Goal: Transaction & Acquisition: Obtain resource

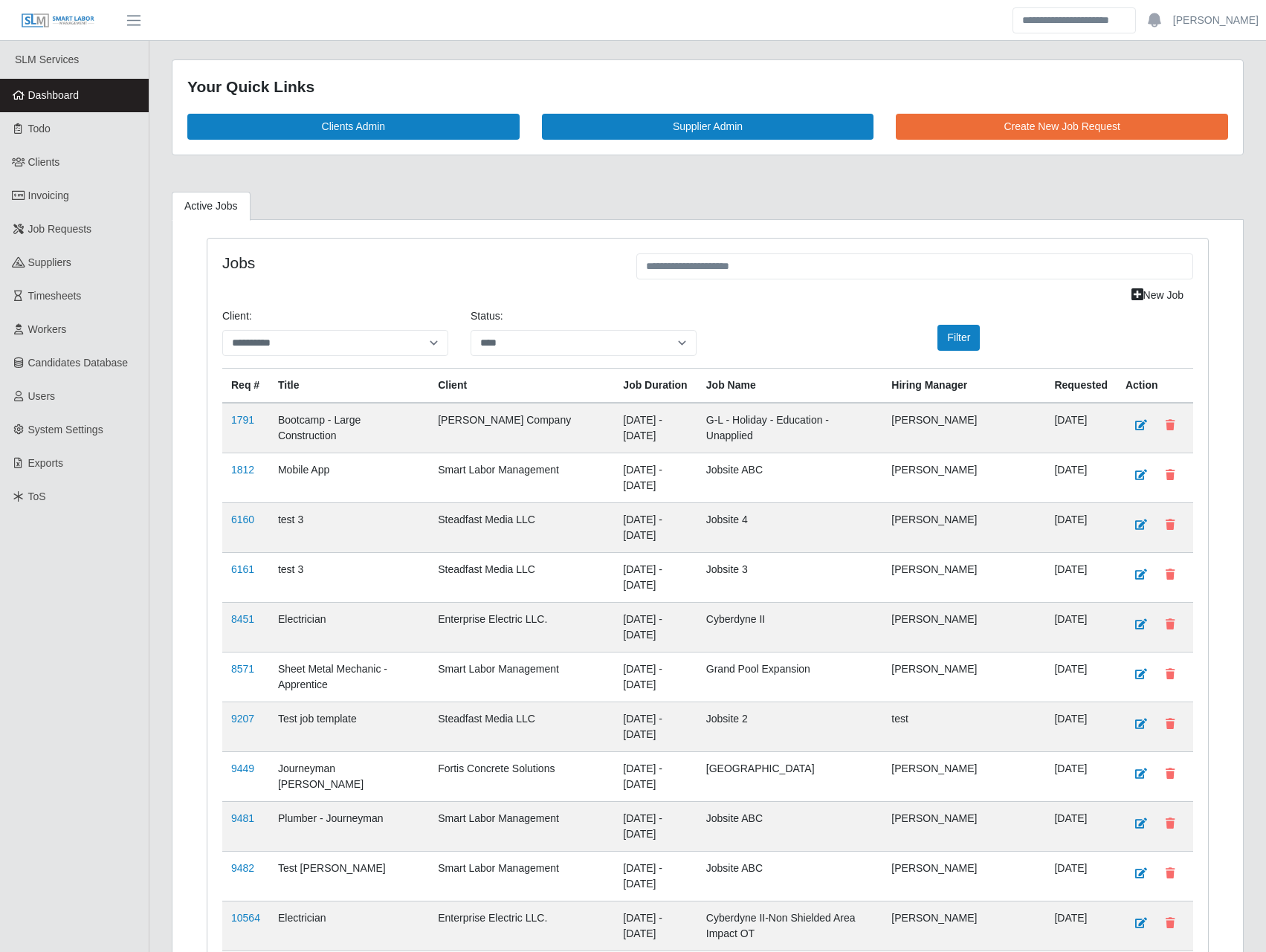
select select "****"
click at [90, 328] on link "Workers" at bounding box center [74, 329] width 148 height 33
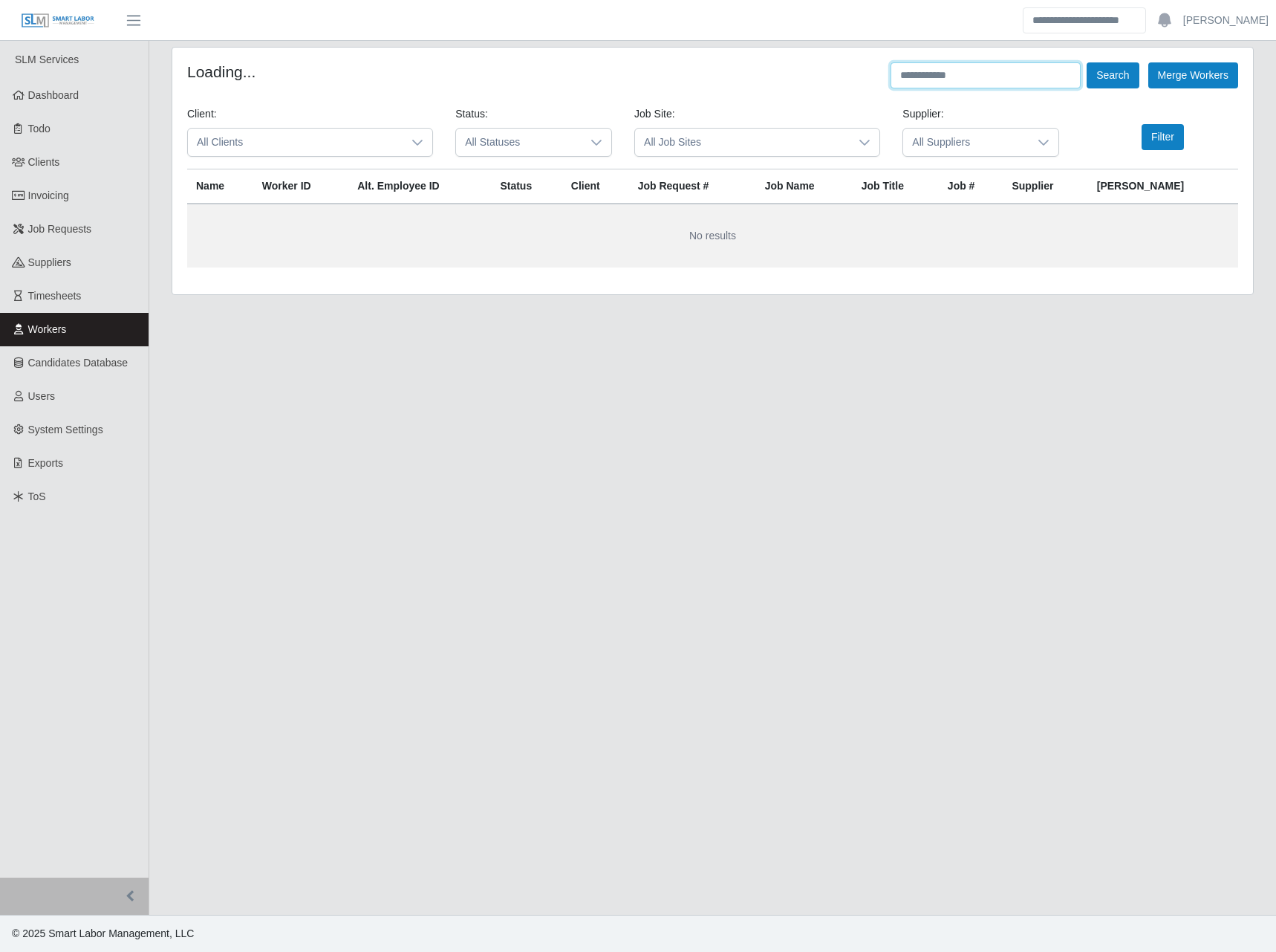
click at [912, 76] on input "text" at bounding box center [986, 76] width 190 height 26
paste input "**********"
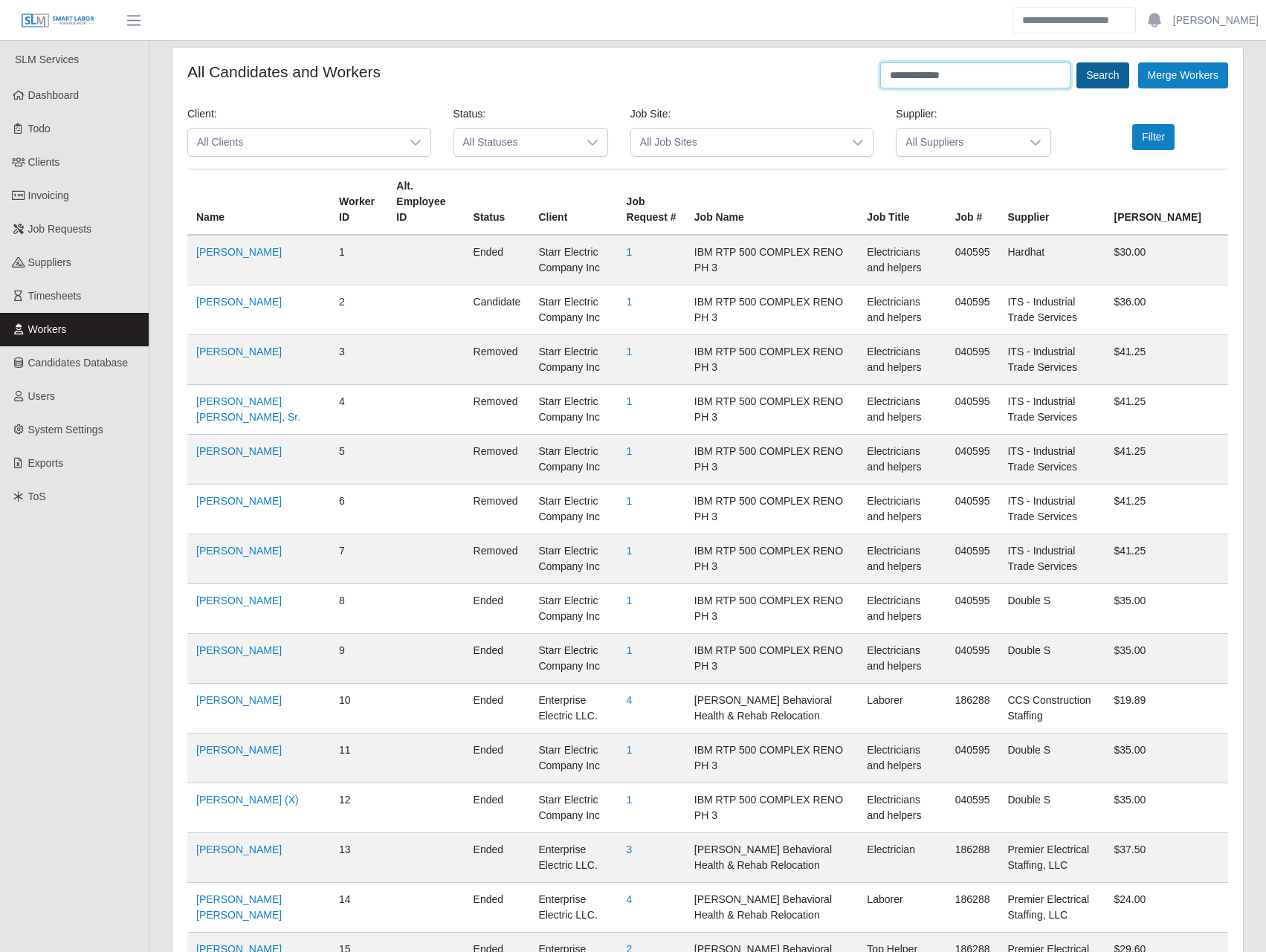
type input "**********"
click at [1105, 74] on button "Search" at bounding box center [1101, 76] width 52 height 26
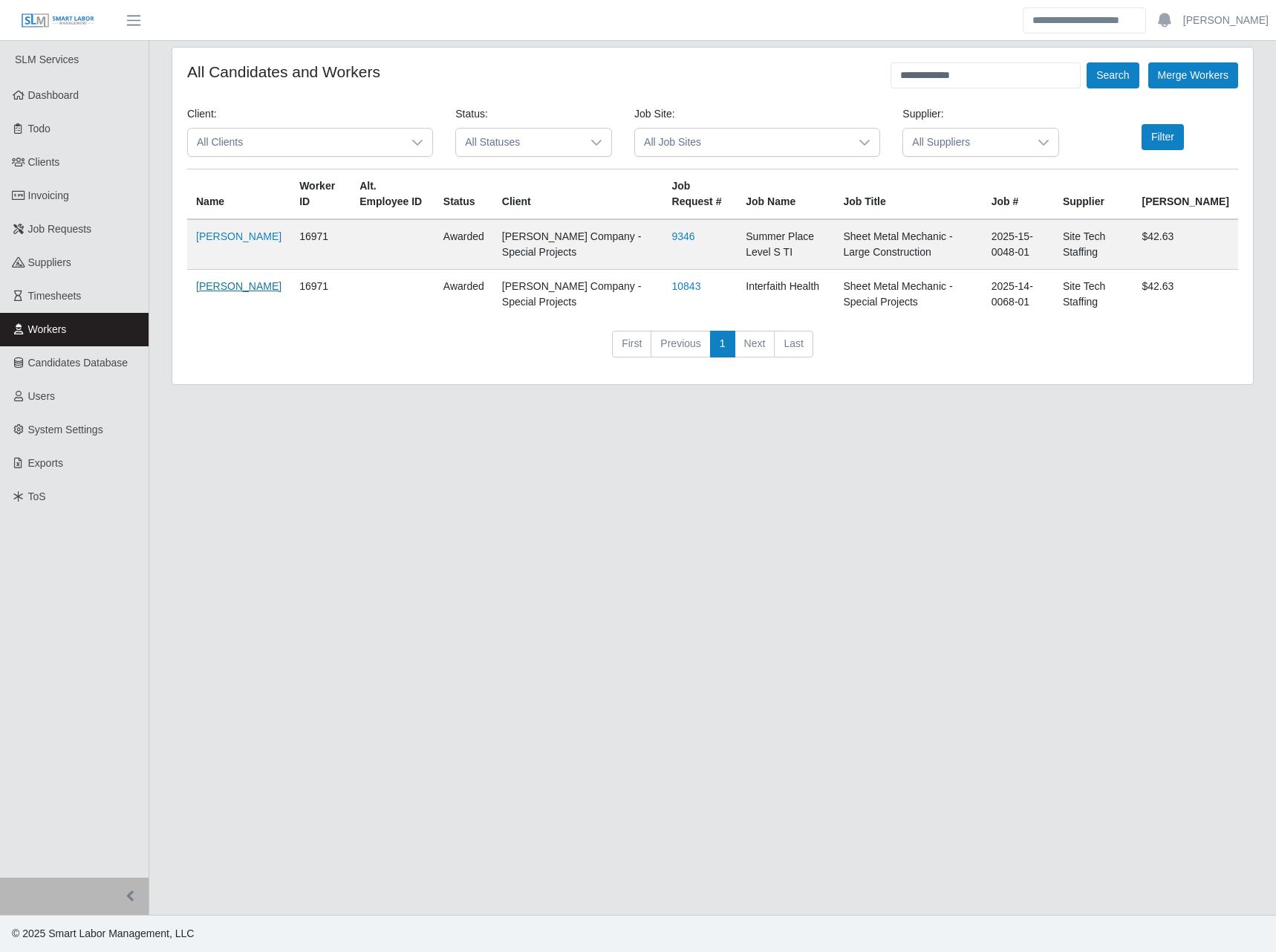
click at [216, 292] on link "Travis Nelson" at bounding box center [239, 286] width 86 height 12
click at [69, 192] on span "Invoicing" at bounding box center [49, 195] width 41 height 12
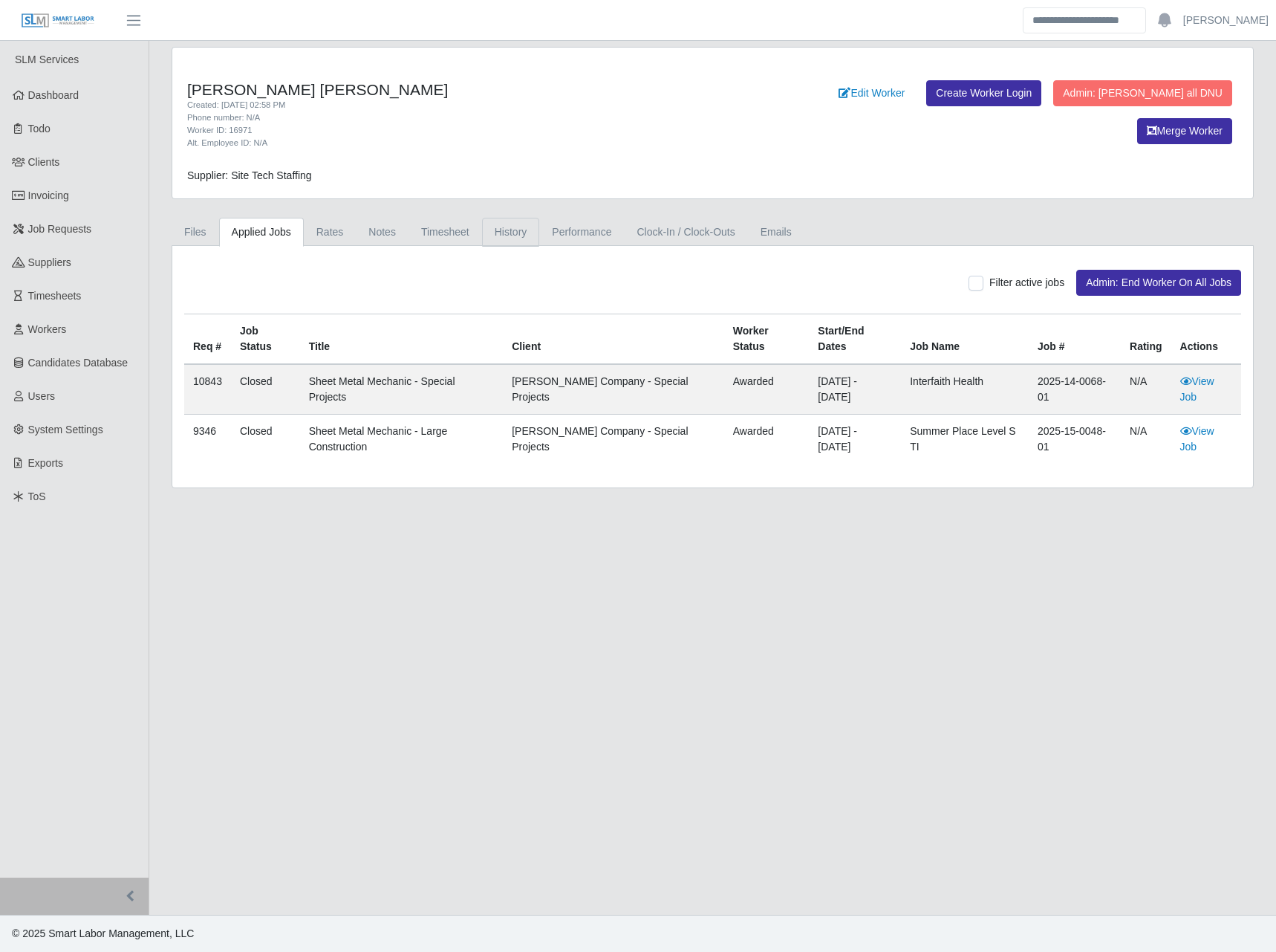
click at [497, 222] on link "History" at bounding box center [510, 232] width 58 height 29
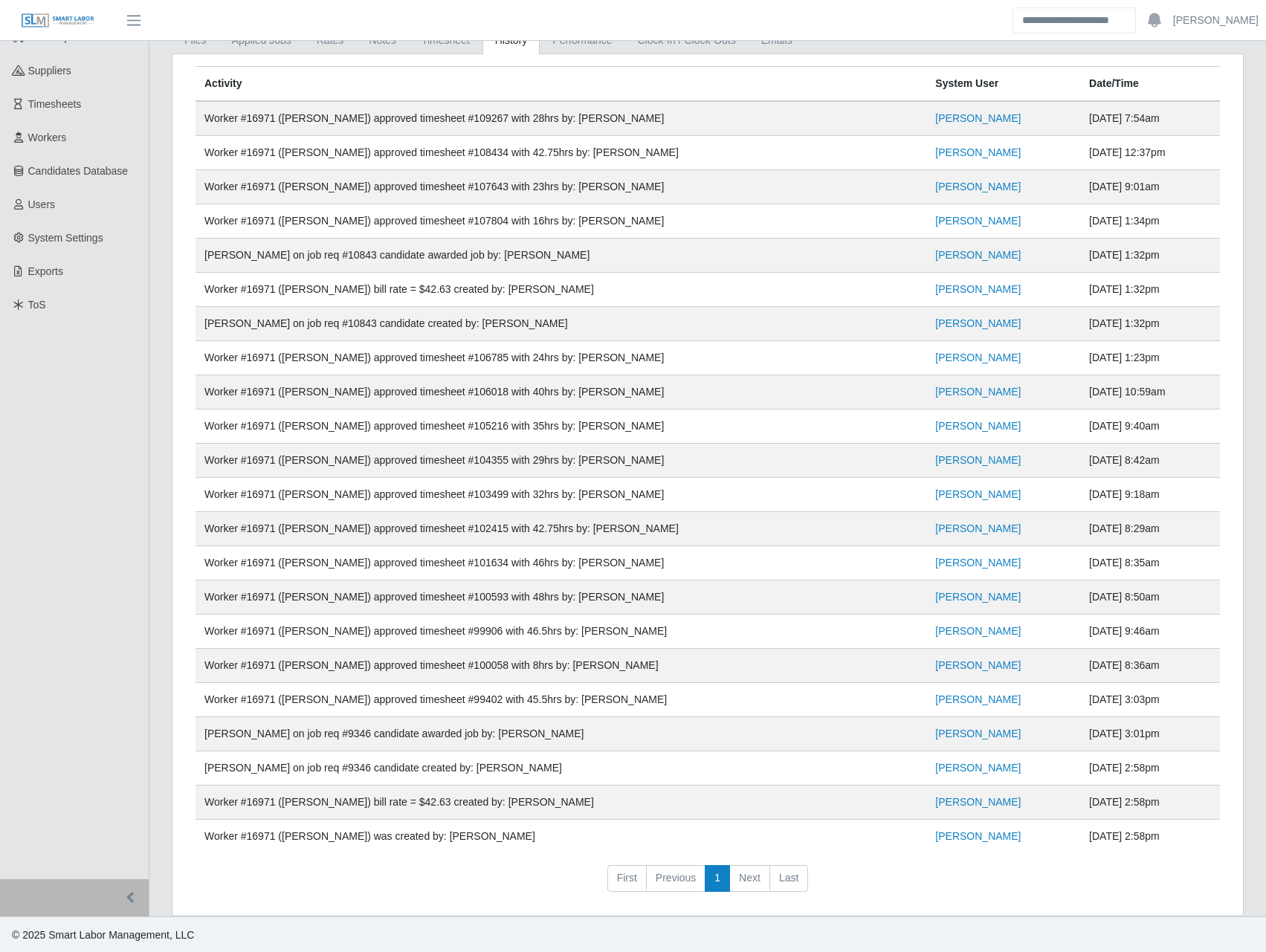
scroll to position [193, 0]
drag, startPoint x: 1135, startPoint y: 601, endPoint x: 207, endPoint y: 583, distance: 928.2
click at [207, 583] on tr "Worker #16971 (Travis Nelson) approved timesheet #100593 with 48hrs by: Juan Ca…" at bounding box center [708, 596] width 1024 height 34
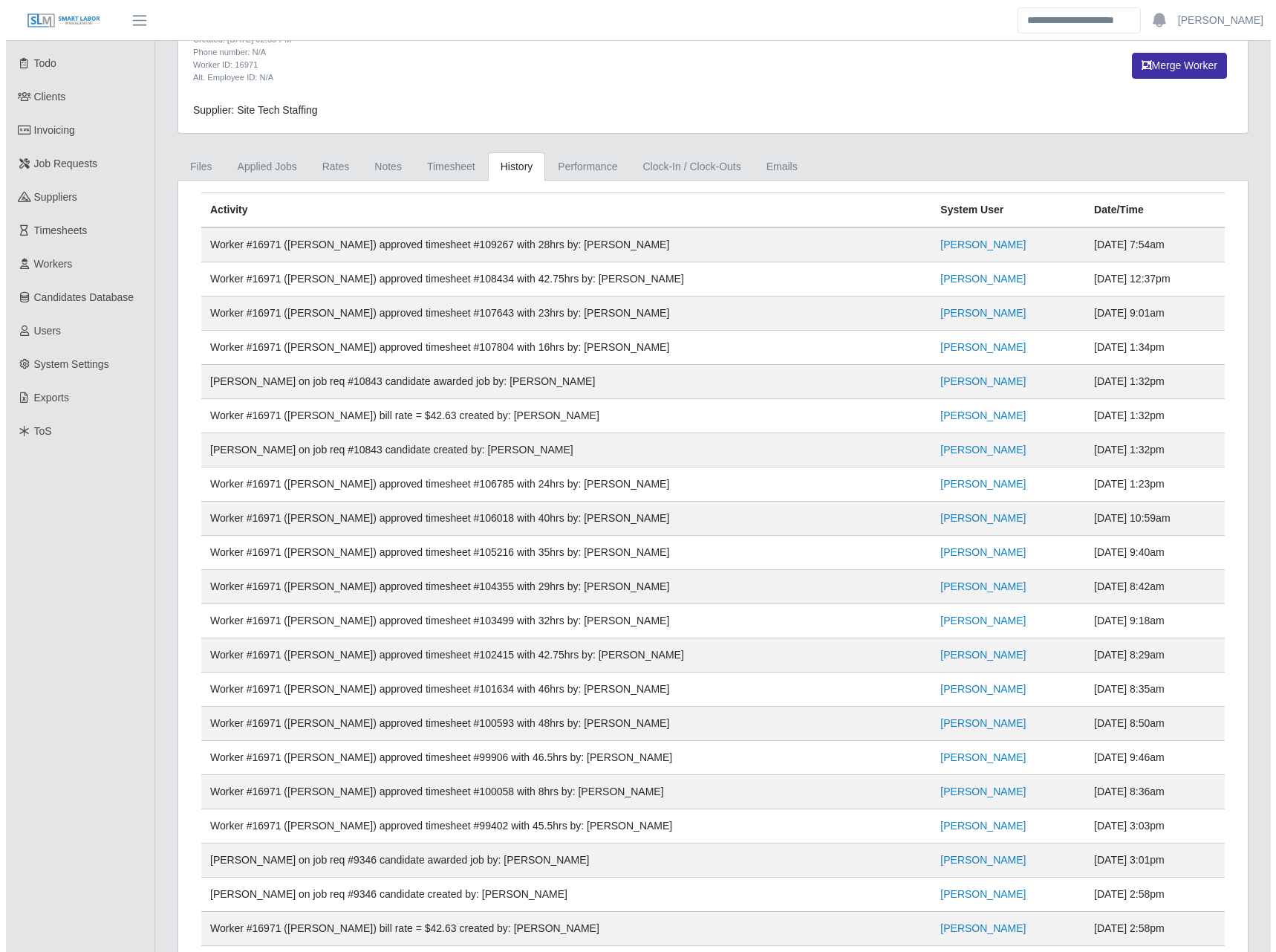
scroll to position [0, 0]
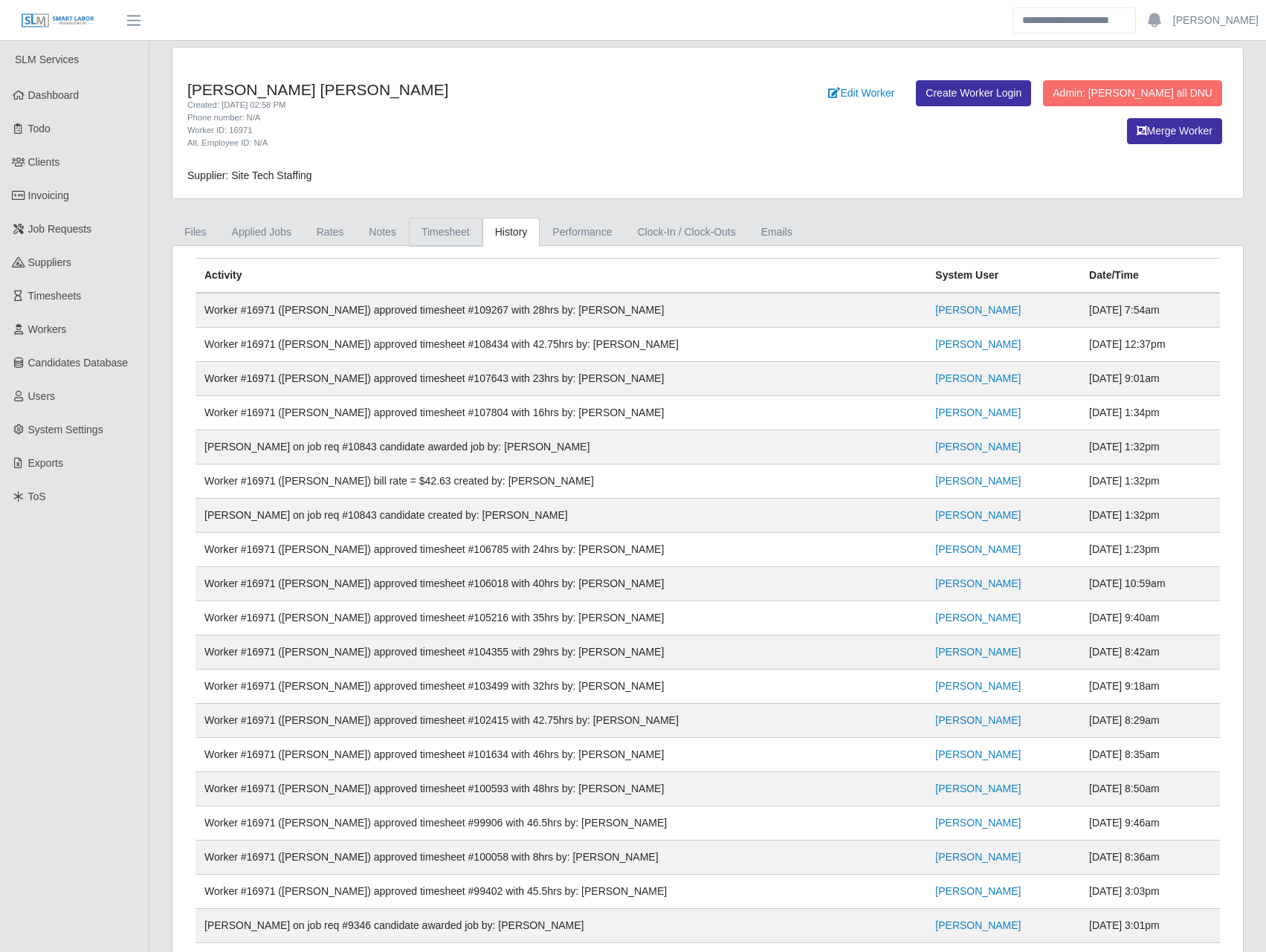
click at [443, 226] on link "Timesheet" at bounding box center [445, 232] width 73 height 29
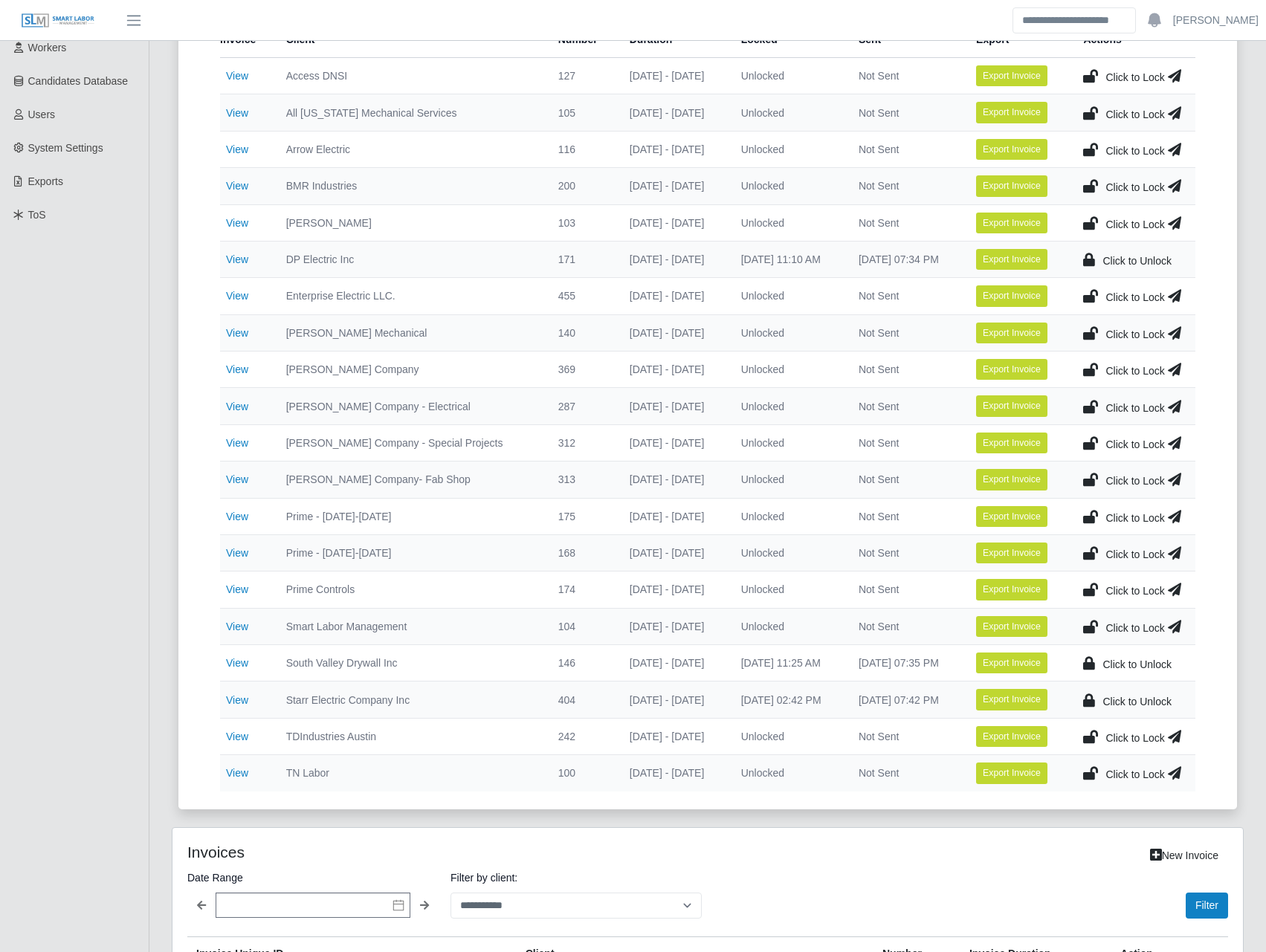
scroll to position [520, 0]
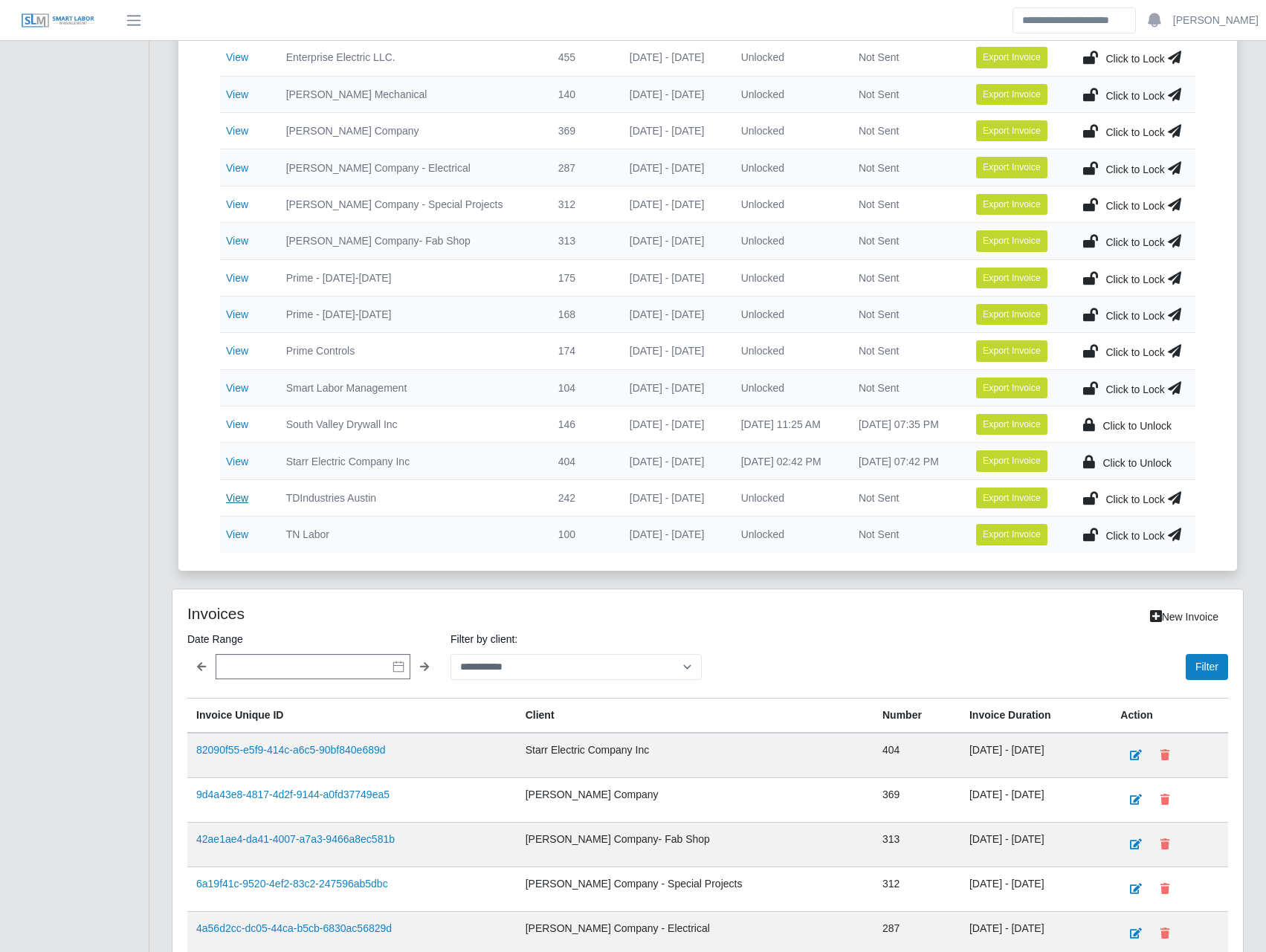
click at [229, 492] on link "View" at bounding box center [237, 497] width 22 height 12
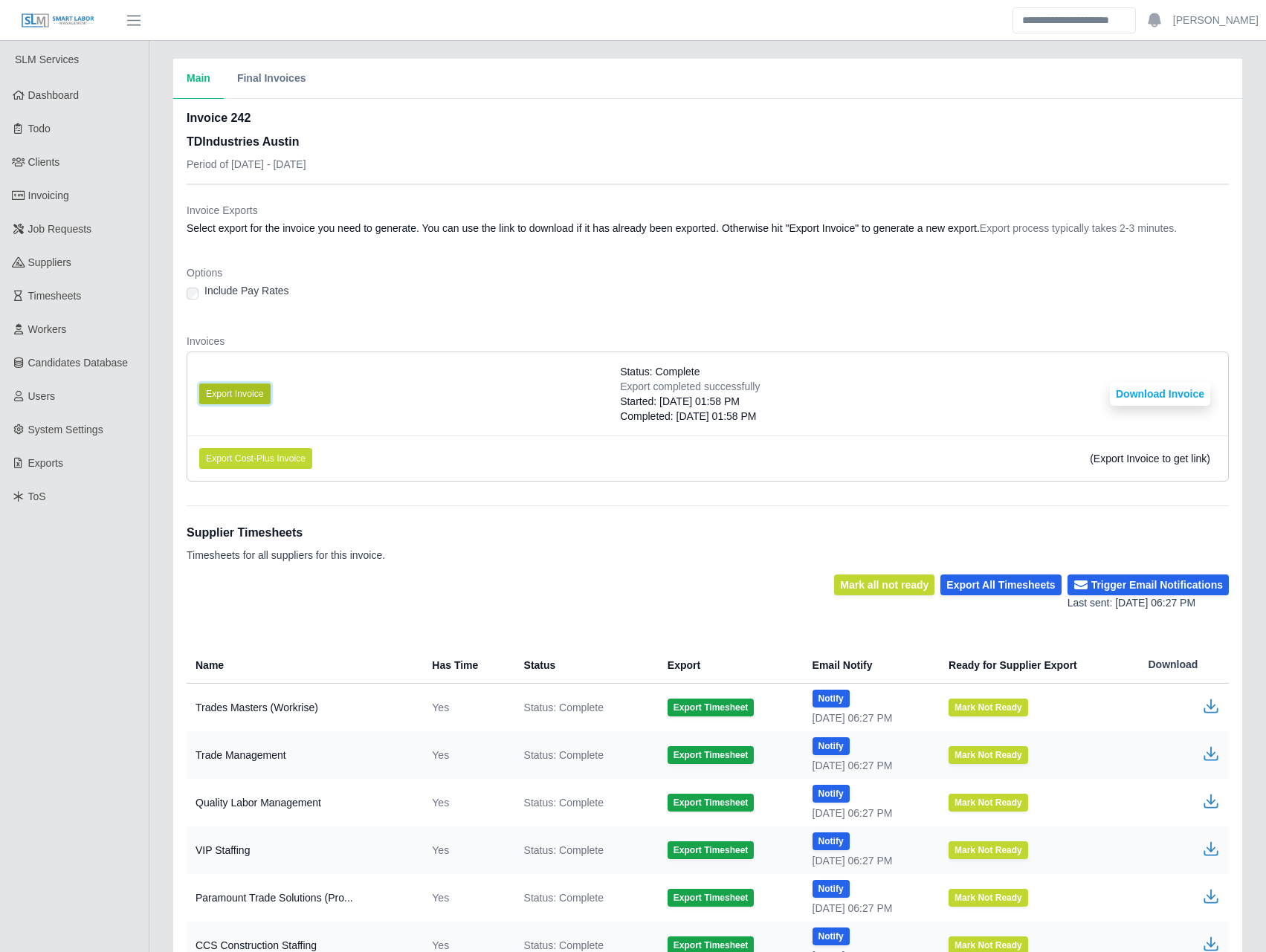
click at [265, 393] on button "Export Invoice" at bounding box center [235, 394] width 71 height 21
click at [305, 242] on dl "Invoice Exports Select export for the invoice you need to generate. You can use…" at bounding box center [708, 348] width 1042 height 290
click at [851, 368] on li "Export Invoice Status: Complete Export completed successfully Started: 08/27/20…" at bounding box center [707, 394] width 1040 height 83
click at [1146, 388] on button "Download Invoice" at bounding box center [1160, 394] width 100 height 24
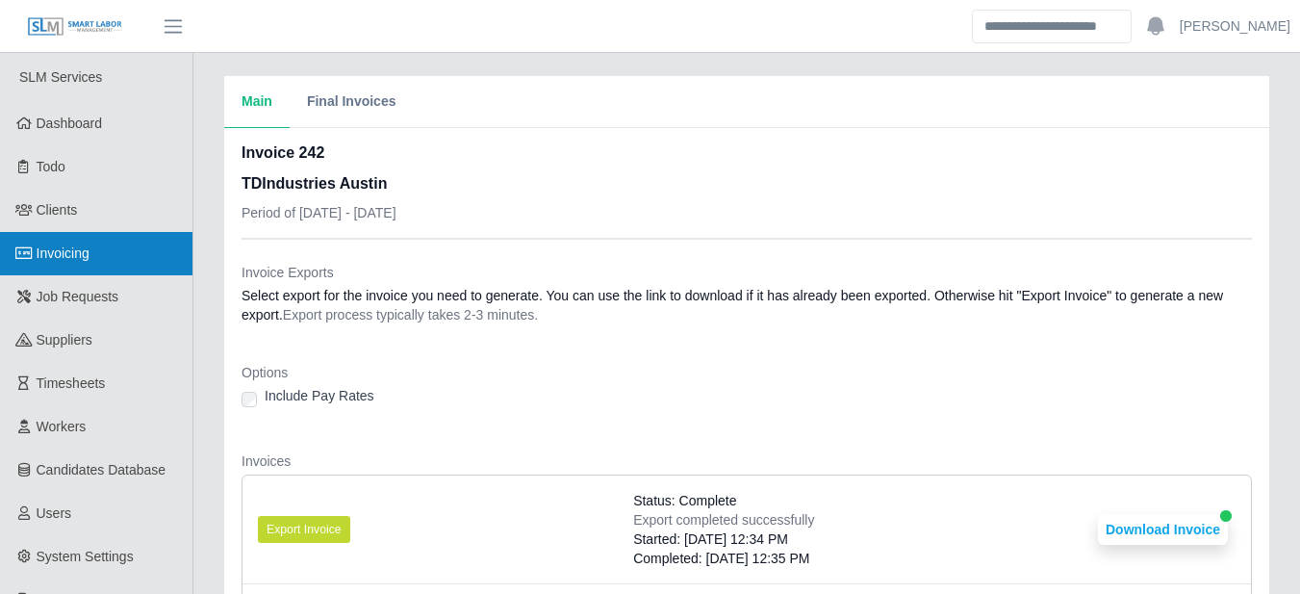
click at [69, 259] on span "Invoicing" at bounding box center [63, 252] width 53 height 15
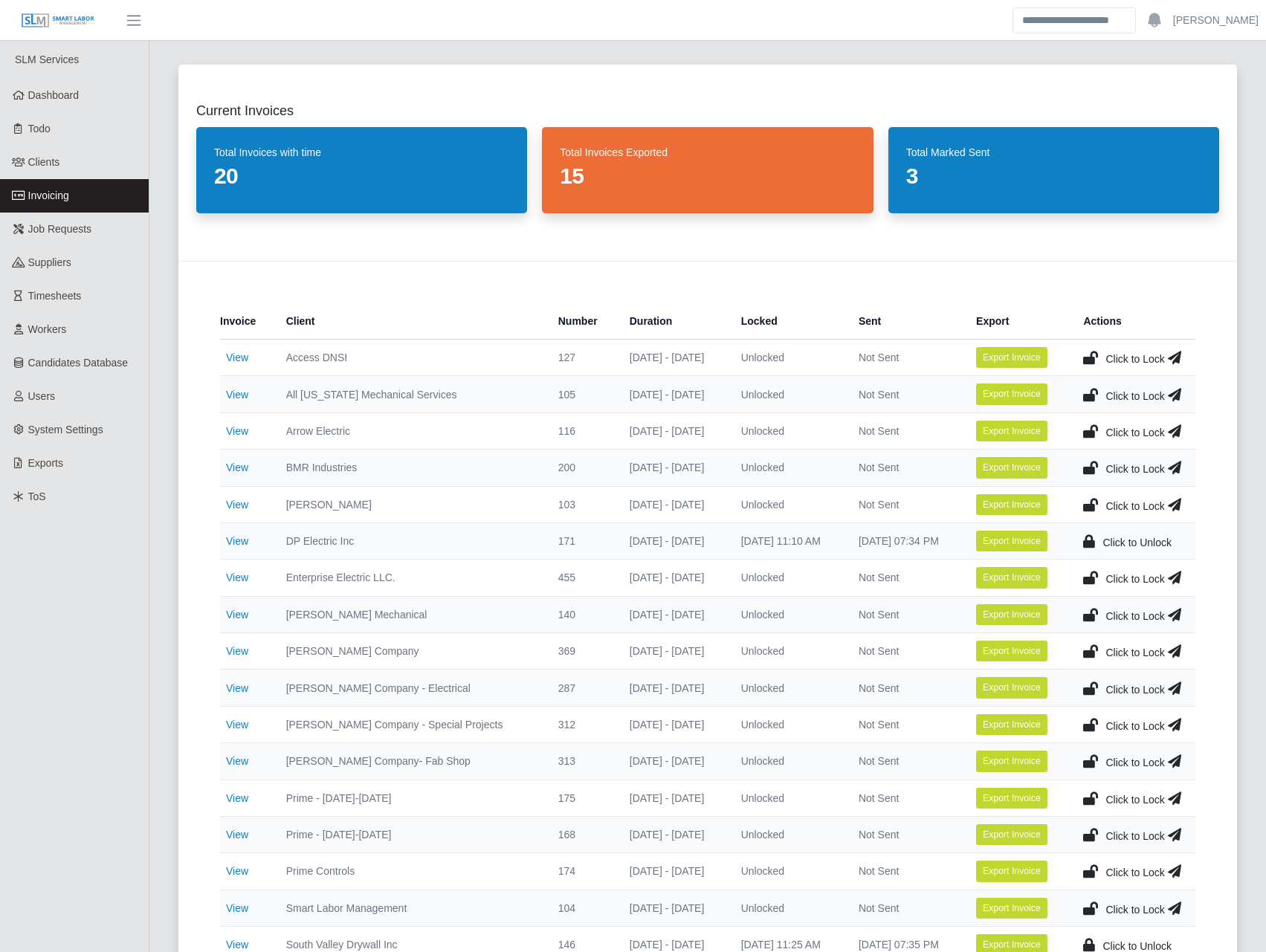
drag, startPoint x: 93, startPoint y: 835, endPoint x: 105, endPoint y: 829, distance: 13.4
click at [93, 458] on ul "SLM Services Dashboard Todo Clients Invoicing Job Requests Suppliers Timesheets…" at bounding box center [74, 893] width 148 height 1703
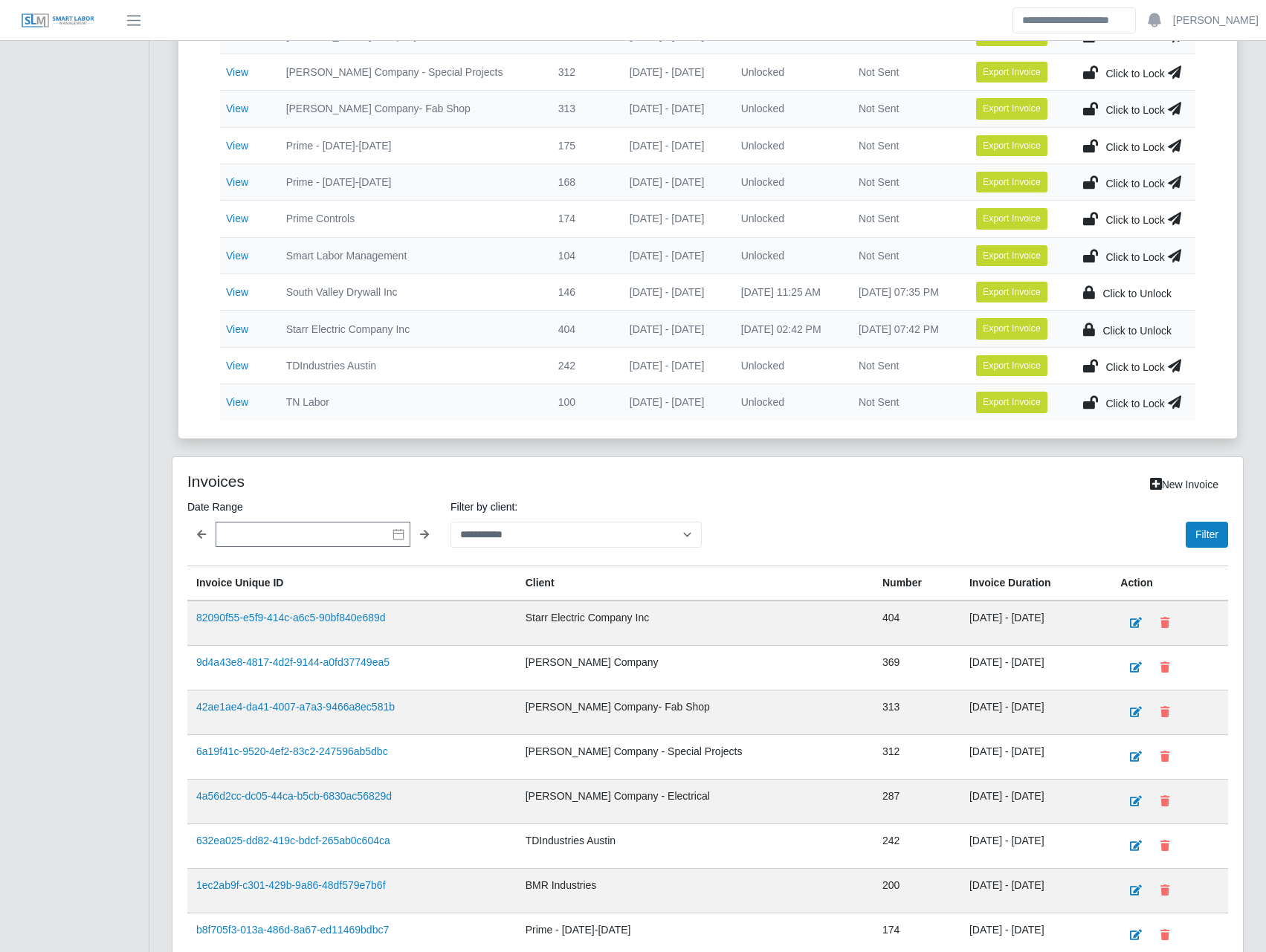
scroll to position [693, 0]
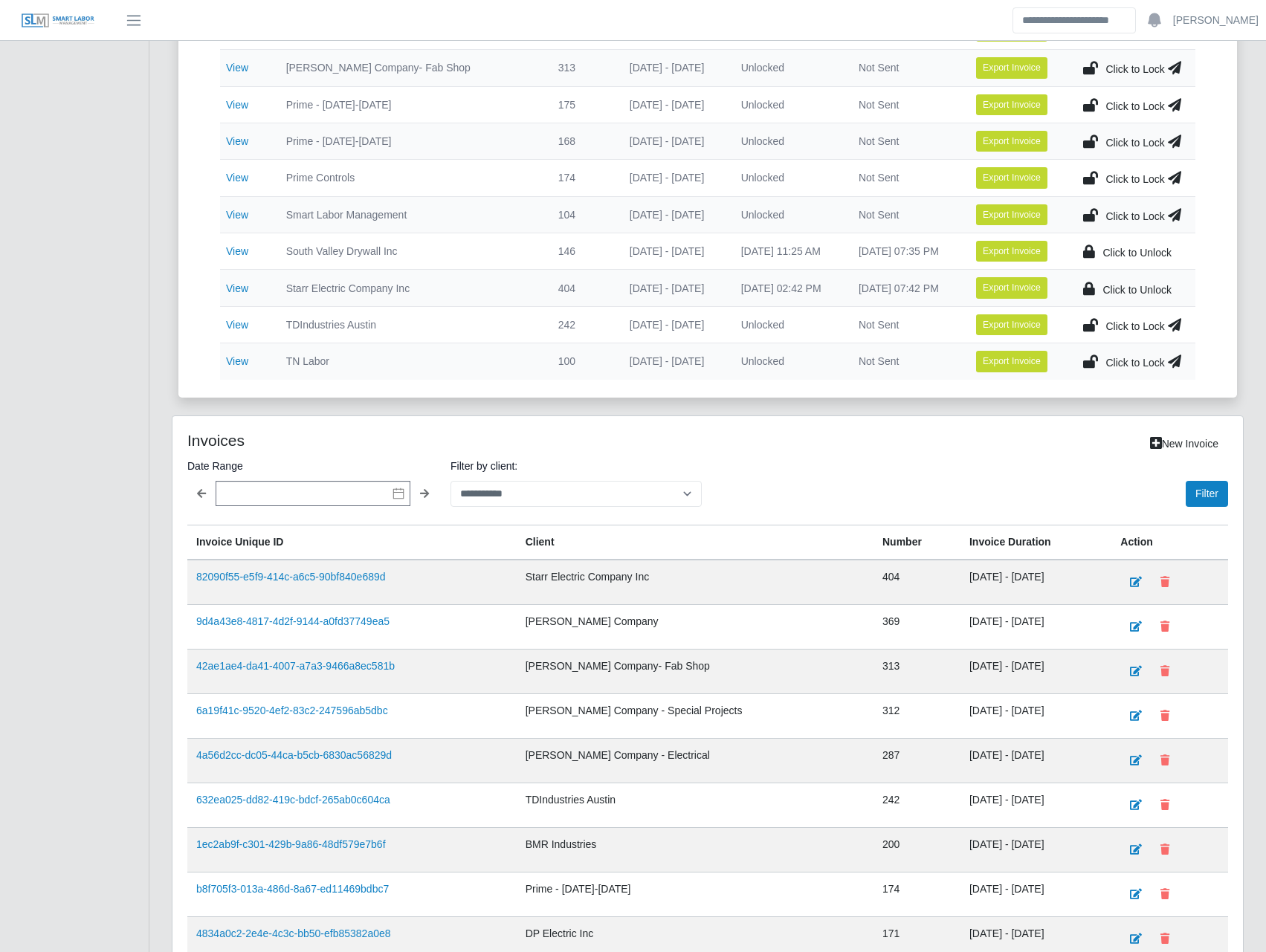
click at [1003, 324] on icon at bounding box center [1090, 324] width 15 height 21
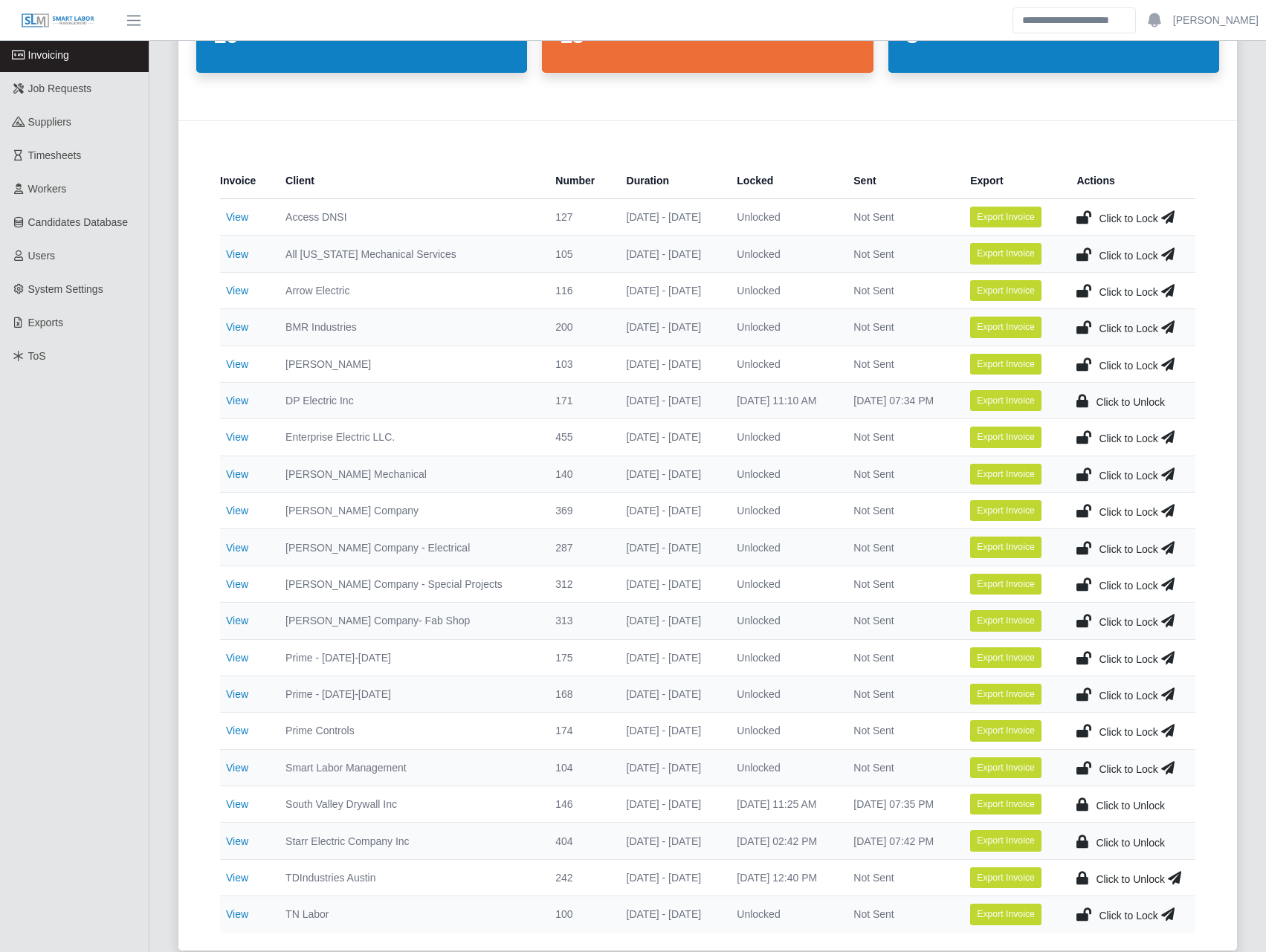
scroll to position [173, 0]
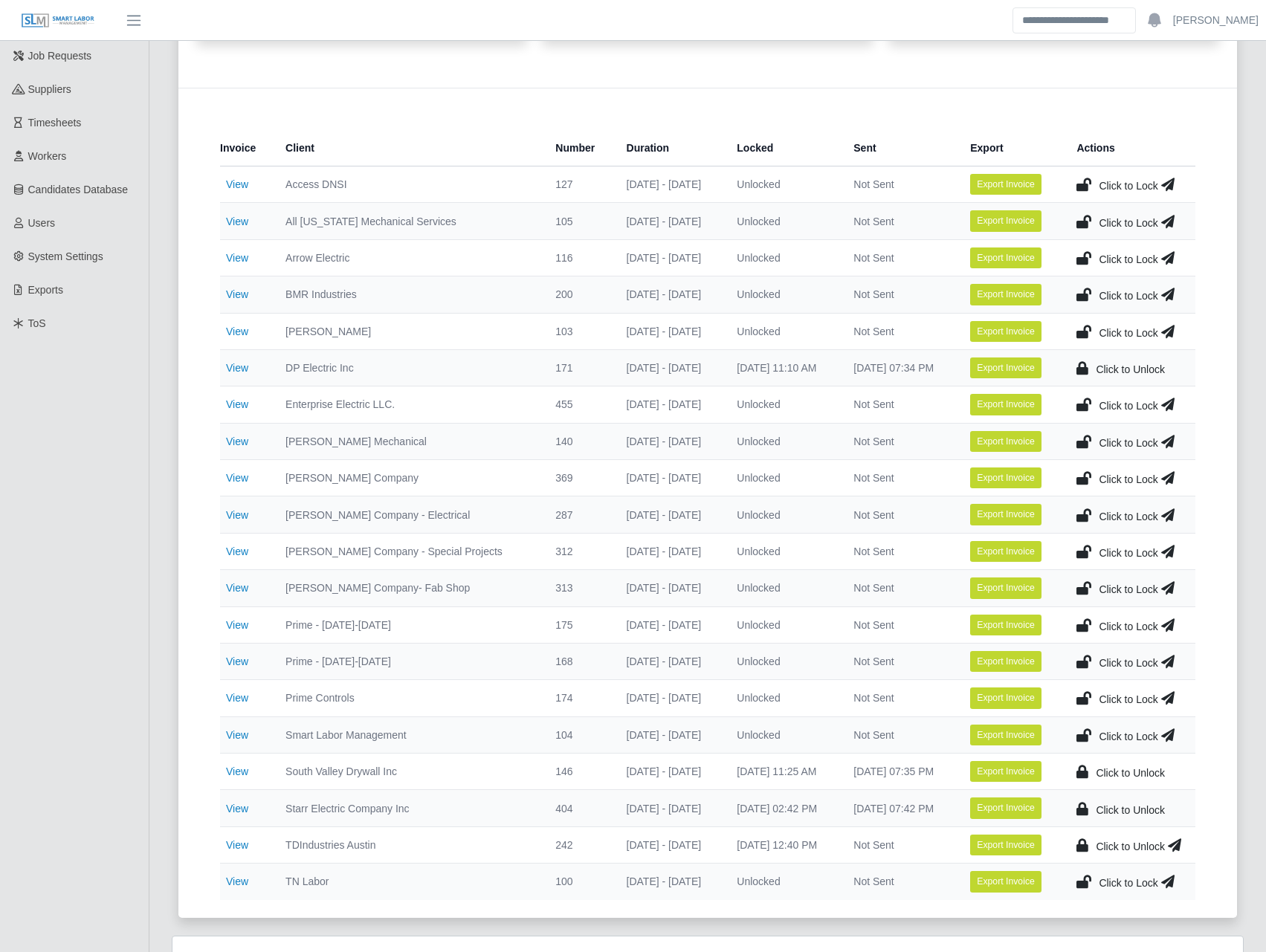
click at [236, 282] on td "View" at bounding box center [246, 294] width 53 height 36
click at [236, 290] on link "View" at bounding box center [237, 293] width 22 height 12
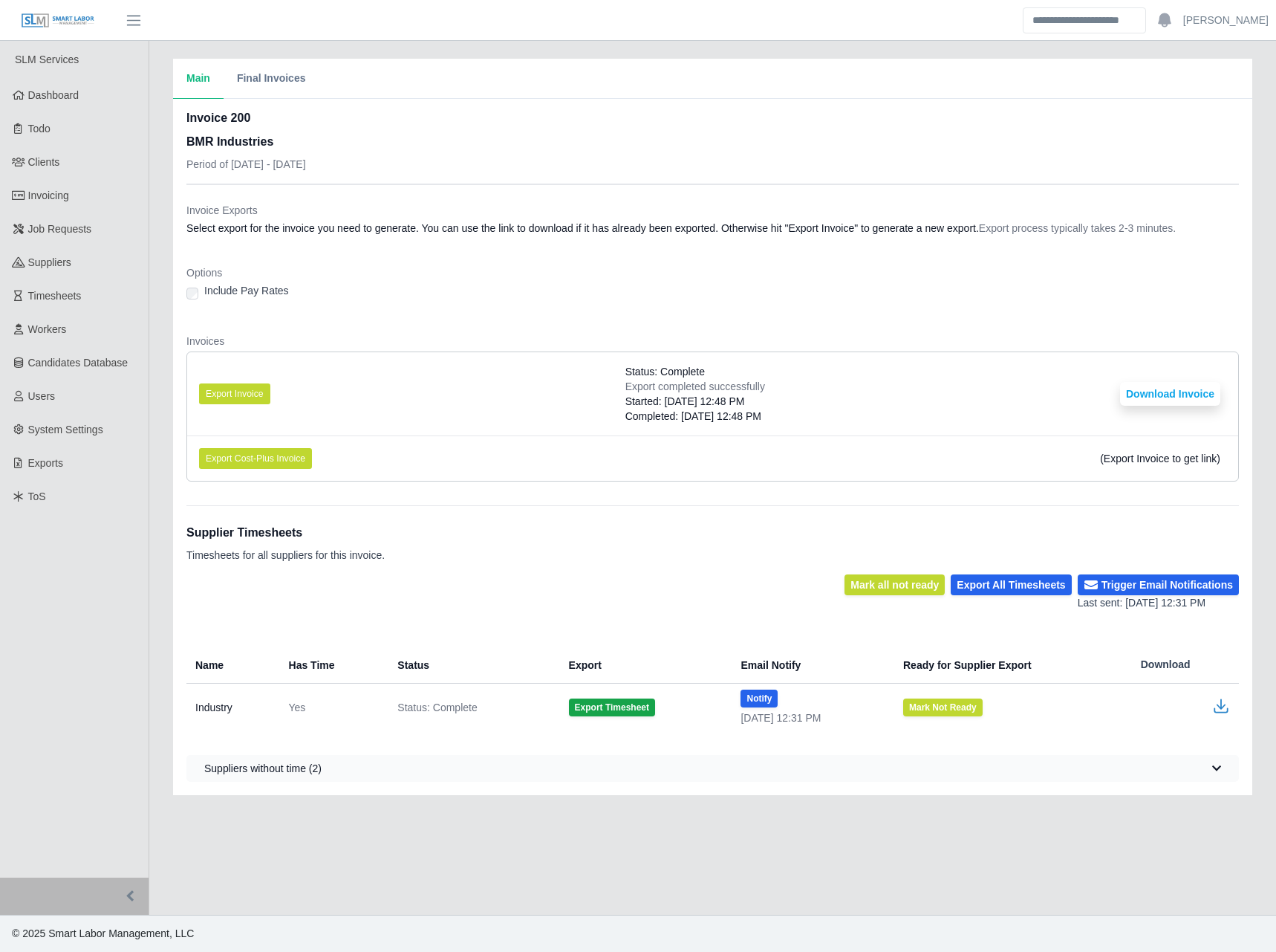
click at [244, 382] on li "Export Invoice Status: Complete Export completed successfully Started: [DATE] 1…" at bounding box center [712, 394] width 1051 height 83
click at [250, 388] on button "Export Invoice" at bounding box center [235, 394] width 71 height 21
click at [1181, 395] on button "Download Invoice" at bounding box center [1170, 394] width 100 height 24
click at [66, 189] on span "Invoicing" at bounding box center [49, 195] width 41 height 12
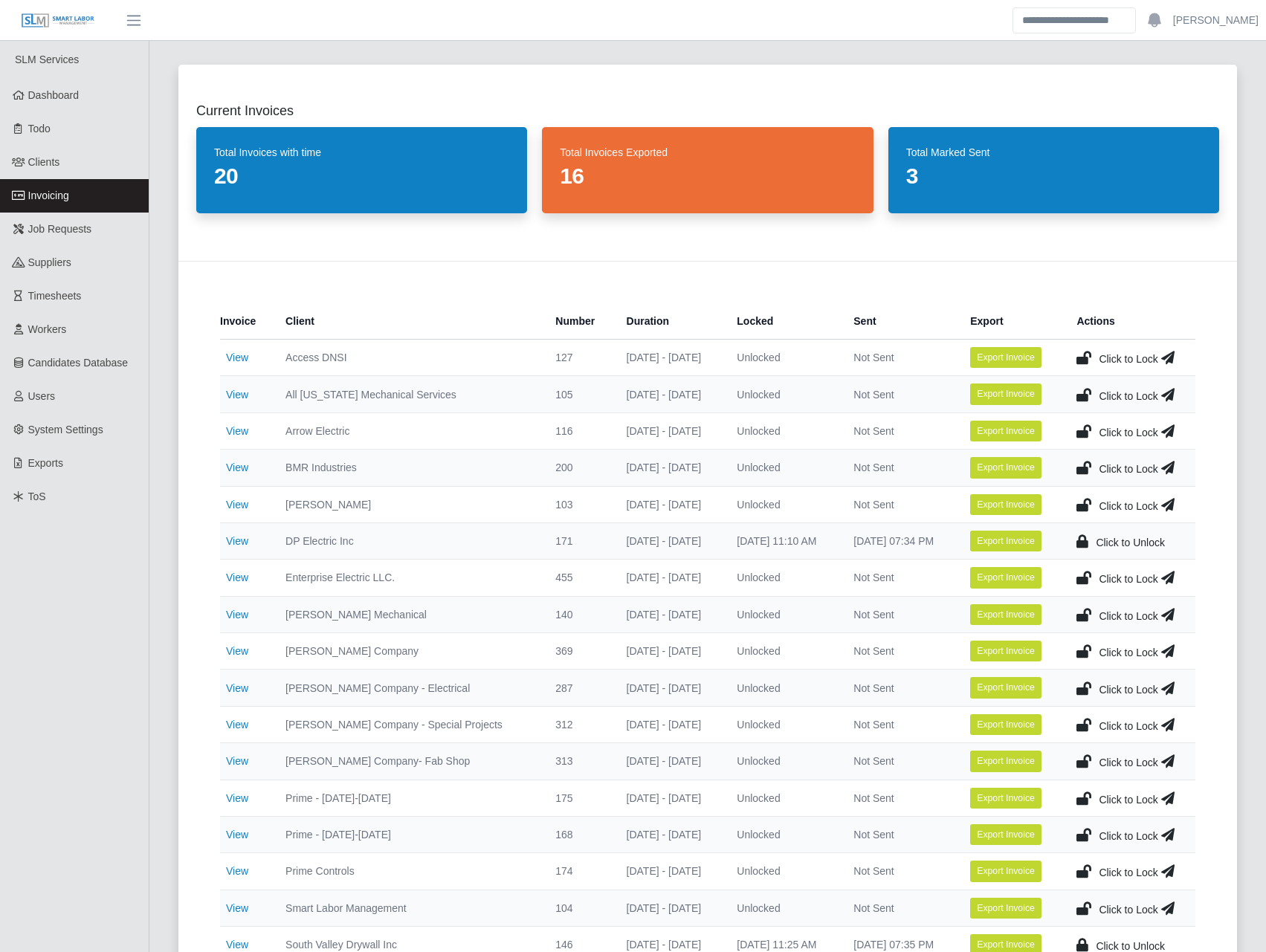
click at [1086, 462] on icon at bounding box center [1083, 467] width 15 height 21
click at [1172, 468] on icon at bounding box center [1174, 467] width 13 height 21
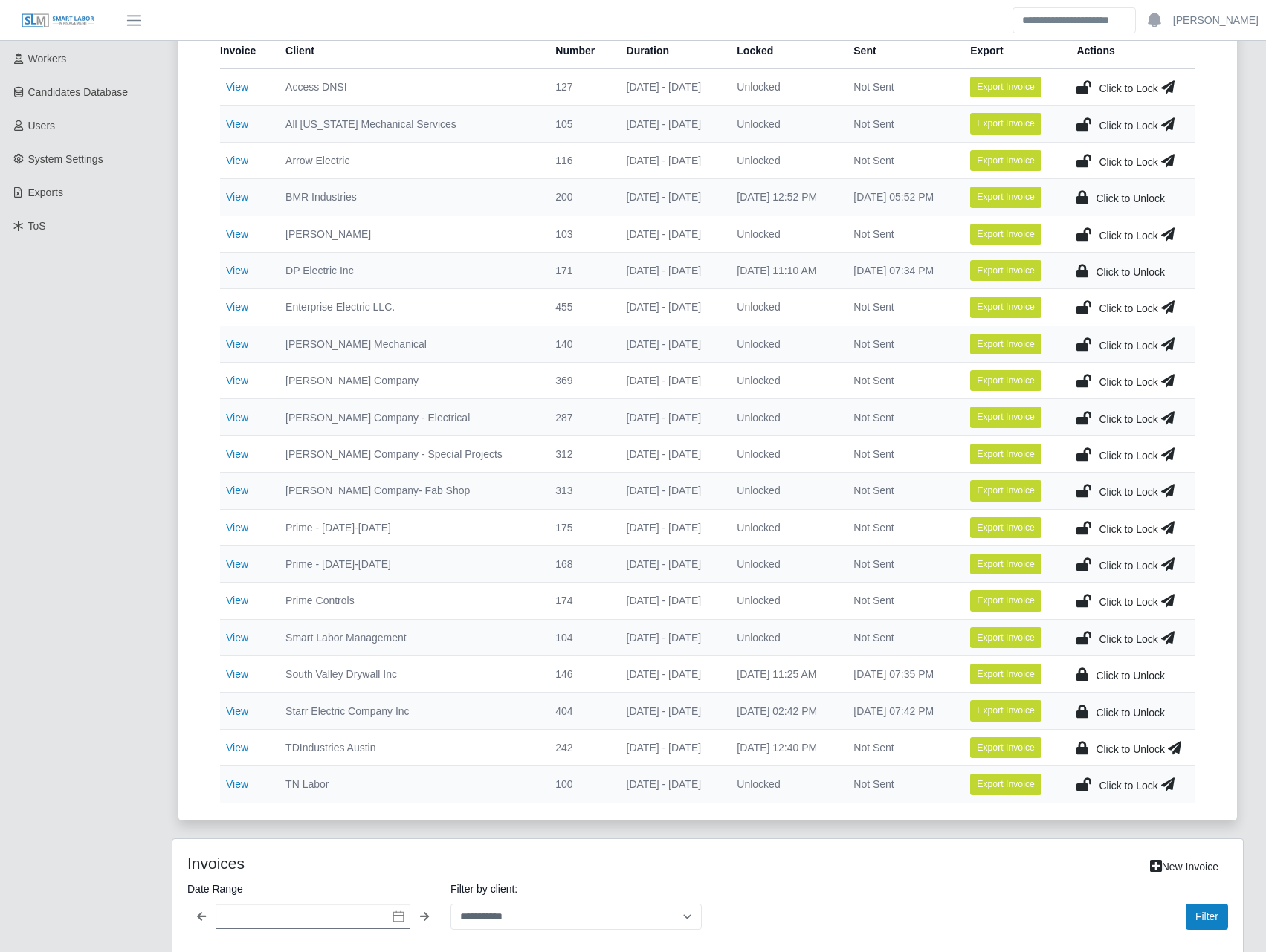
scroll to position [347, 0]
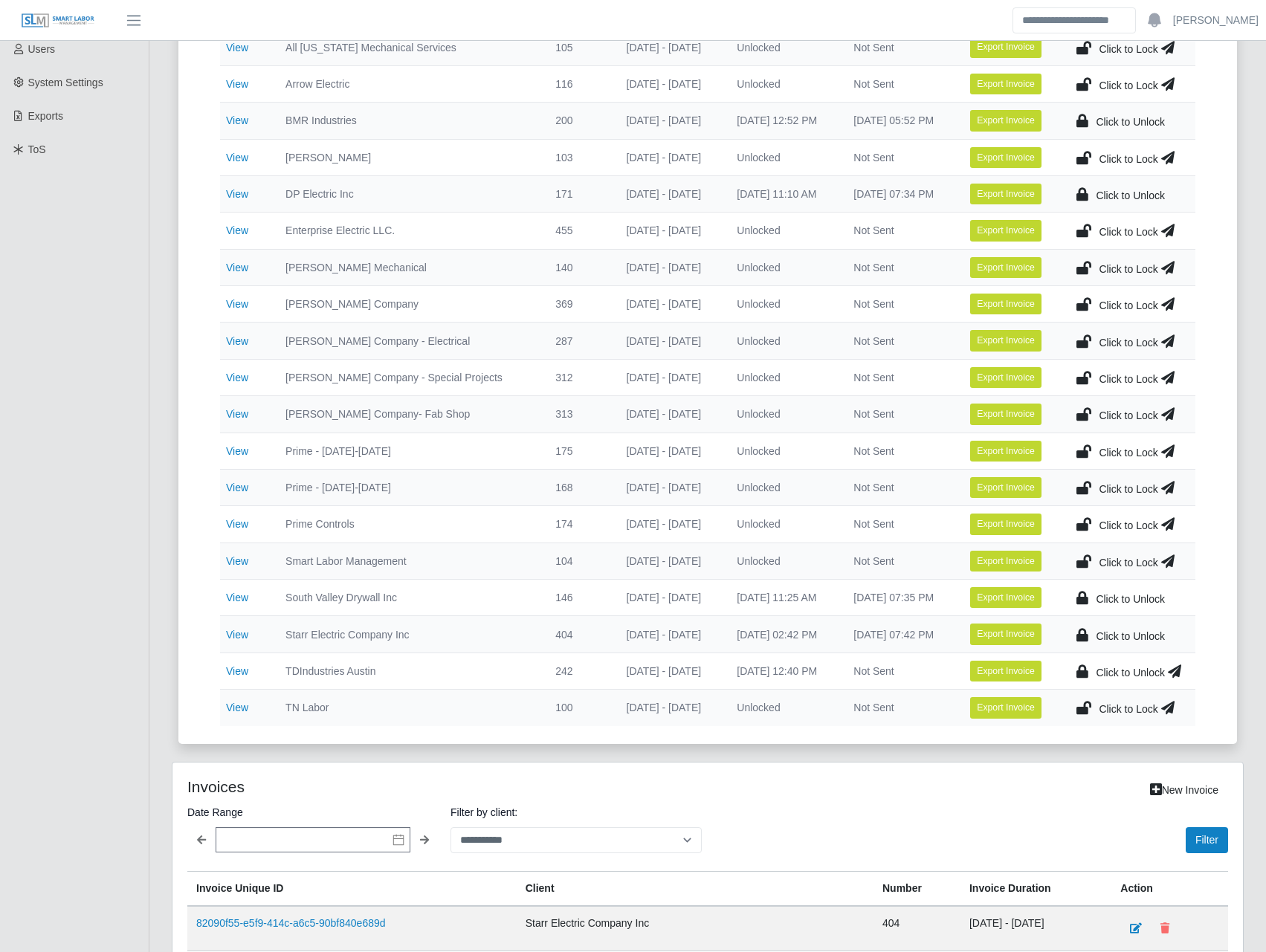
click at [1177, 669] on icon at bounding box center [1174, 670] width 13 height 21
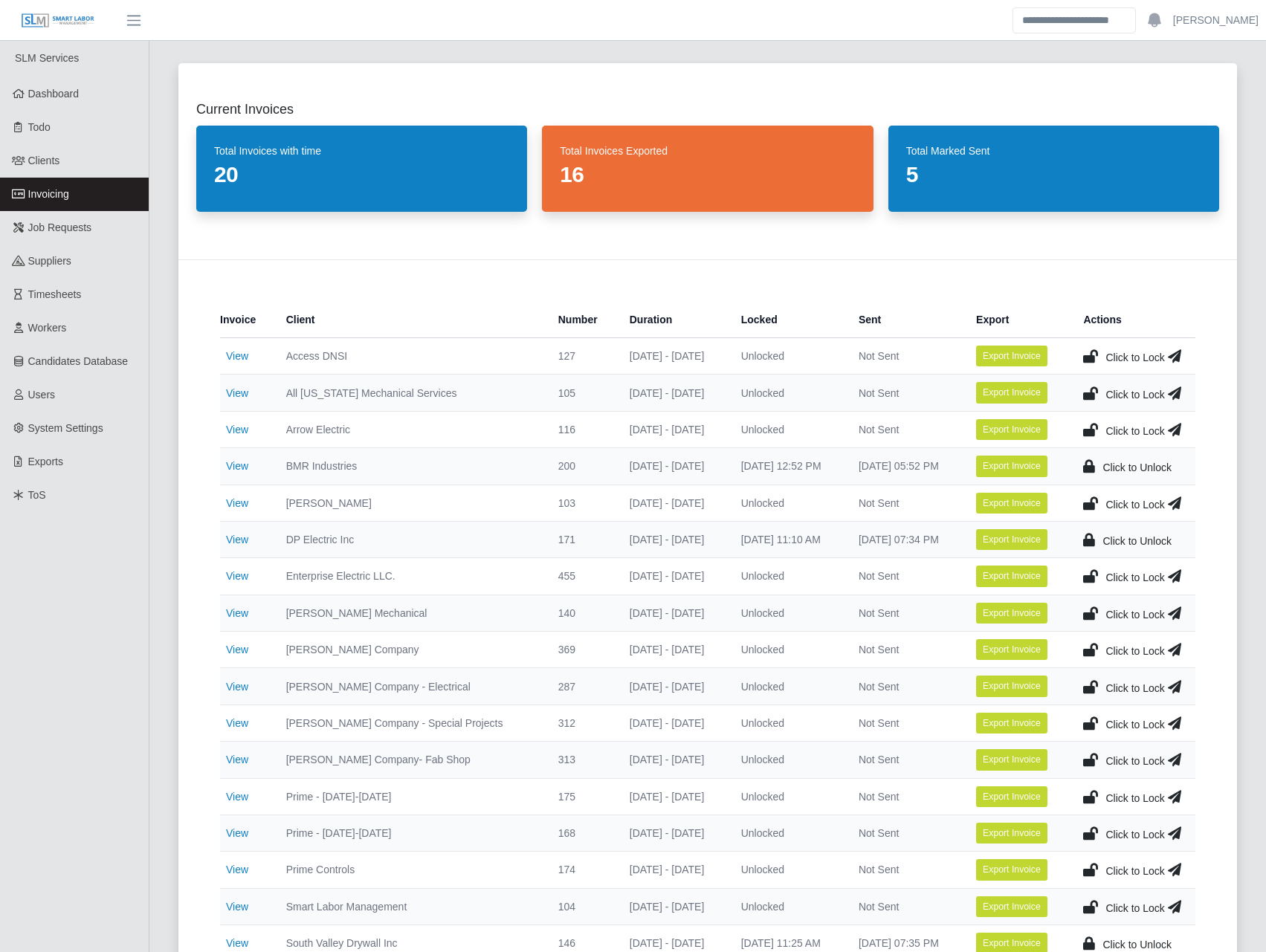
scroll to position [0, 0]
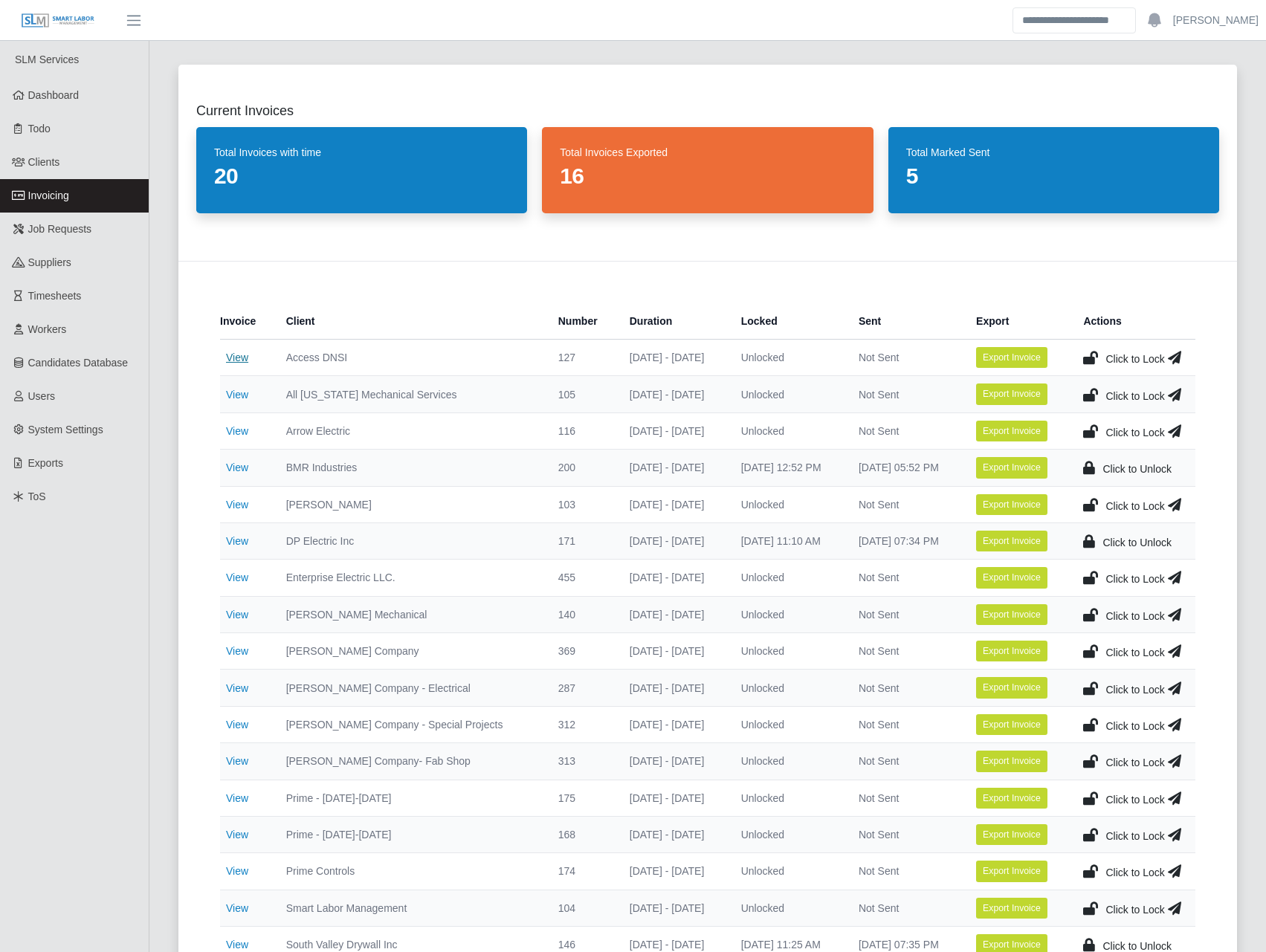
click at [237, 351] on link "View" at bounding box center [237, 357] width 22 height 12
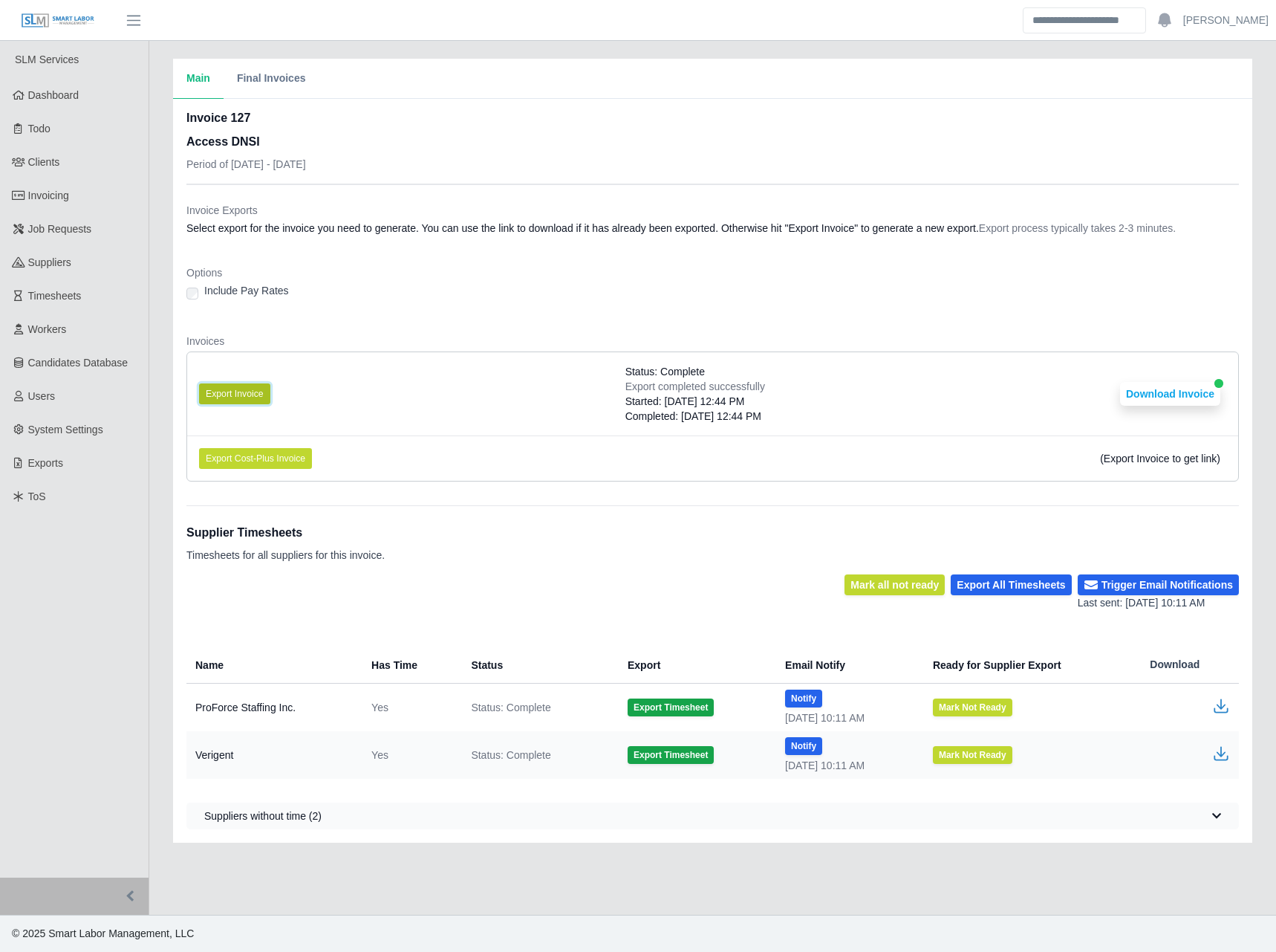
click at [258, 386] on button "Export Invoice" at bounding box center [235, 394] width 71 height 21
click at [432, 290] on div "Include Pay Rates" at bounding box center [712, 293] width 1052 height 21
click at [1014, 362] on li "Export Invoice Status: Complete Export completed successfully Started: 08/27/20…" at bounding box center [712, 394] width 1051 height 83
click at [1144, 398] on button "Download Invoice" at bounding box center [1170, 394] width 100 height 24
click at [100, 194] on link "Invoicing" at bounding box center [74, 195] width 148 height 33
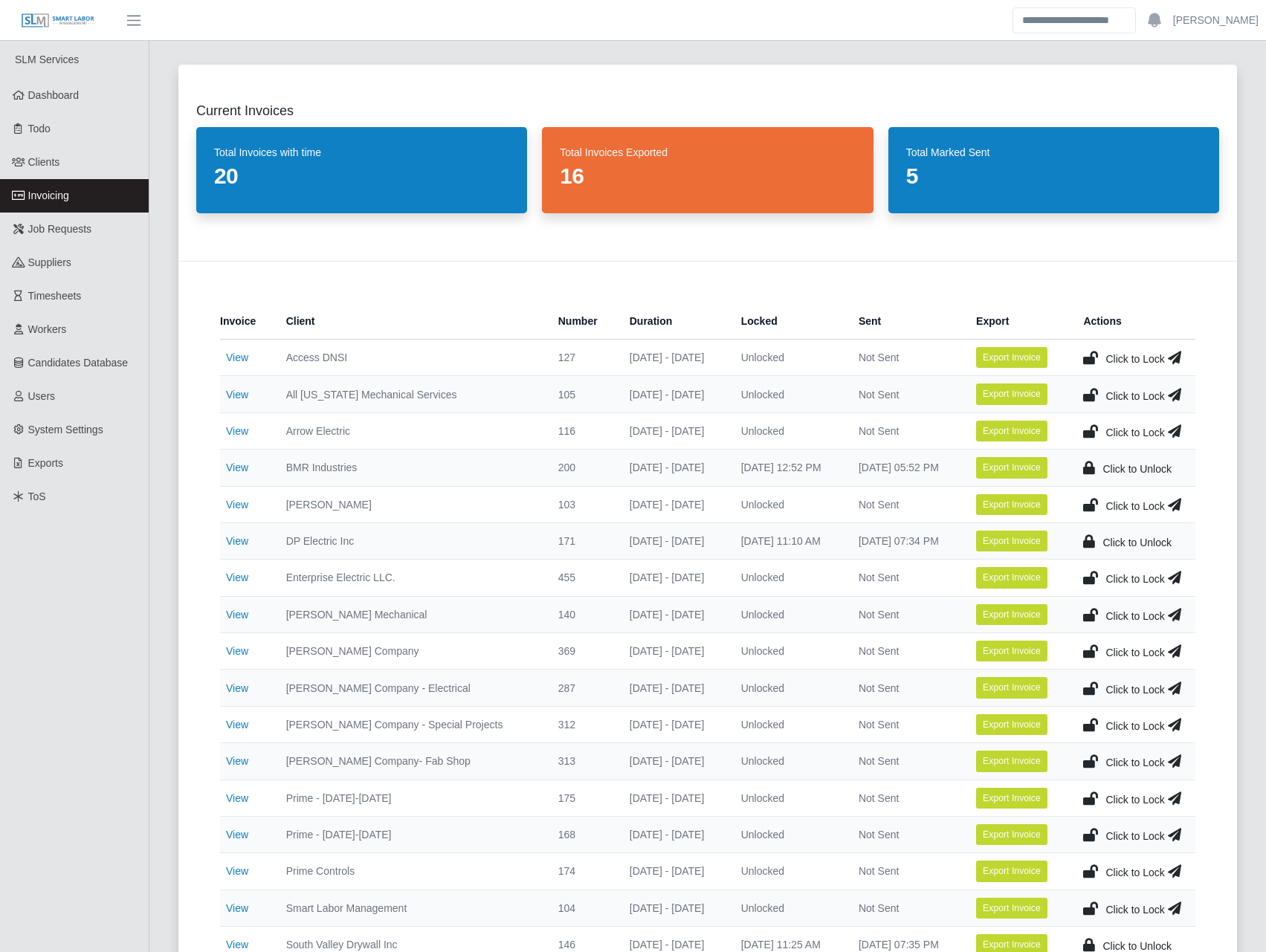
click at [1089, 355] on icon at bounding box center [1090, 357] width 15 height 21
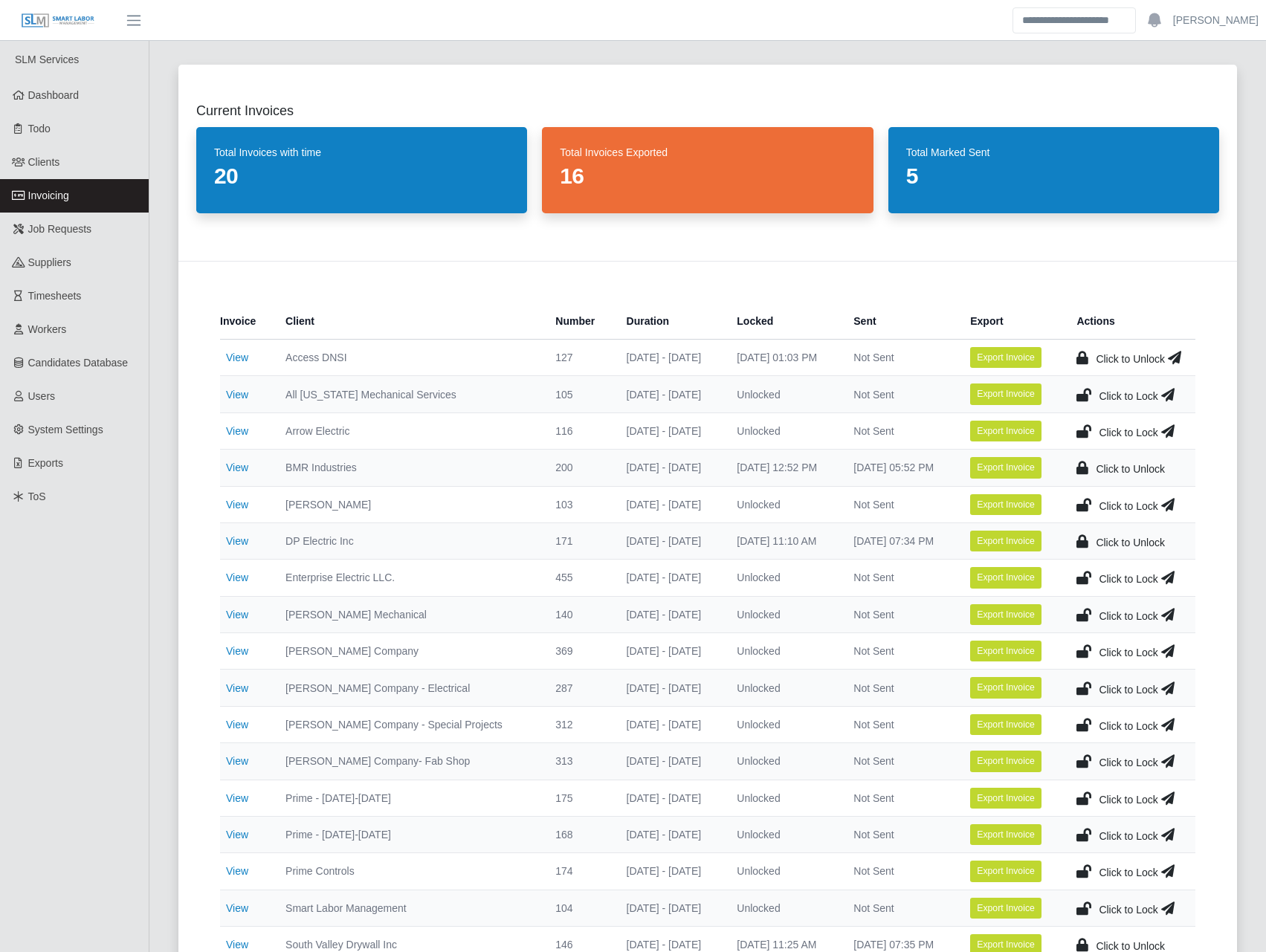
click at [1176, 360] on icon at bounding box center [1174, 357] width 13 height 21
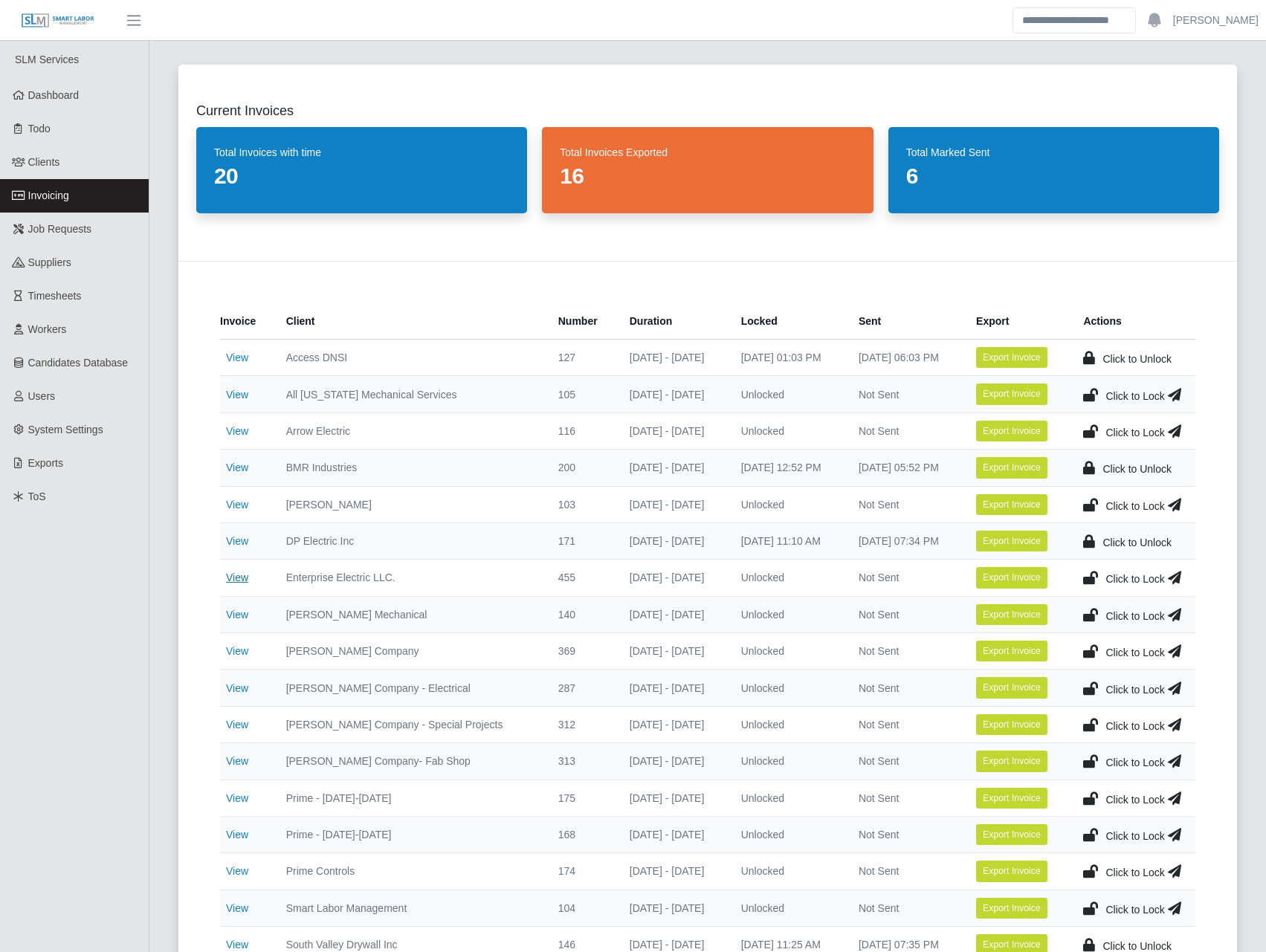
click at [234, 578] on link "View" at bounding box center [237, 577] width 22 height 12
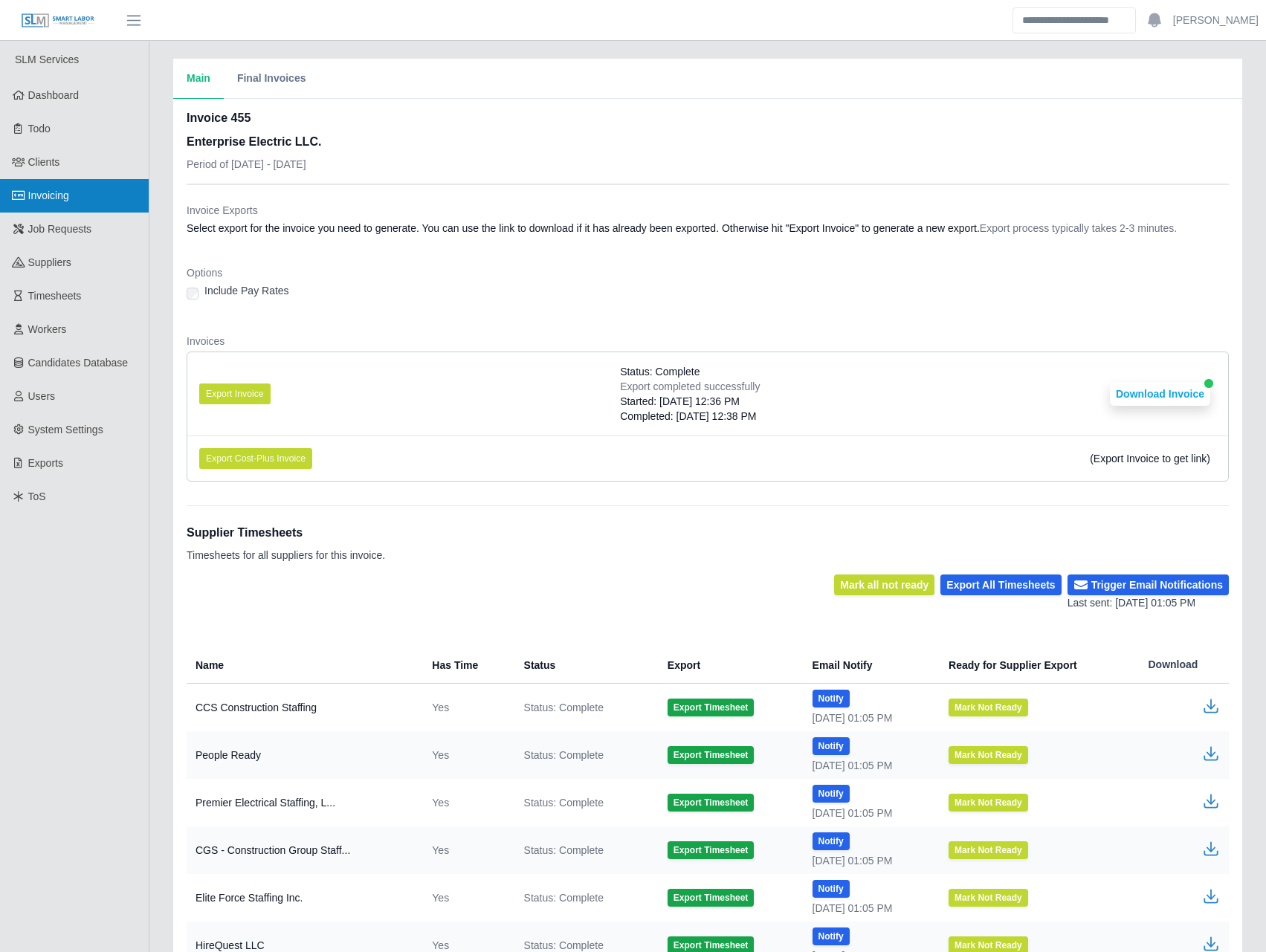
click at [89, 201] on link "Invoicing" at bounding box center [74, 195] width 148 height 33
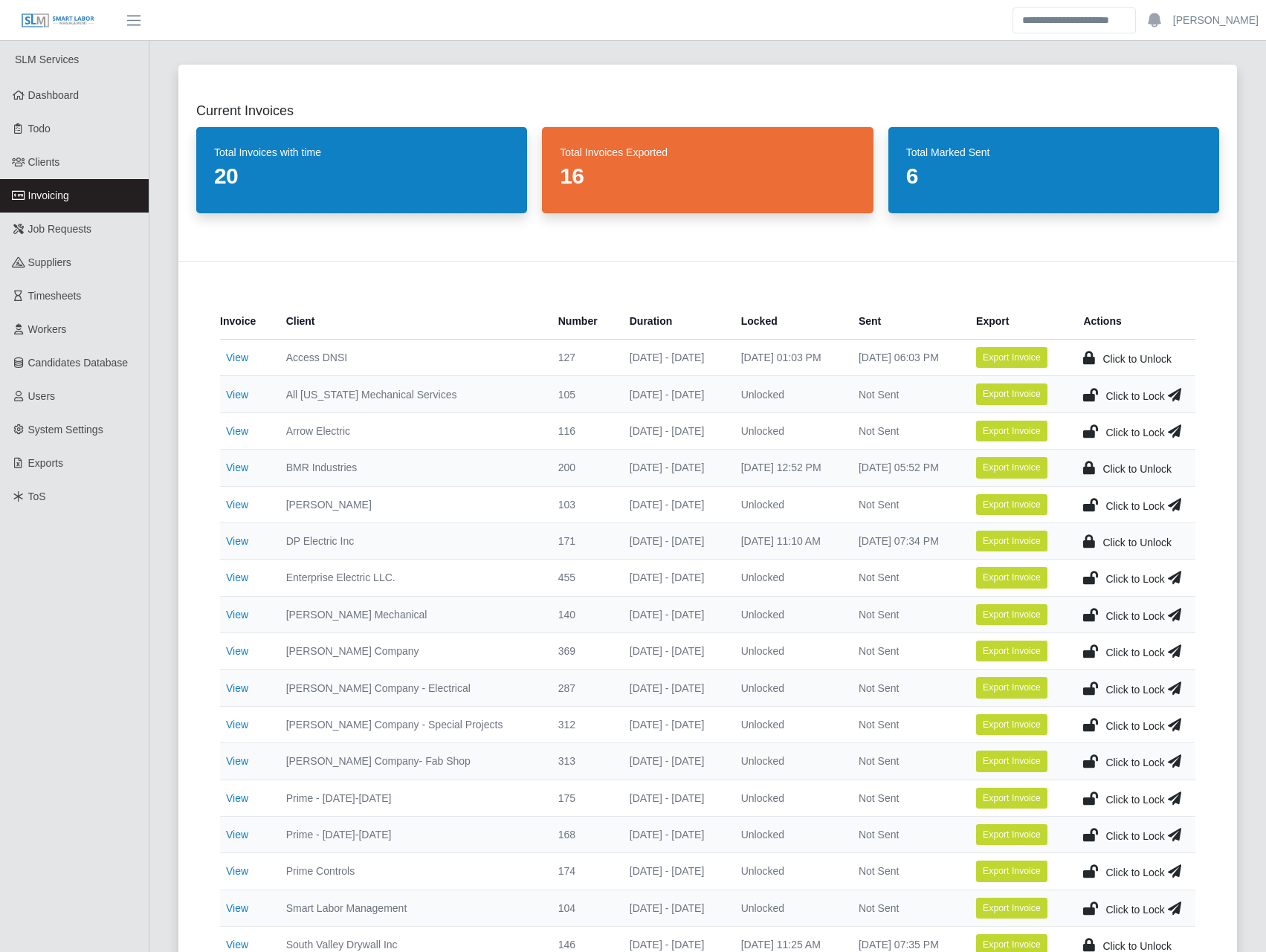
scroll to position [693, 0]
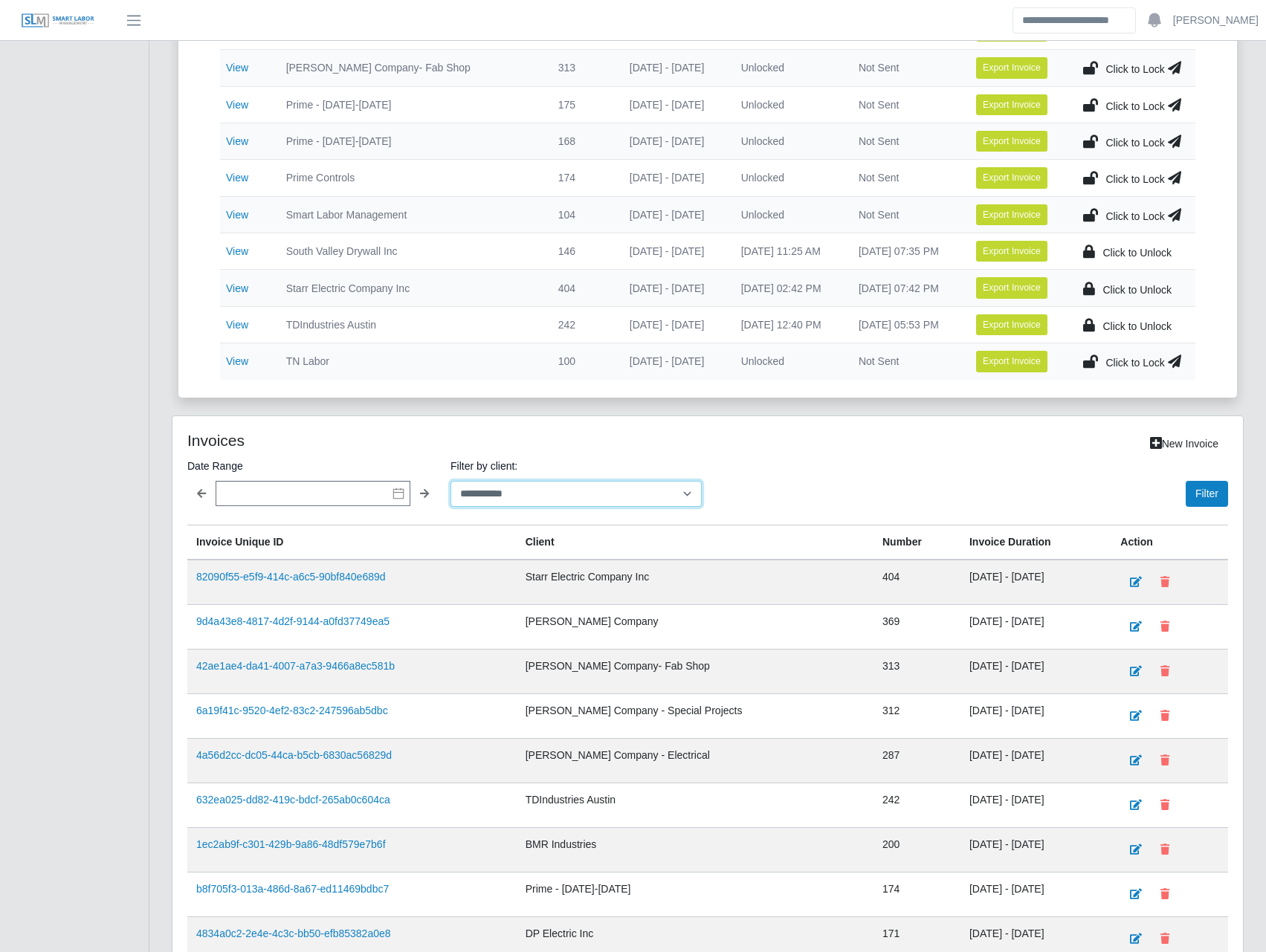
click at [460, 492] on select "**********" at bounding box center [575, 494] width 251 height 26
select select "**********"
click at [450, 481] on select "**********" at bounding box center [575, 494] width 251 height 26
click at [1206, 493] on button "Filter" at bounding box center [1207, 494] width 42 height 26
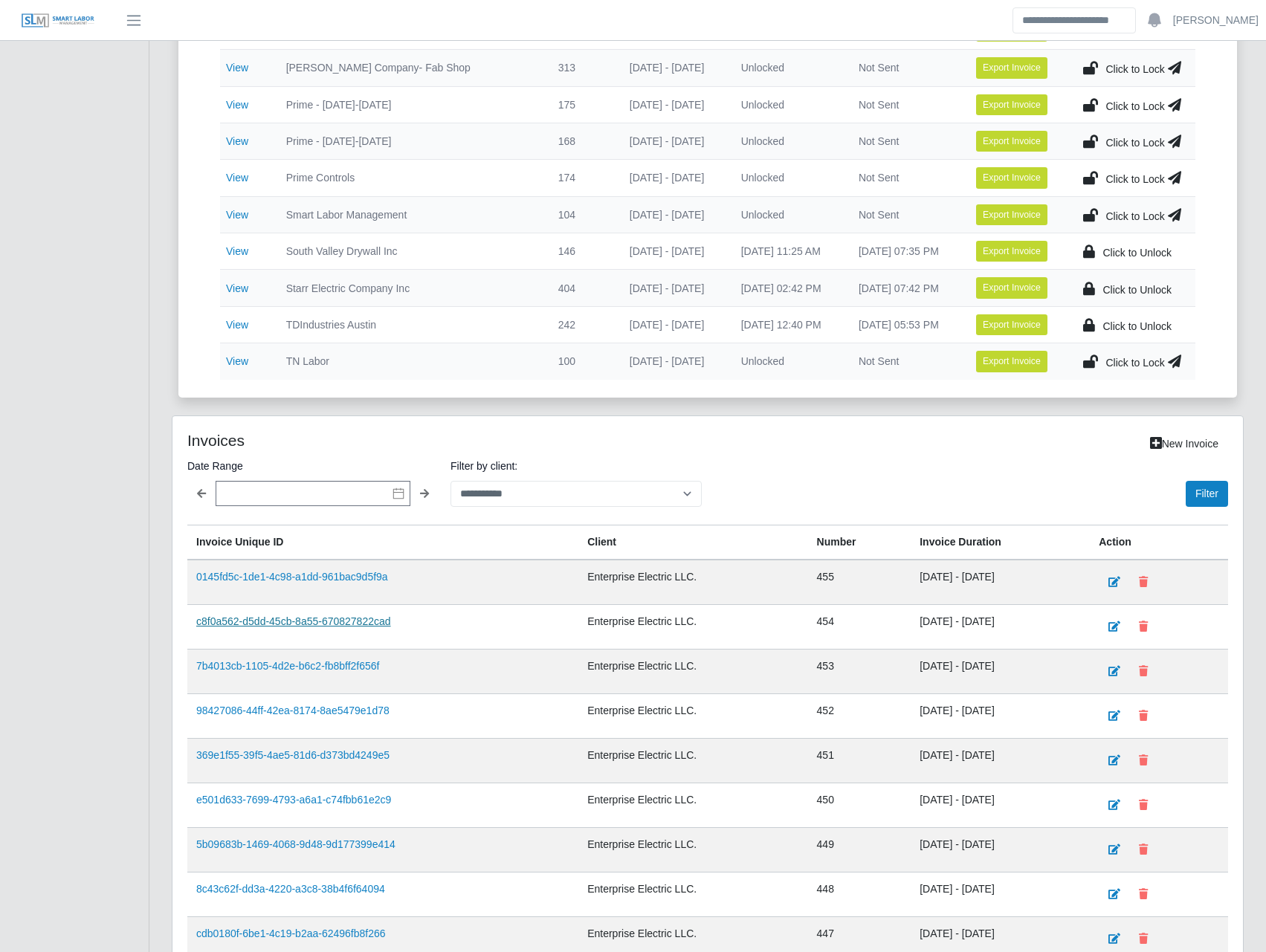
click at [351, 624] on link "c8f0a562-d5dd-45cb-8a55-670827822cad" at bounding box center [294, 621] width 195 height 12
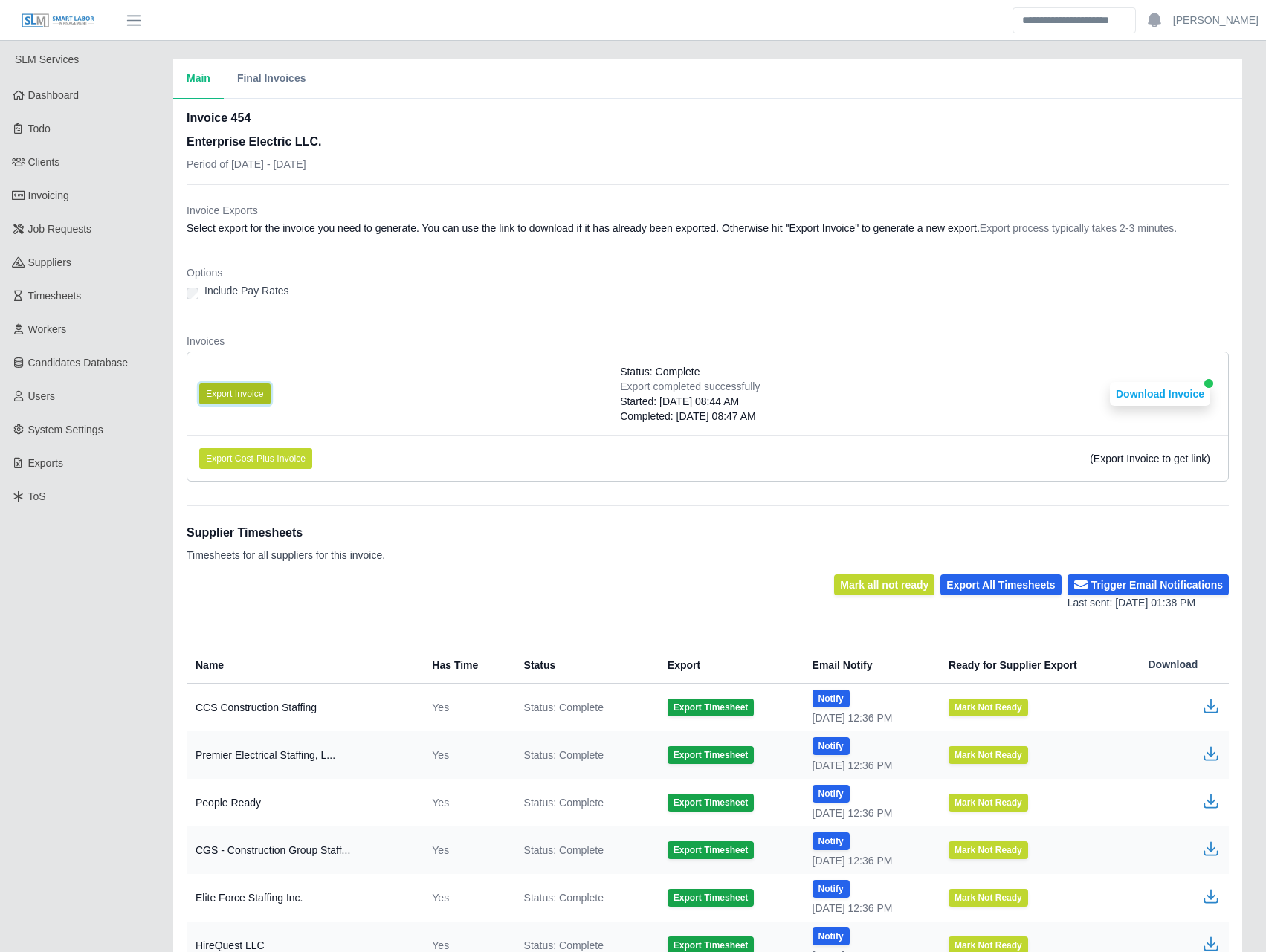
click at [258, 384] on button "Export Invoice" at bounding box center [235, 394] width 71 height 21
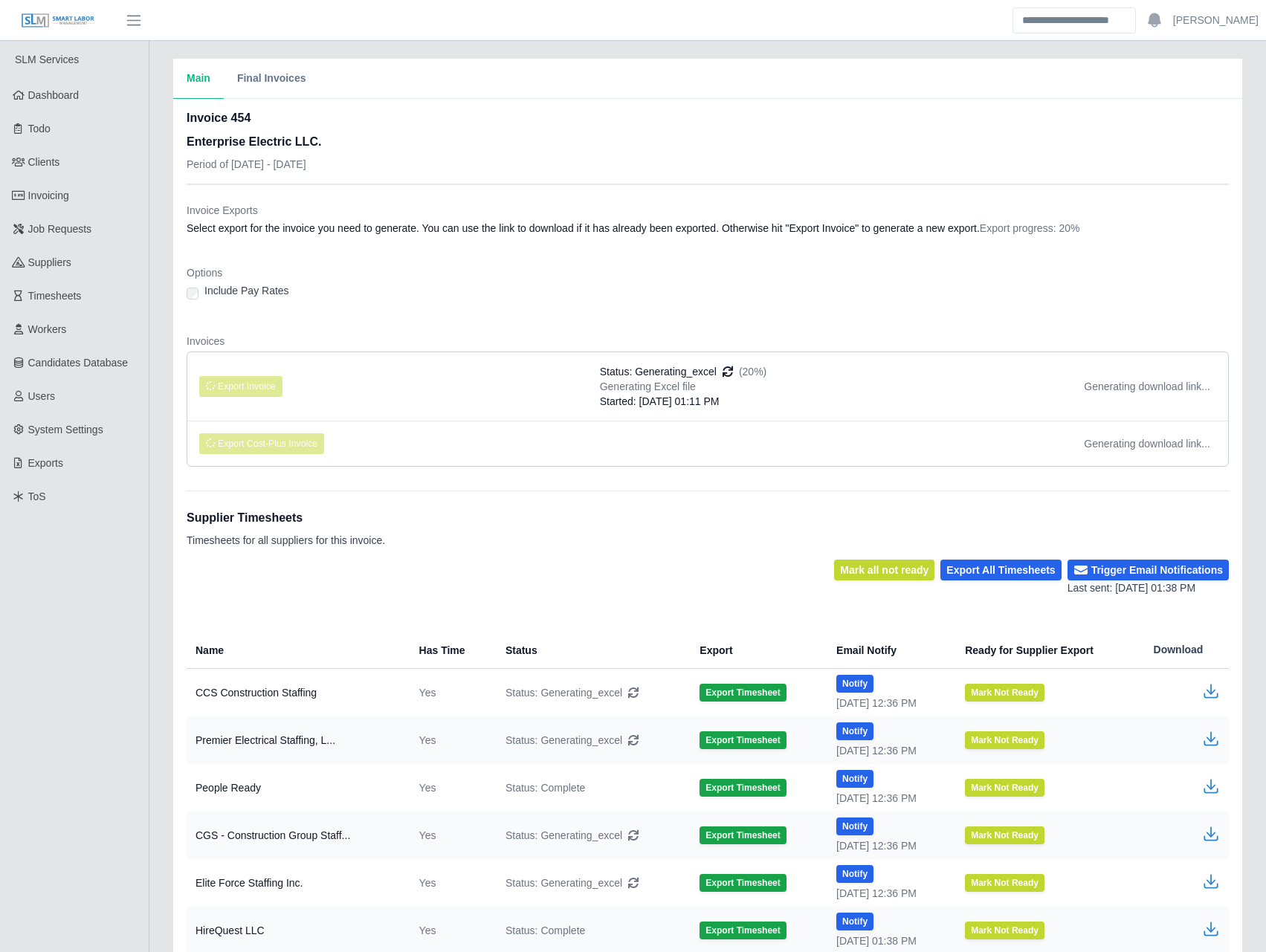
click at [669, 405] on ul "Export Invoice Status: Generating_excel (20%) Generating Excel file Started: 08…" at bounding box center [708, 408] width 1042 height 115
drag, startPoint x: 675, startPoint y: 403, endPoint x: 635, endPoint y: 315, distance: 96.7
click at [589, 308] on div "Options Include Pay Rates" at bounding box center [708, 288] width 1042 height 45
click at [635, 332] on dl "Invoice Exports Select export for the invoice you need to generate. You can use…" at bounding box center [708, 340] width 1042 height 276
click at [675, 345] on dt "Invoices" at bounding box center [708, 340] width 1042 height 15
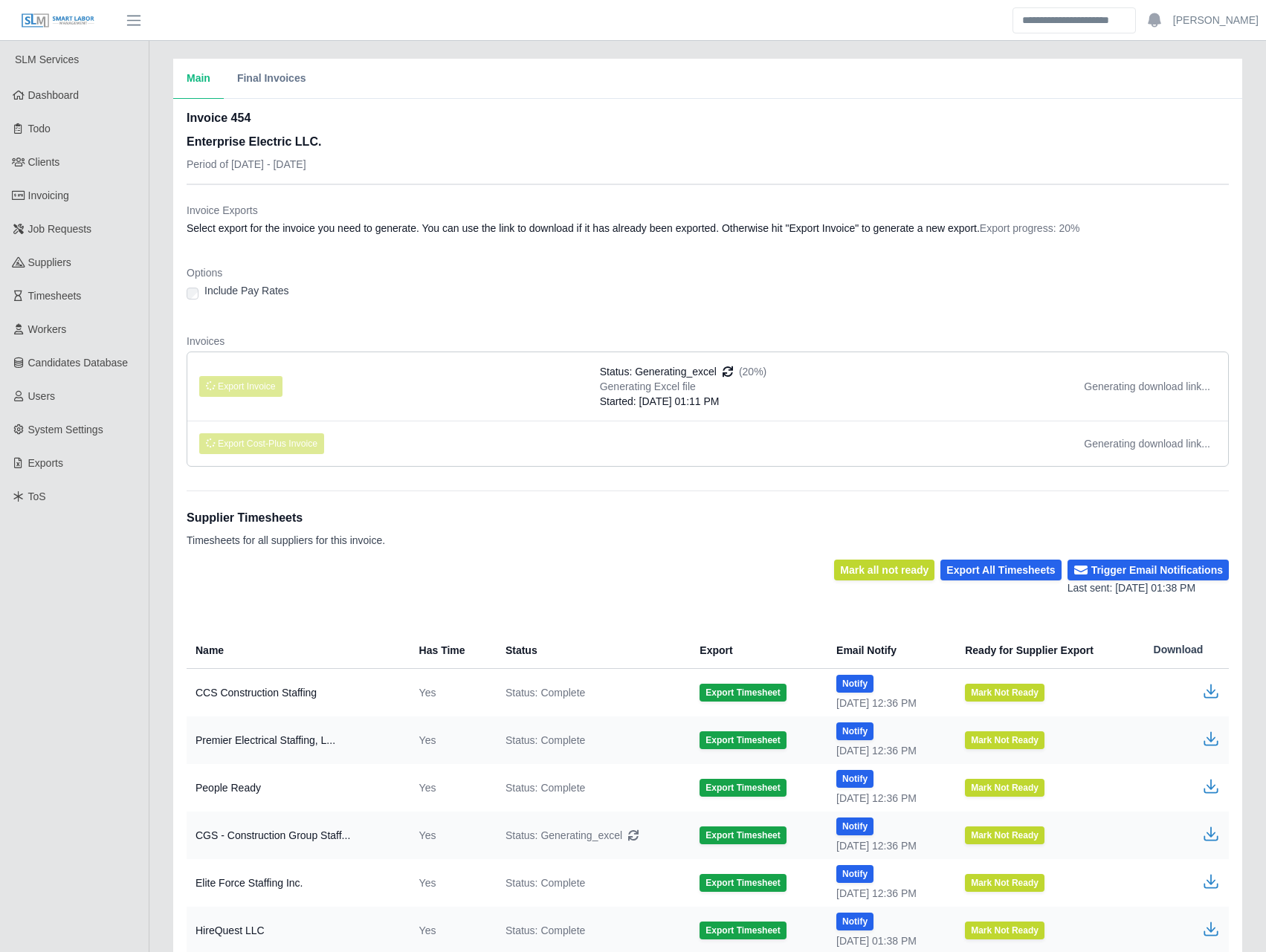
drag, startPoint x: 601, startPoint y: 363, endPoint x: 775, endPoint y: 399, distance: 177.7
click at [775, 399] on li "Export Invoice Status: Generating_excel (20%) Generating Excel file Started: 08…" at bounding box center [707, 386] width 1040 height 69
drag, startPoint x: 775, startPoint y: 399, endPoint x: 698, endPoint y: 446, distance: 90.2
click at [698, 446] on li "Export Cost-Plus Invoice Generating download link..." at bounding box center [707, 443] width 1040 height 46
drag, startPoint x: 743, startPoint y: 401, endPoint x: 606, endPoint y: 373, distance: 139.8
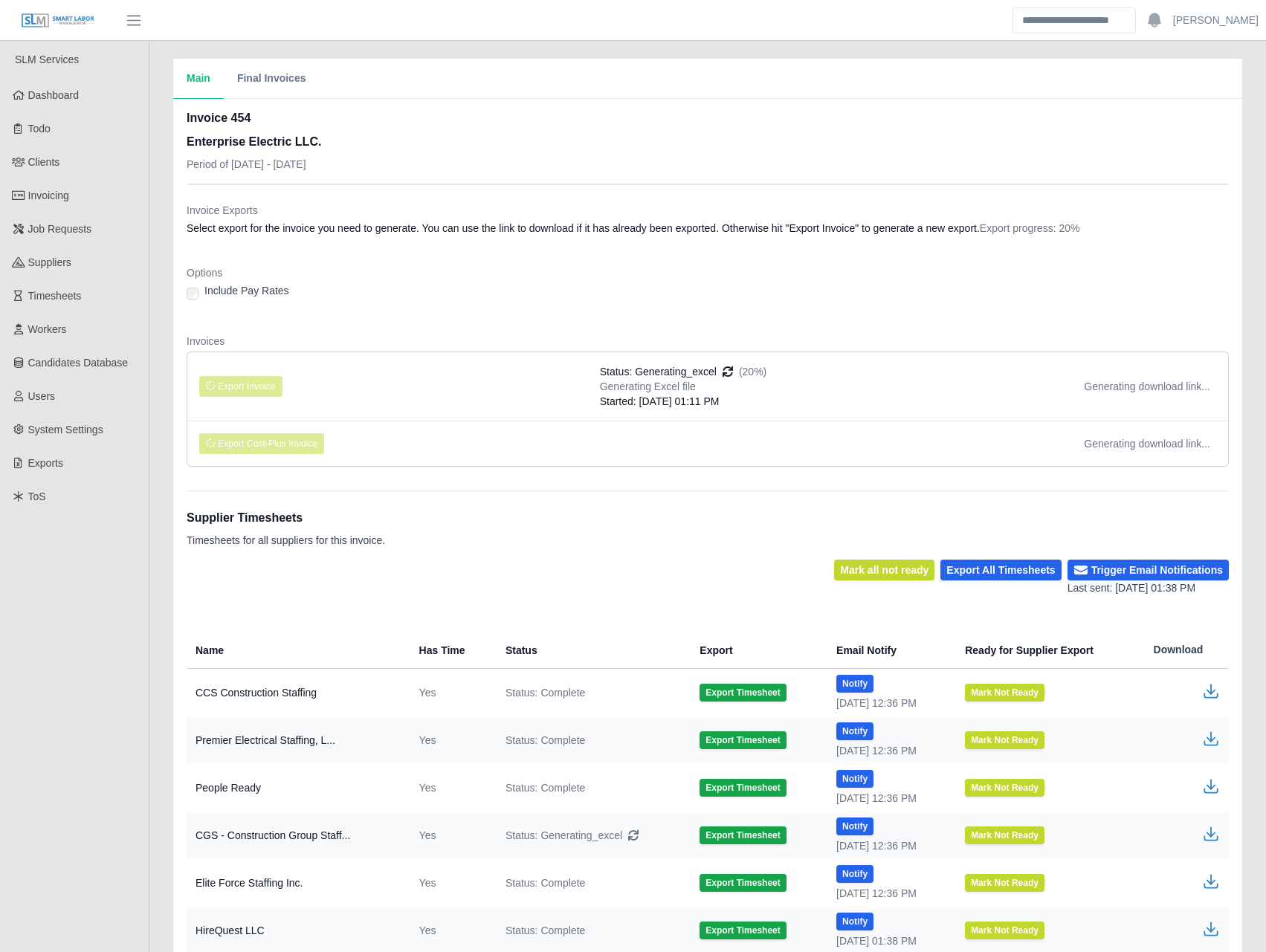
click at [606, 373] on div "Status: Generating_excel (20%) Generating Excel file Started: 08/27/2025 01:11 …" at bounding box center [684, 386] width 168 height 45
click at [764, 364] on li "Export Invoice Status: Generating_excel (20%) Generating Excel file Started: 08…" at bounding box center [707, 386] width 1040 height 69
click at [783, 361] on li "Export Invoice Status: Generating_excel (20%) Generating Excel file Started: 08…" at bounding box center [707, 386] width 1040 height 69
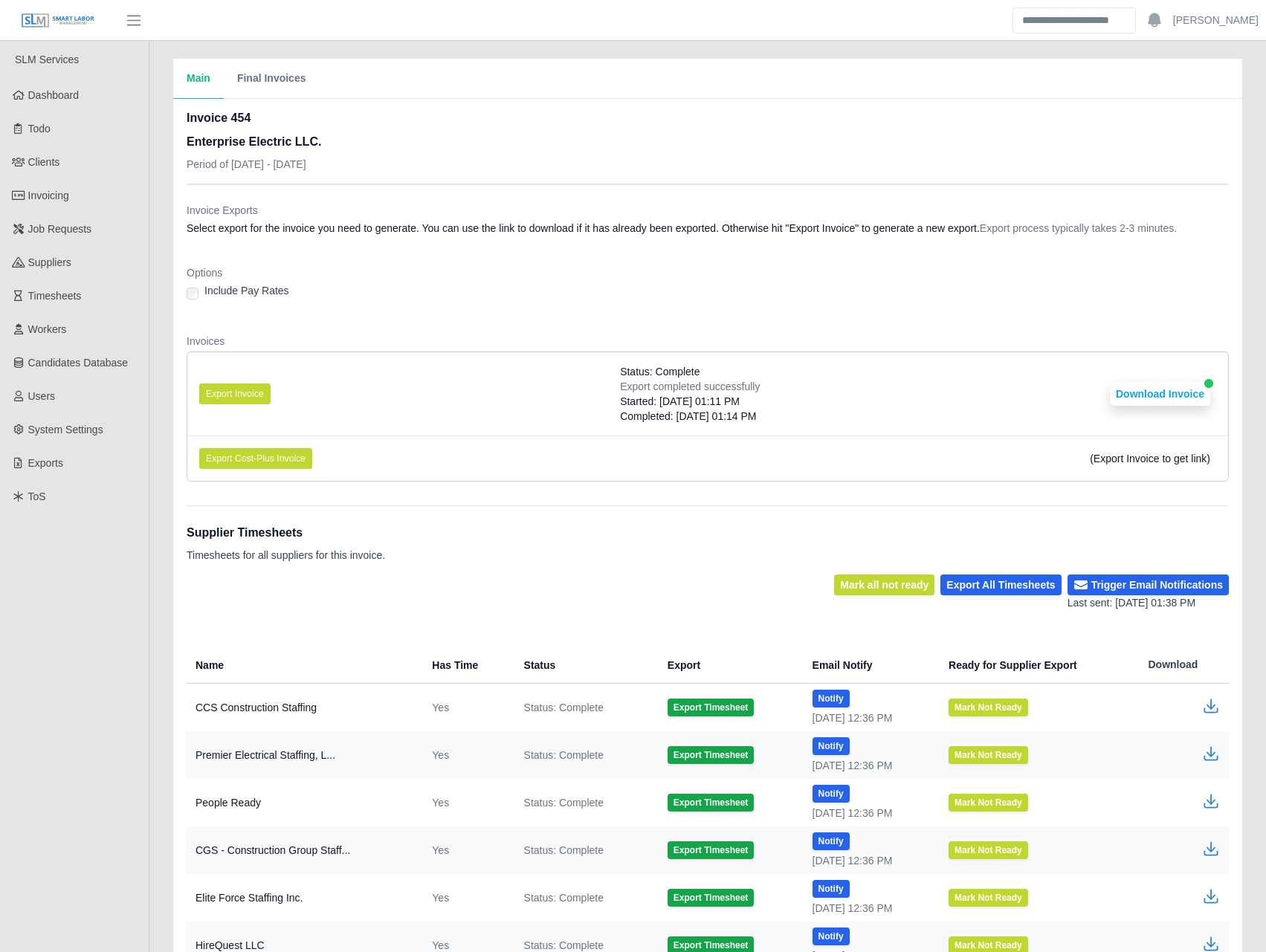
click at [847, 315] on dl "Invoice Exports Select export for the invoice you need to generate. You can use…" at bounding box center [708, 348] width 1042 height 290
click at [1160, 397] on button "Download Invoice" at bounding box center [1160, 394] width 100 height 24
click at [66, 187] on link "Invoicing" at bounding box center [74, 195] width 148 height 33
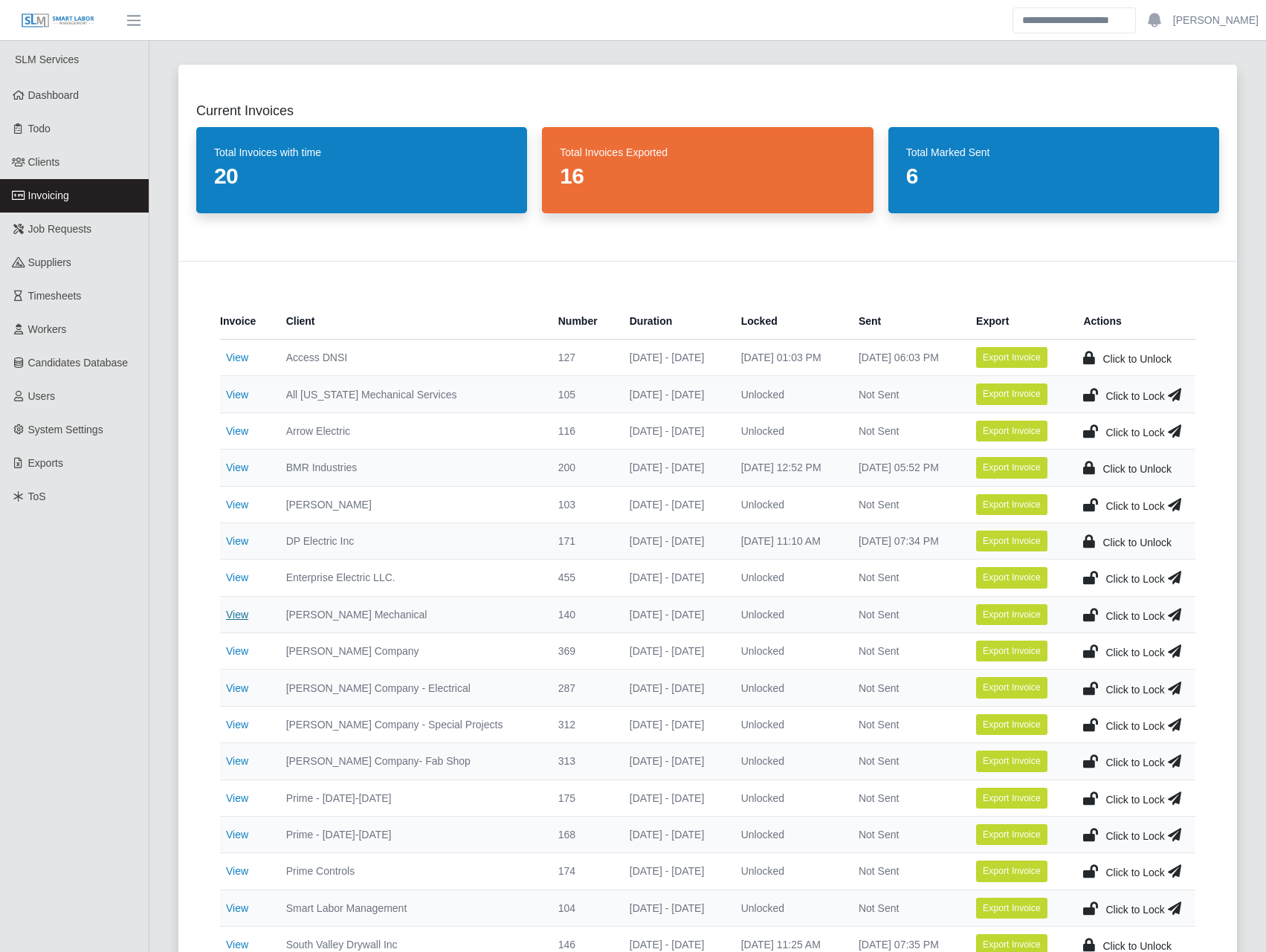
click at [230, 608] on link "View" at bounding box center [237, 614] width 22 height 12
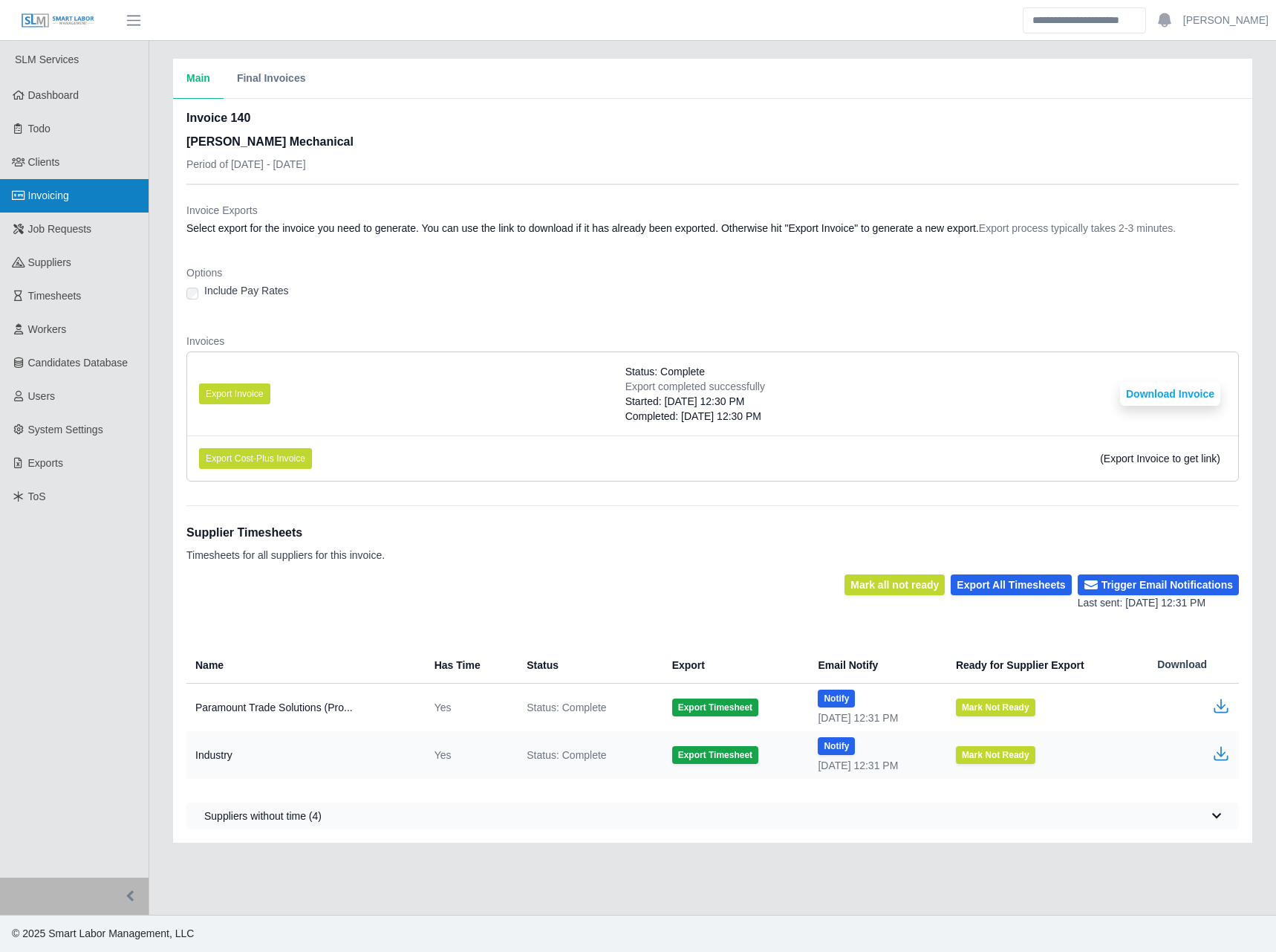
click at [90, 205] on link "Invoicing" at bounding box center [74, 195] width 148 height 33
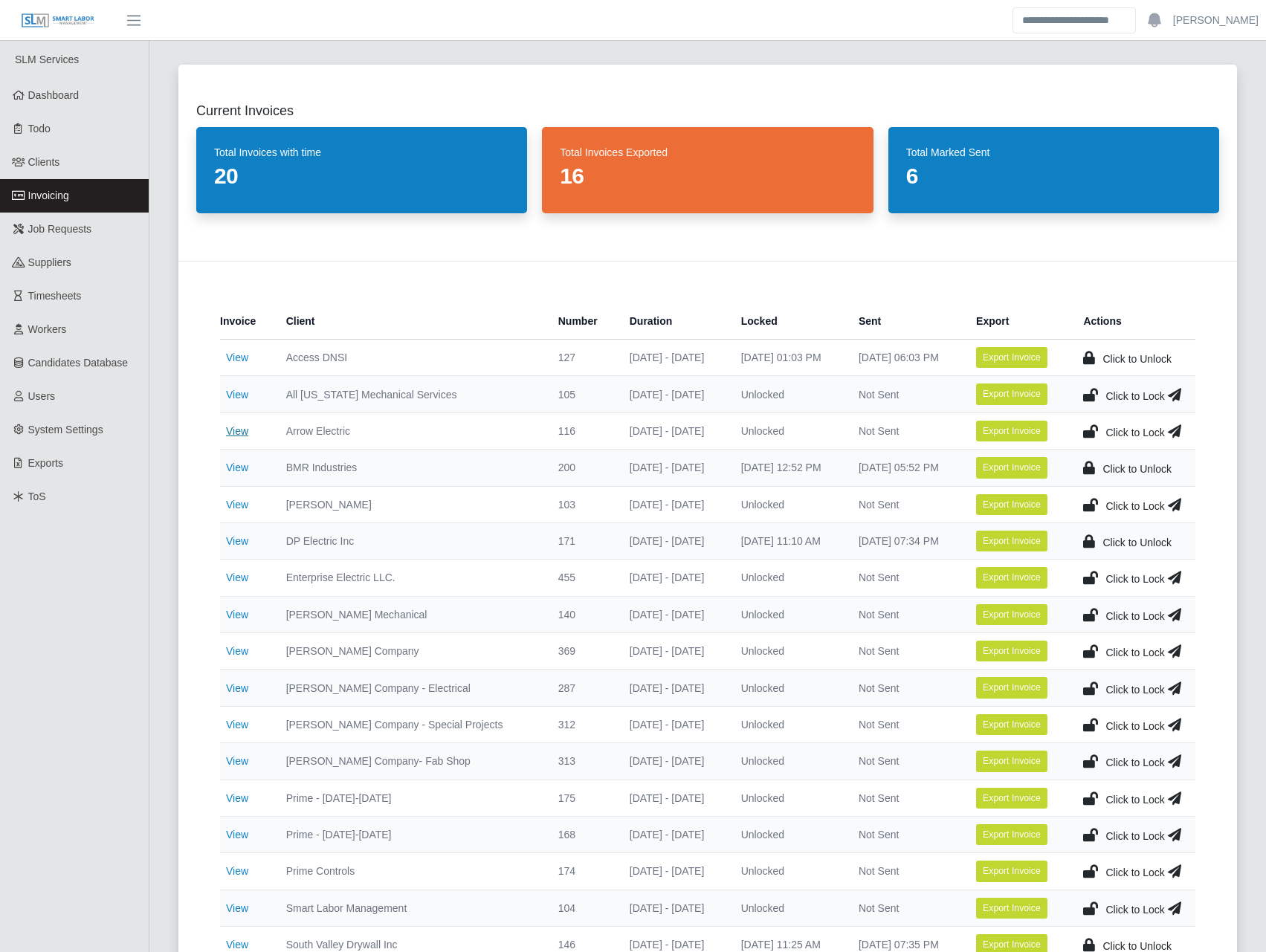
click at [246, 432] on link "View" at bounding box center [237, 430] width 22 height 12
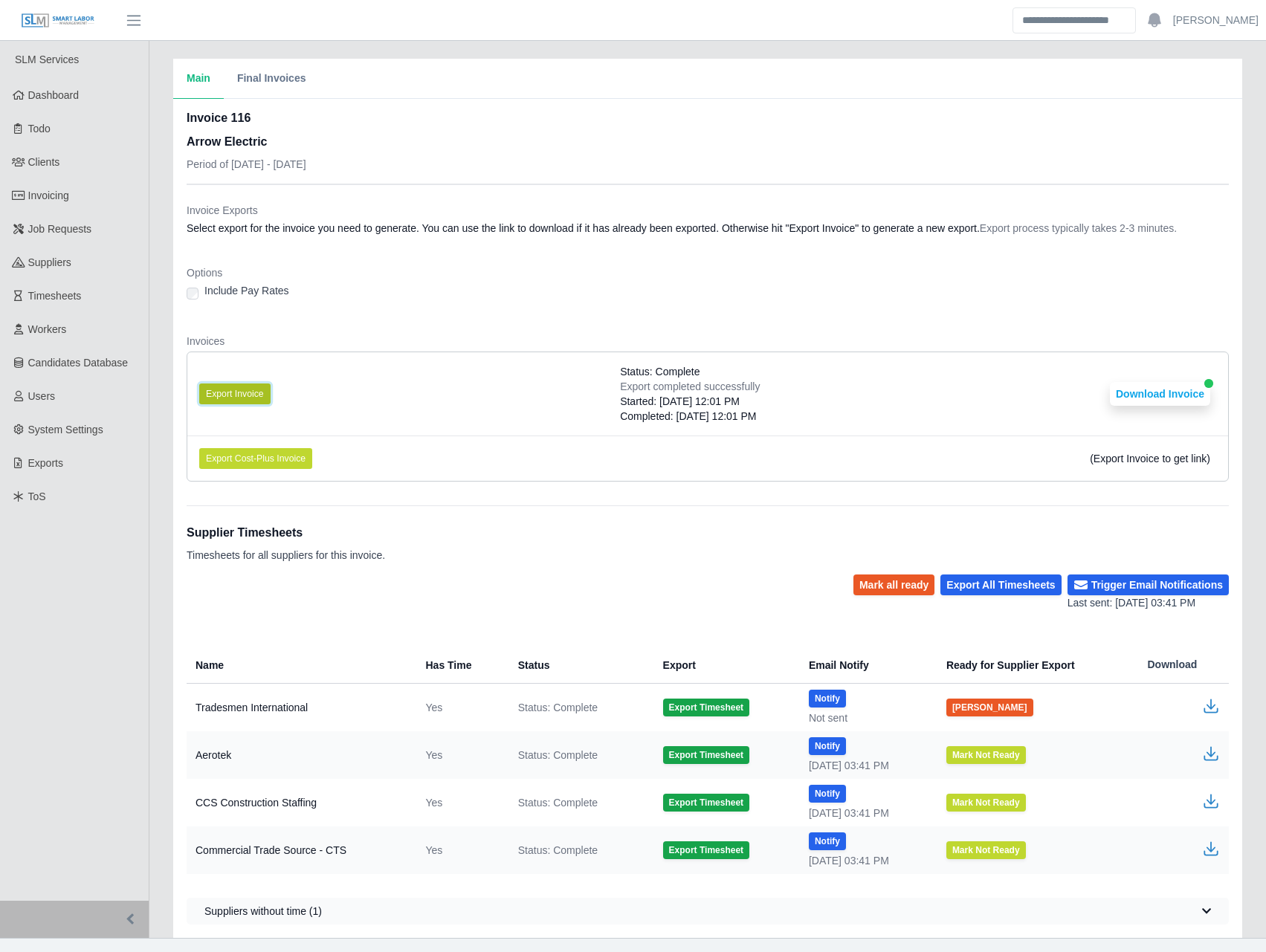
click at [246, 396] on button "Export Invoice" at bounding box center [235, 394] width 71 height 21
drag, startPoint x: 896, startPoint y: 423, endPoint x: 937, endPoint y: 440, distance: 44.4
click at [901, 424] on li "Export Invoice Status: Complete Export completed successfully Started: [DATE] 0…" at bounding box center [707, 394] width 1040 height 83
click at [1152, 384] on button "Download Invoice" at bounding box center [1160, 394] width 100 height 24
click at [282, 272] on dt "Options" at bounding box center [708, 273] width 1042 height 15
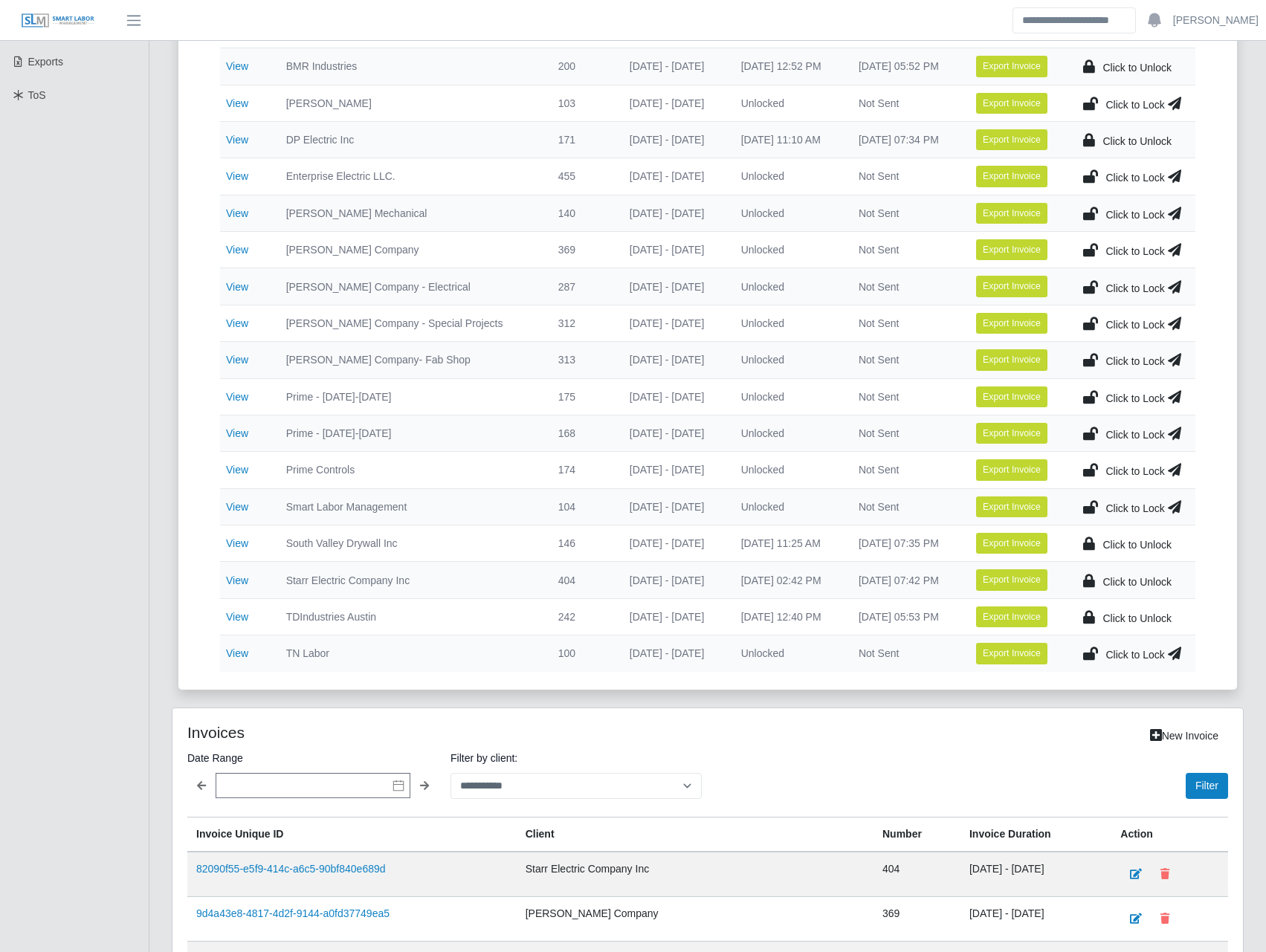
scroll to position [693, 0]
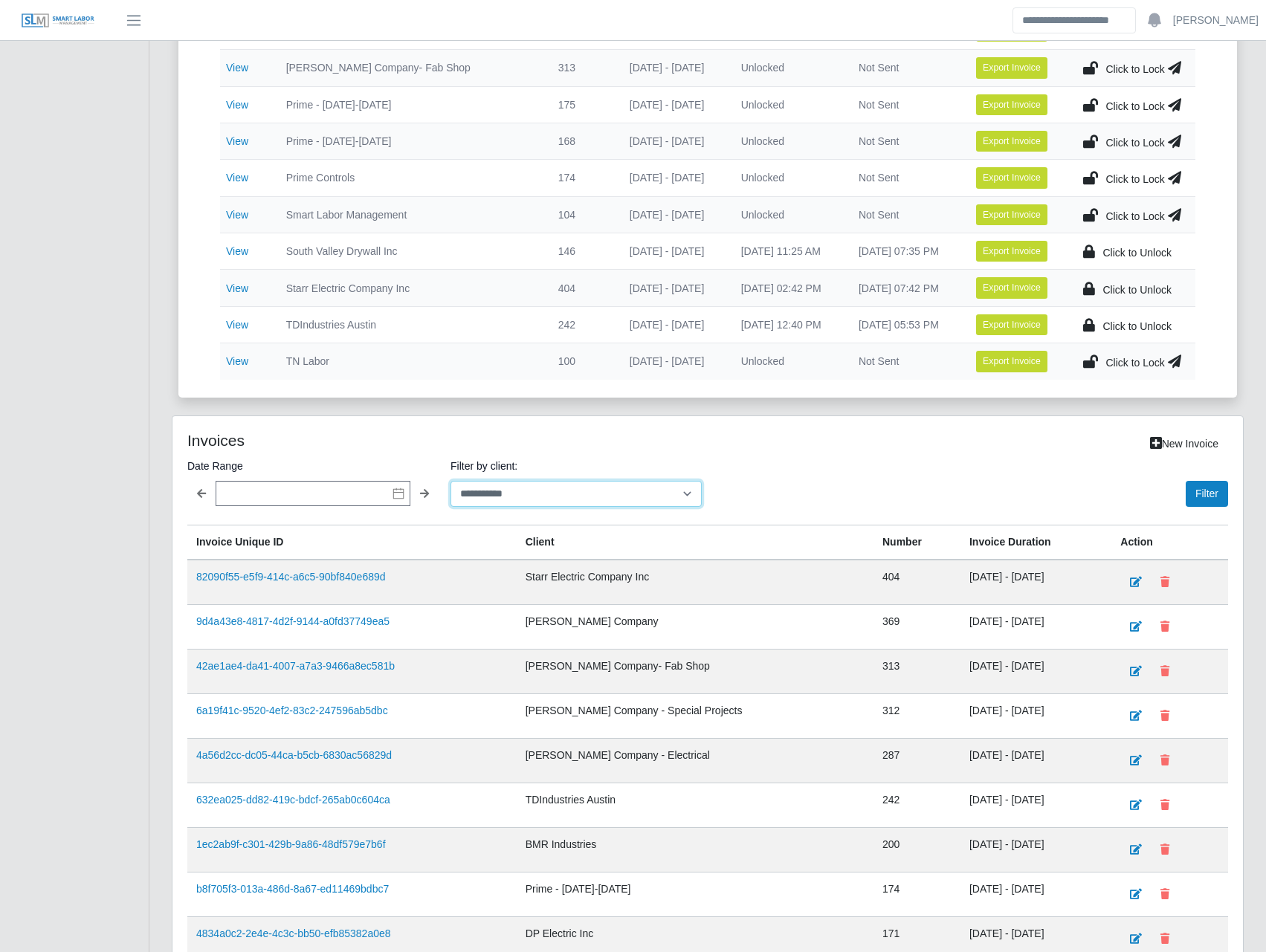
click at [574, 488] on select "**********" at bounding box center [575, 494] width 251 height 26
select select "**********"
click at [450, 481] on select "**********" at bounding box center [575, 494] width 251 height 26
click at [1190, 490] on button "Filter" at bounding box center [1207, 494] width 42 height 26
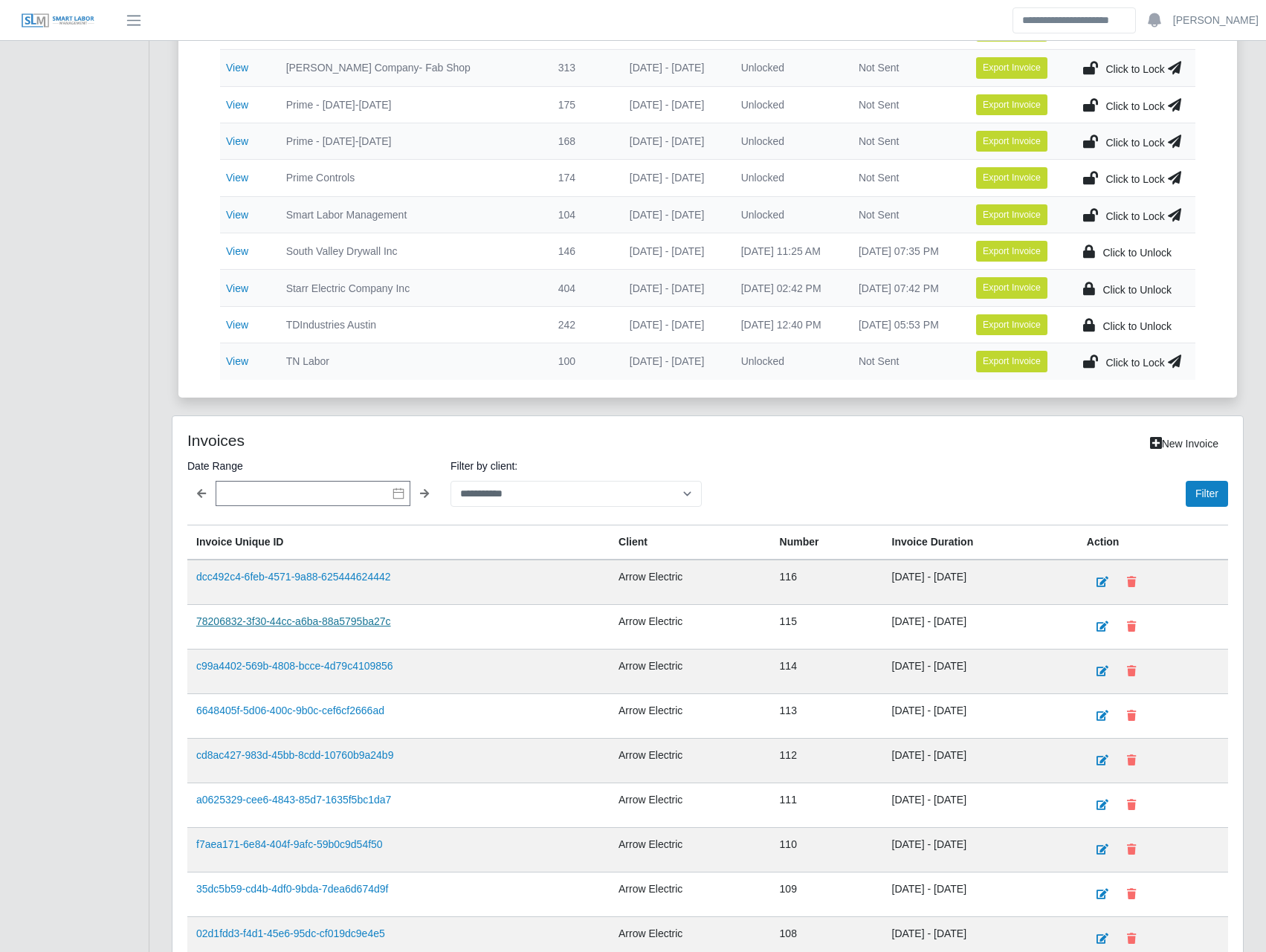
click at [342, 621] on link "78206832-3f30-44cc-a6ba-88a5795ba27c" at bounding box center [294, 621] width 195 height 12
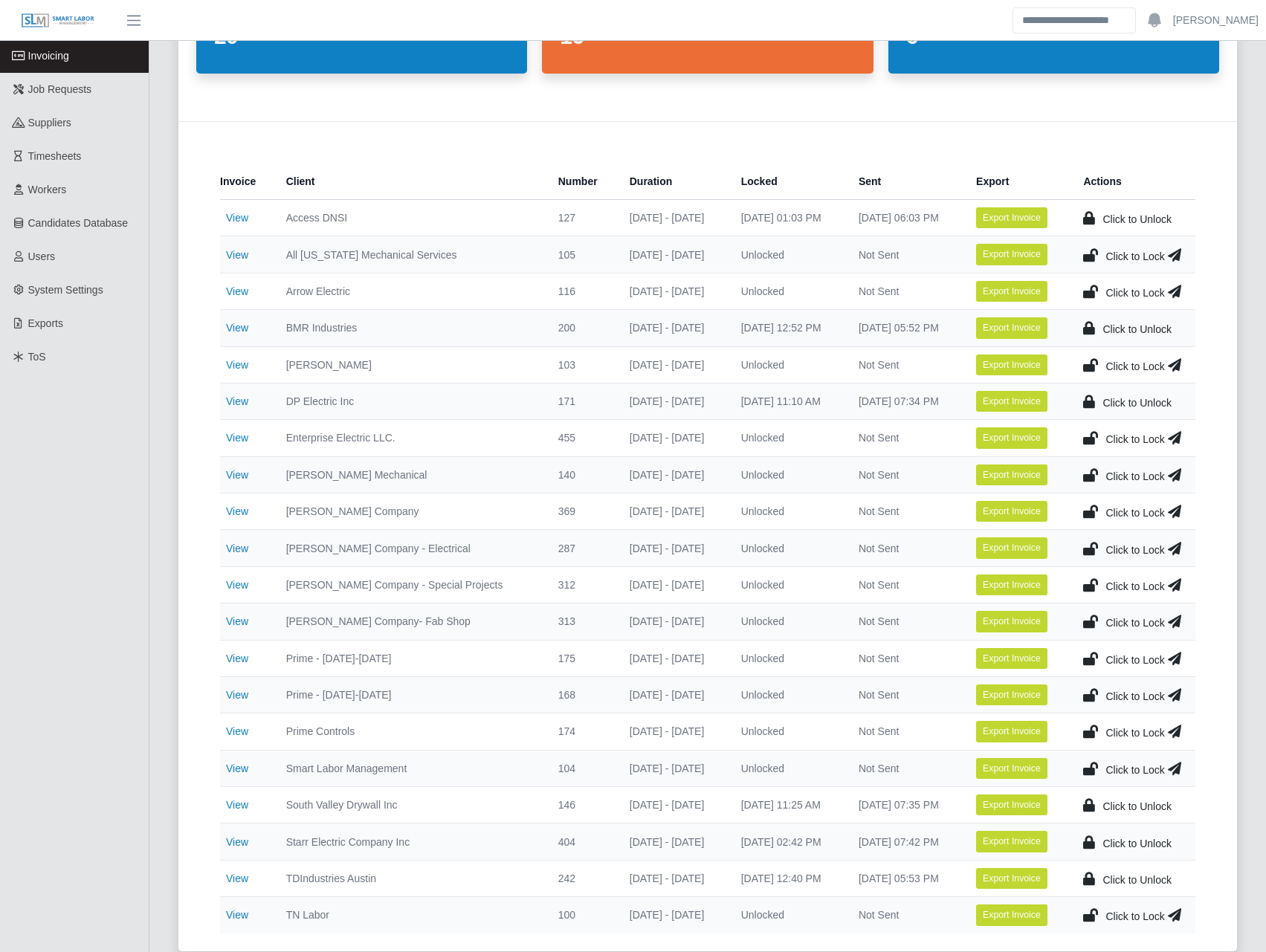
scroll to position [173, 0]
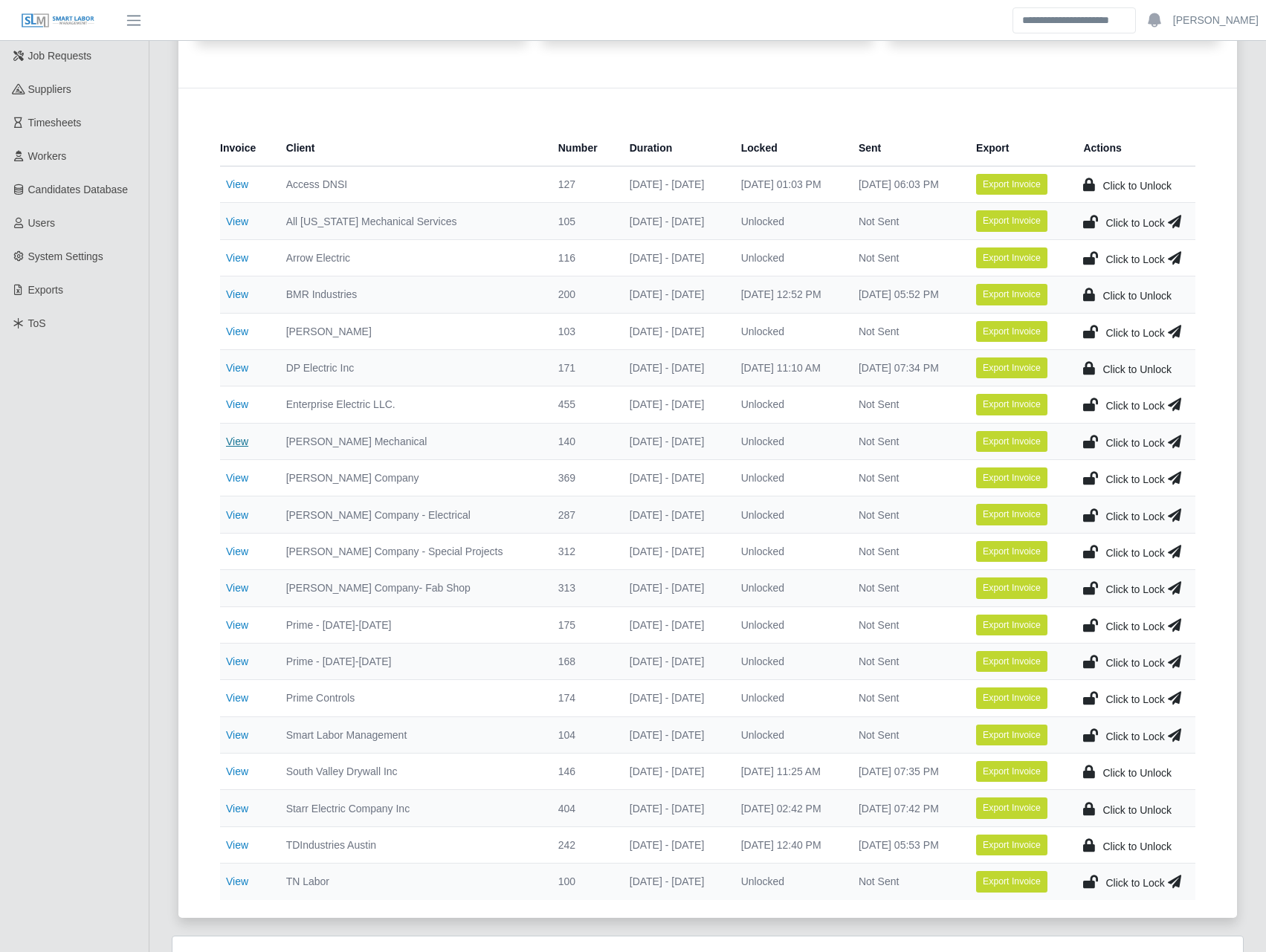
click at [236, 435] on link "View" at bounding box center [237, 441] width 22 height 12
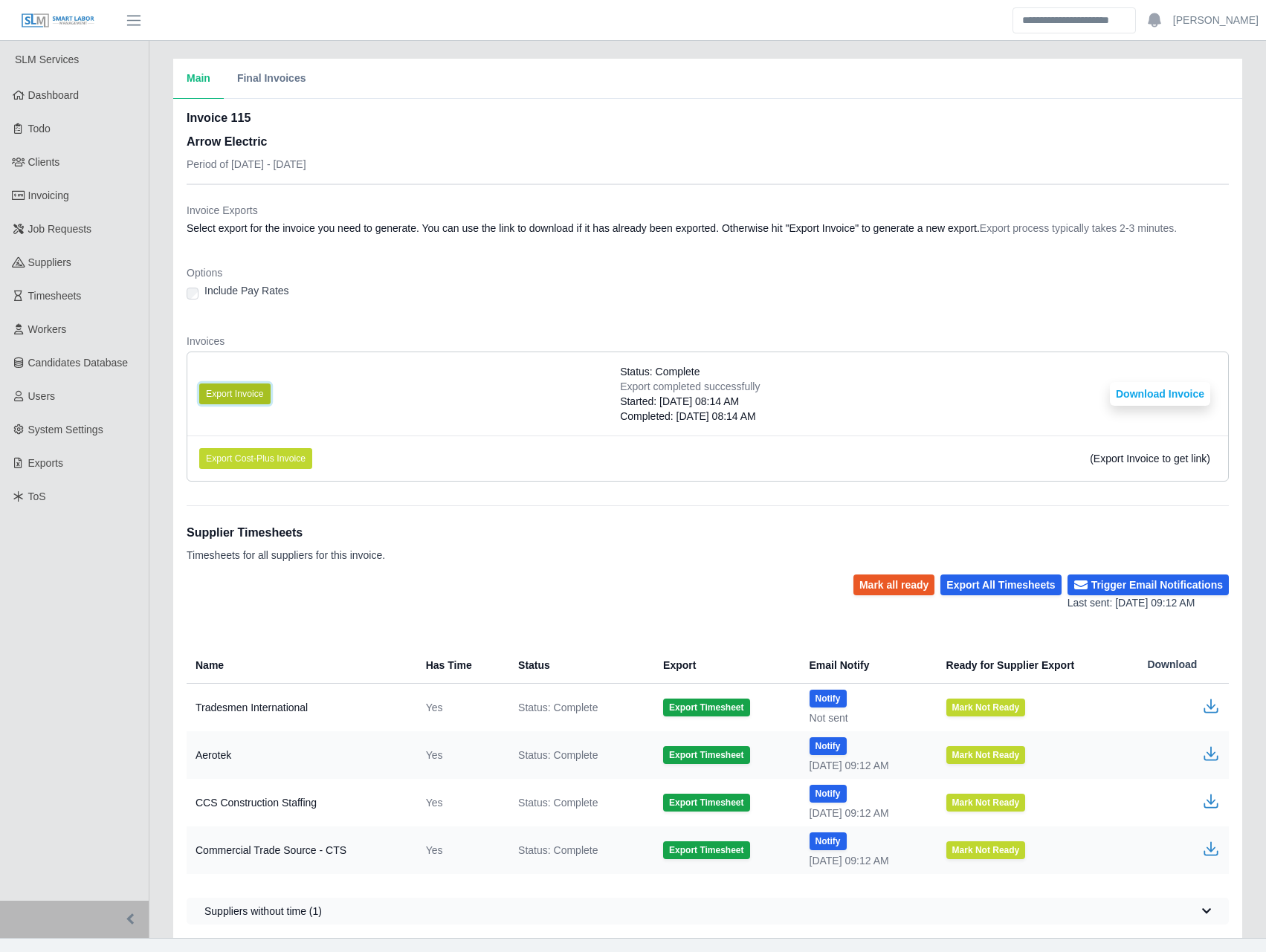
click at [212, 395] on button "Export Invoice" at bounding box center [235, 394] width 71 height 21
click at [564, 306] on div "Options Include Pay Rates" at bounding box center [708, 288] width 1042 height 45
click at [1142, 403] on button "Download Invoice" at bounding box center [1160, 394] width 100 height 24
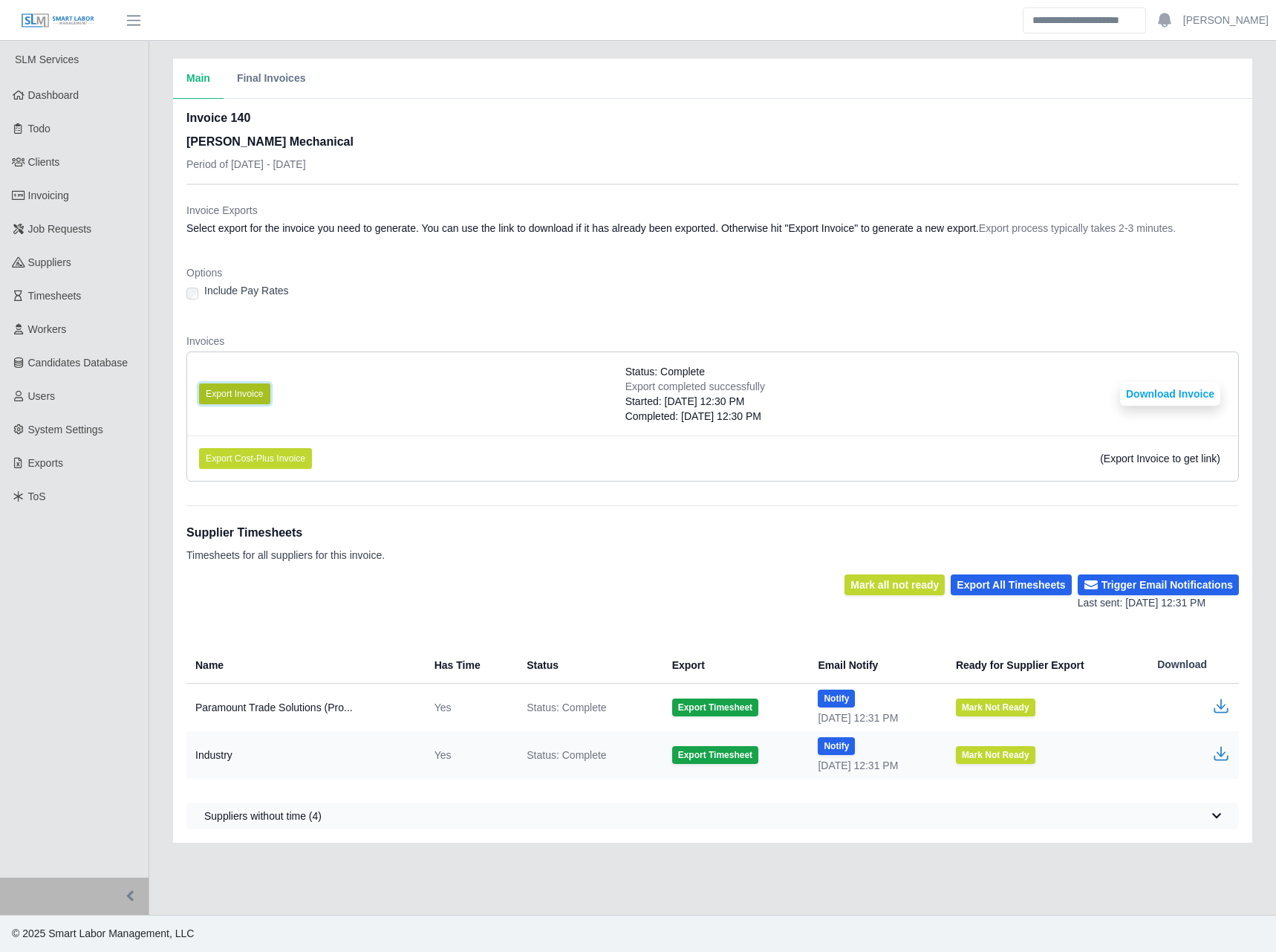
click at [266, 397] on button "Export Invoice" at bounding box center [235, 394] width 71 height 21
click at [1155, 395] on button "Download Invoice" at bounding box center [1170, 394] width 100 height 24
click at [1129, 385] on button "Download Invoice" at bounding box center [1170, 394] width 100 height 24
click at [83, 210] on link "Invoicing" at bounding box center [74, 195] width 148 height 33
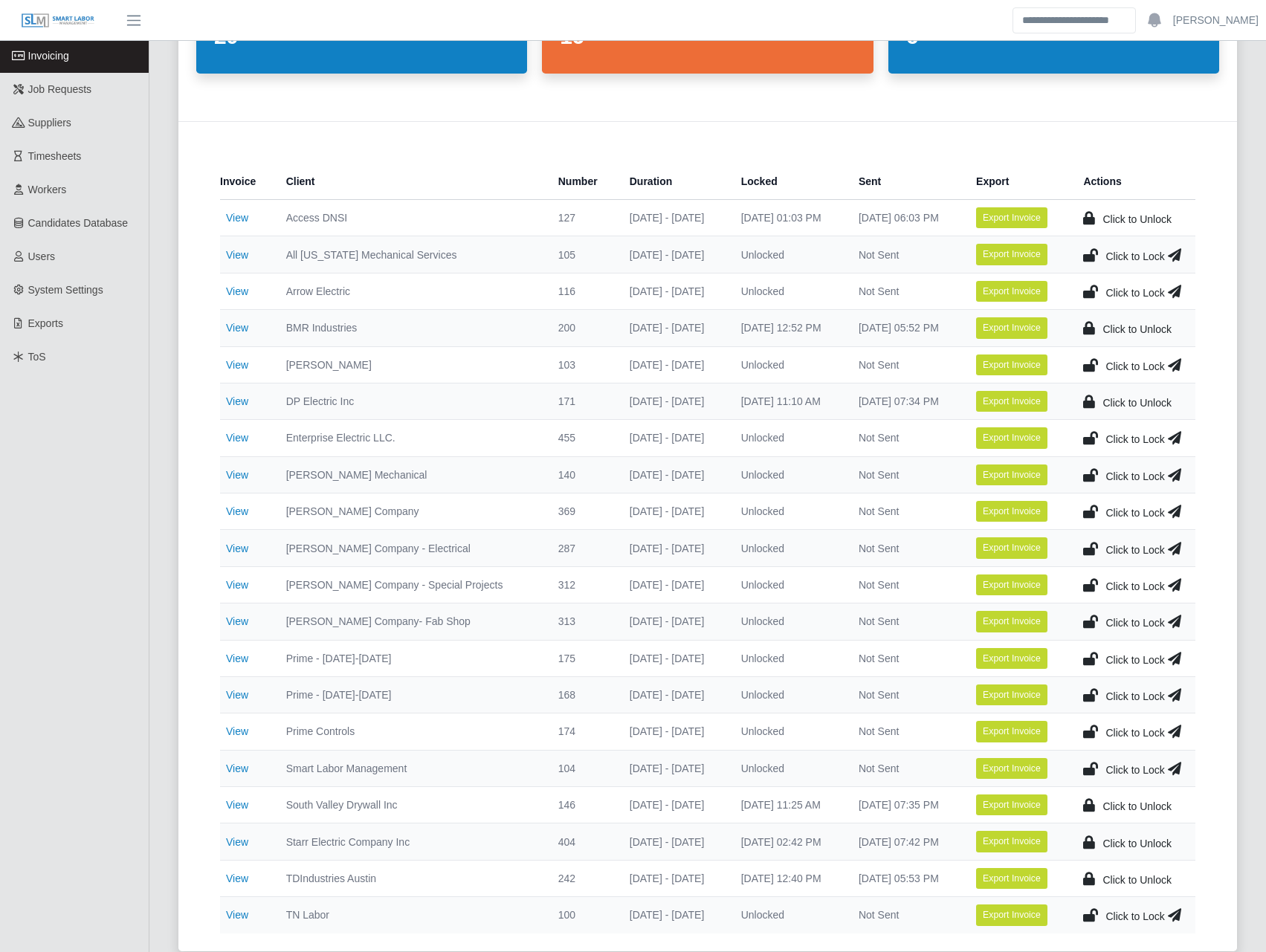
scroll to position [173, 0]
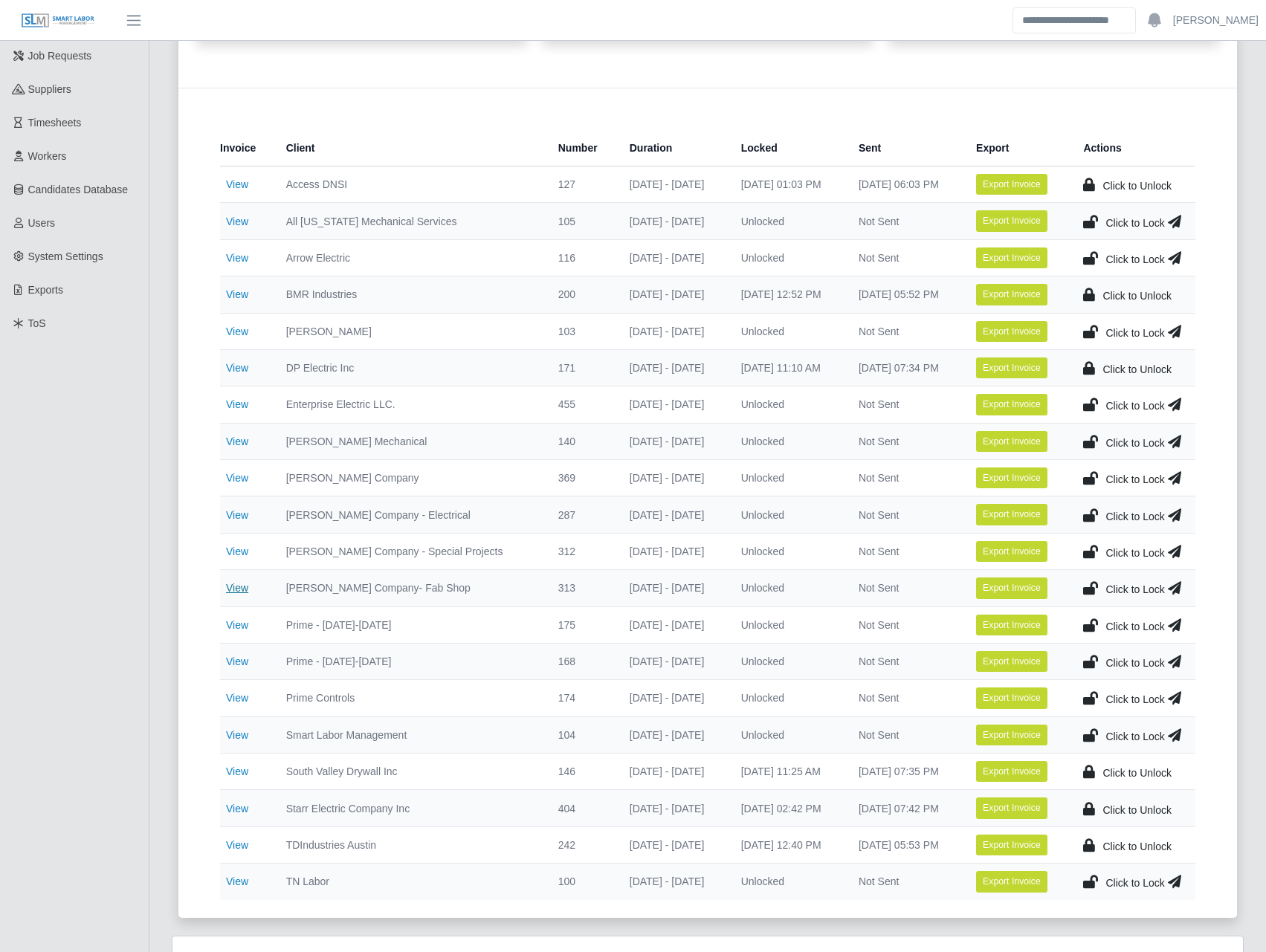
click at [232, 593] on link "View" at bounding box center [237, 587] width 22 height 12
click at [241, 547] on link "View" at bounding box center [237, 551] width 22 height 12
click at [243, 509] on link "View" at bounding box center [237, 514] width 22 height 12
click at [243, 481] on link "View" at bounding box center [237, 477] width 22 height 12
click at [1092, 476] on icon at bounding box center [1090, 477] width 15 height 21
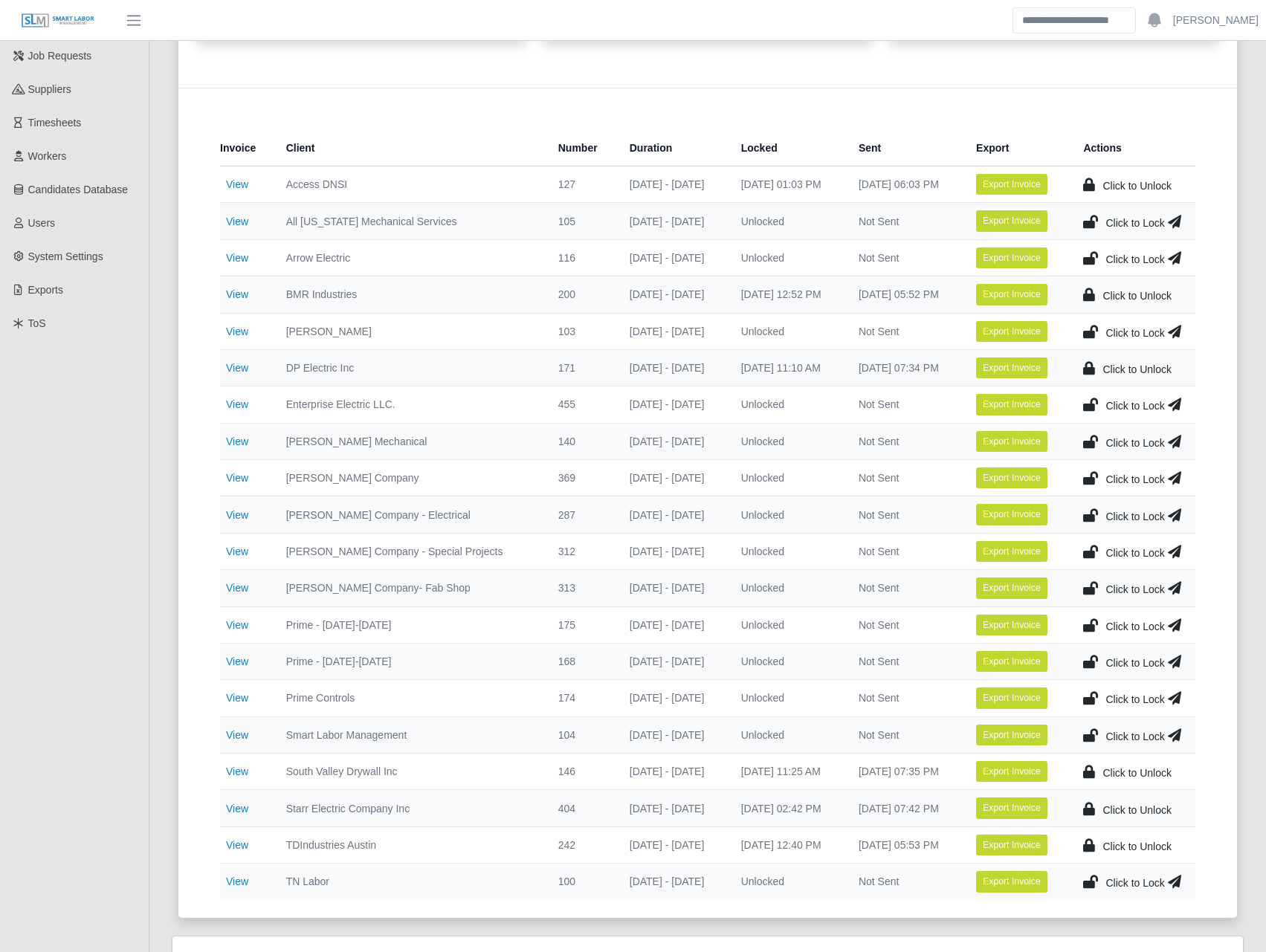
click at [1091, 510] on icon at bounding box center [1090, 514] width 15 height 21
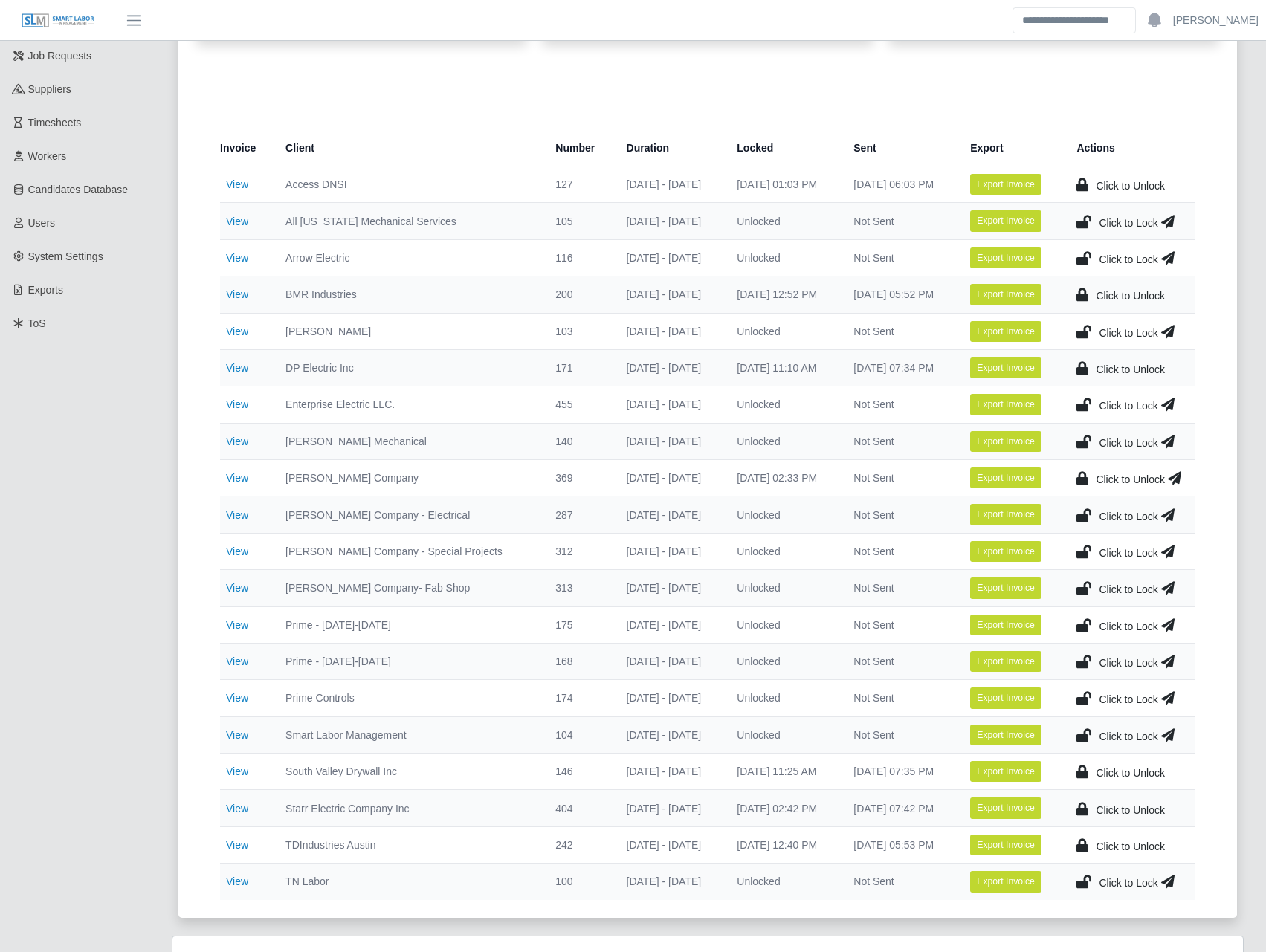
click at [1089, 553] on icon at bounding box center [1083, 551] width 15 height 21
click at [1081, 586] on icon at bounding box center [1083, 588] width 15 height 21
click at [1169, 585] on icon at bounding box center [1174, 588] width 13 height 21
click at [1172, 547] on icon at bounding box center [1174, 551] width 13 height 21
click at [1177, 517] on icon at bounding box center [1174, 514] width 13 height 21
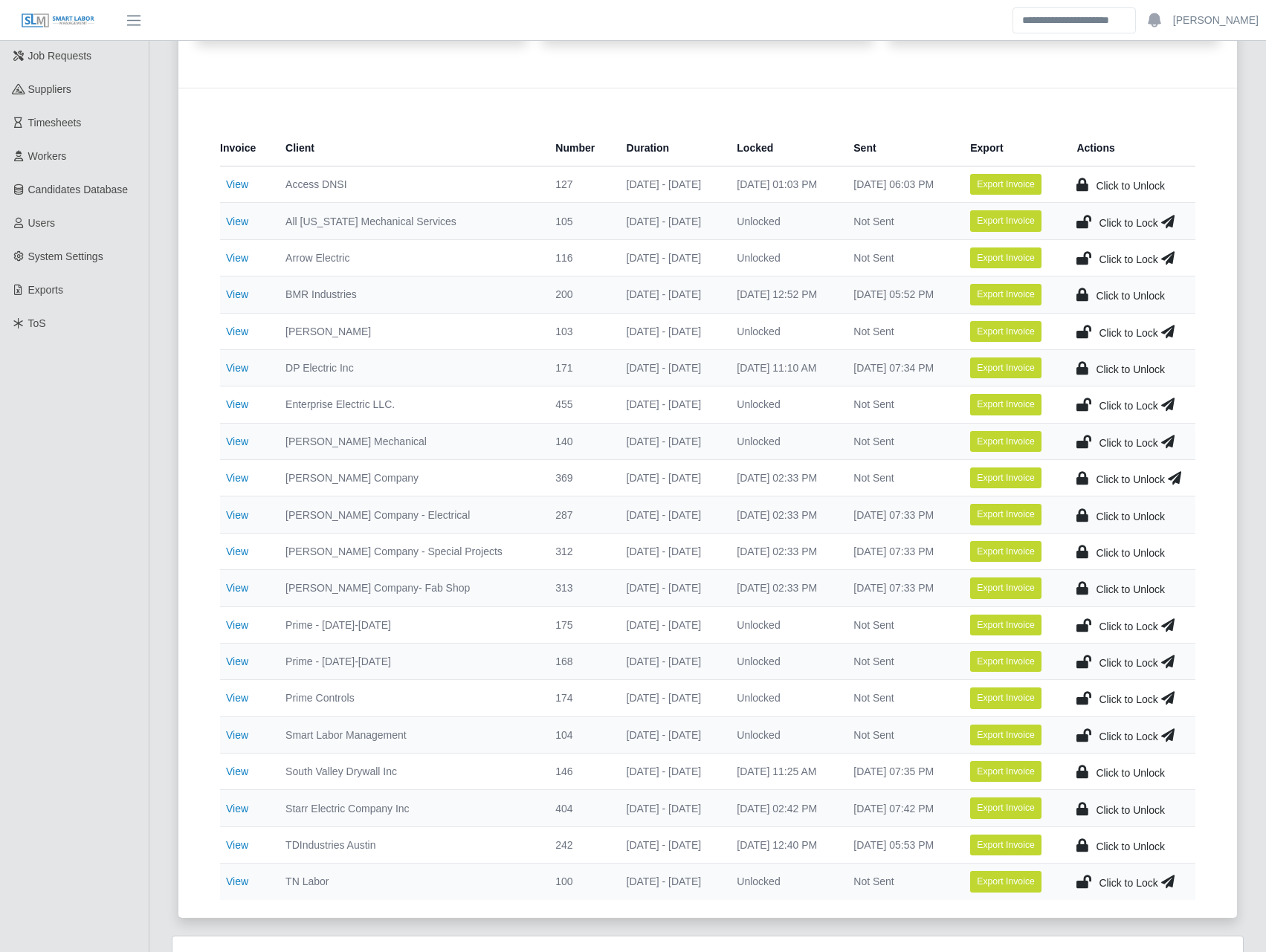
click at [1181, 478] on icon at bounding box center [1174, 477] width 13 height 21
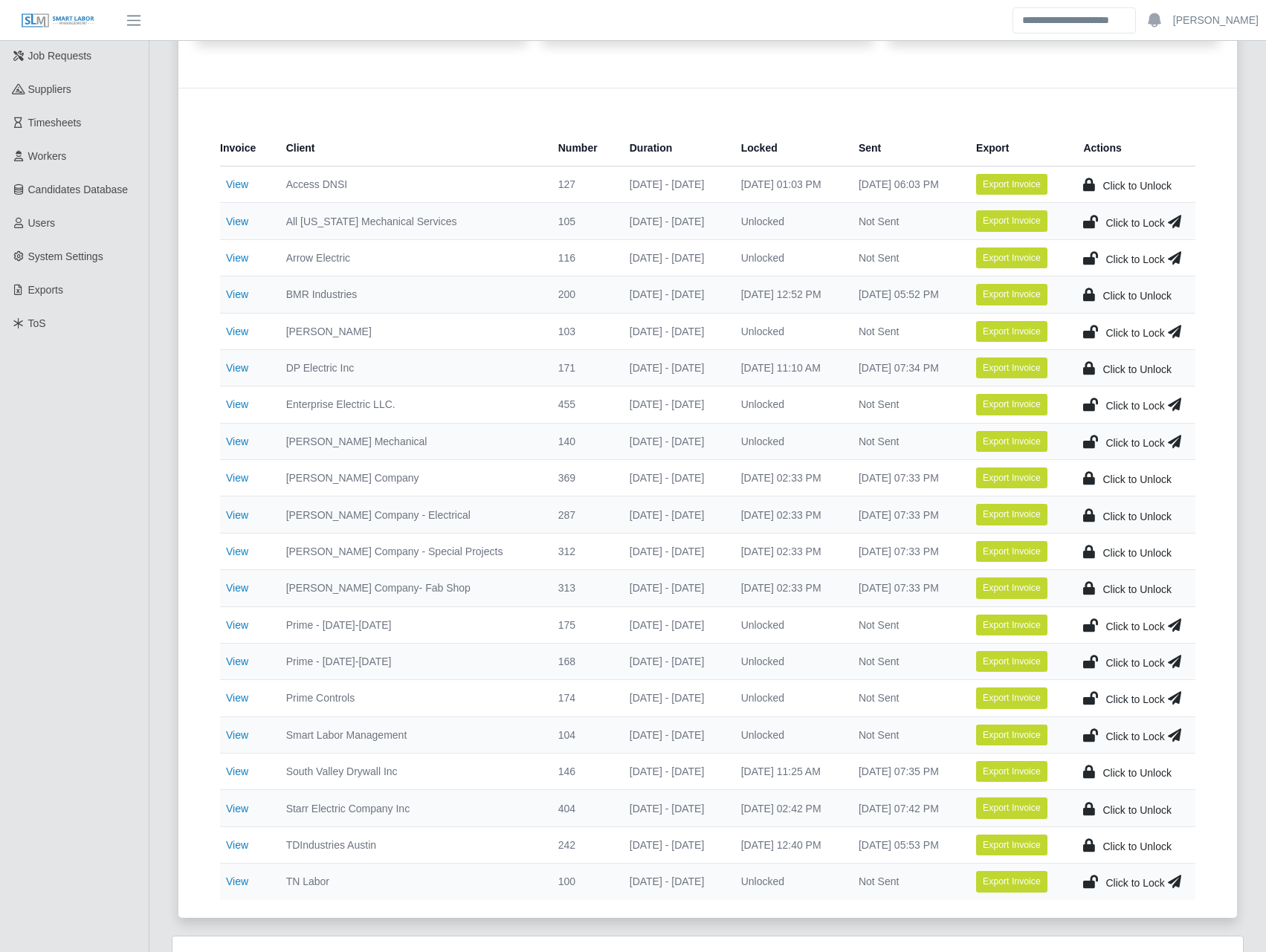
click at [1090, 438] on icon at bounding box center [1090, 441] width 15 height 21
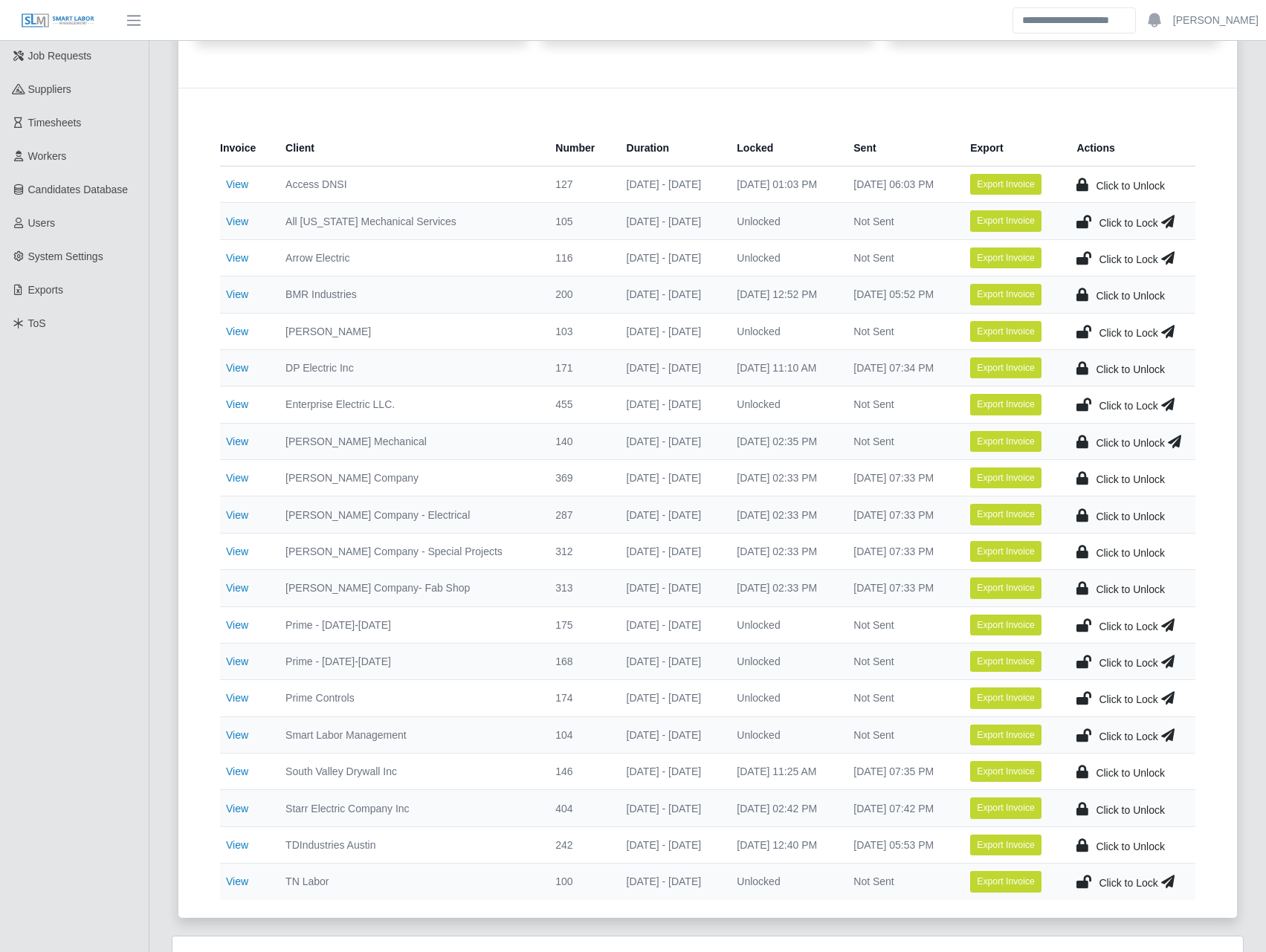
click at [1176, 442] on icon at bounding box center [1174, 441] width 13 height 21
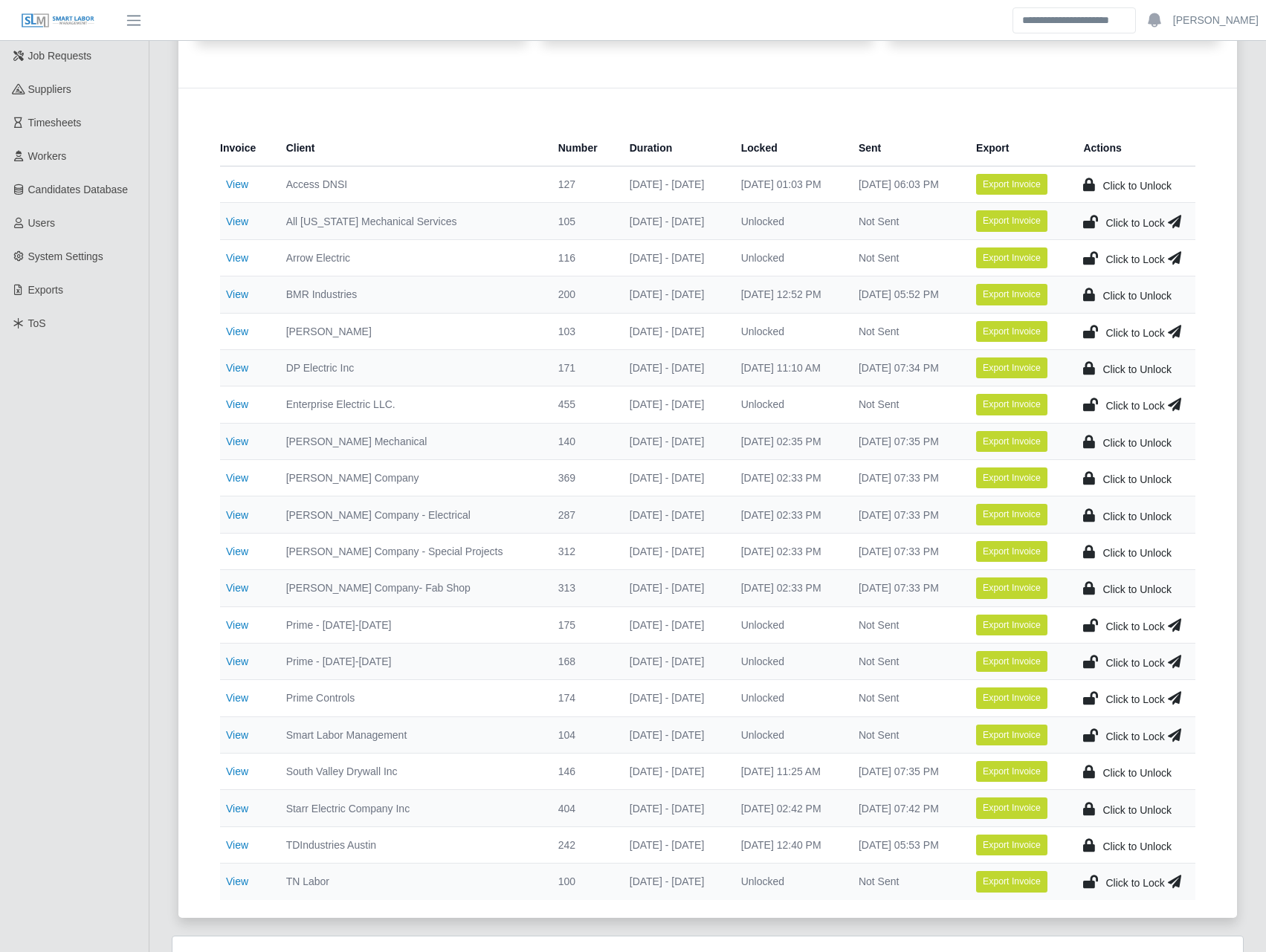
click at [1090, 329] on icon at bounding box center [1090, 331] width 15 height 21
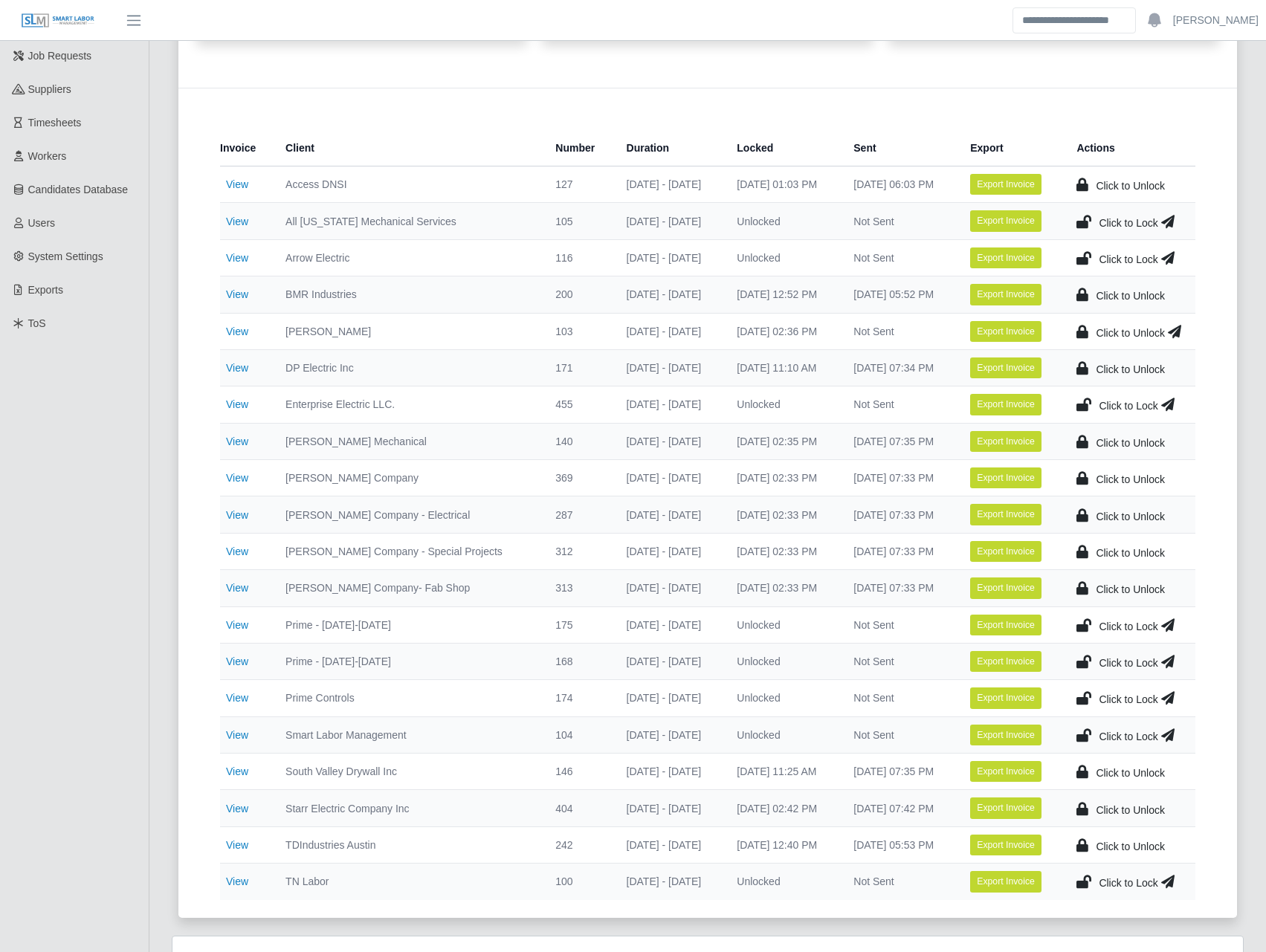
click at [1175, 337] on icon at bounding box center [1174, 331] width 13 height 21
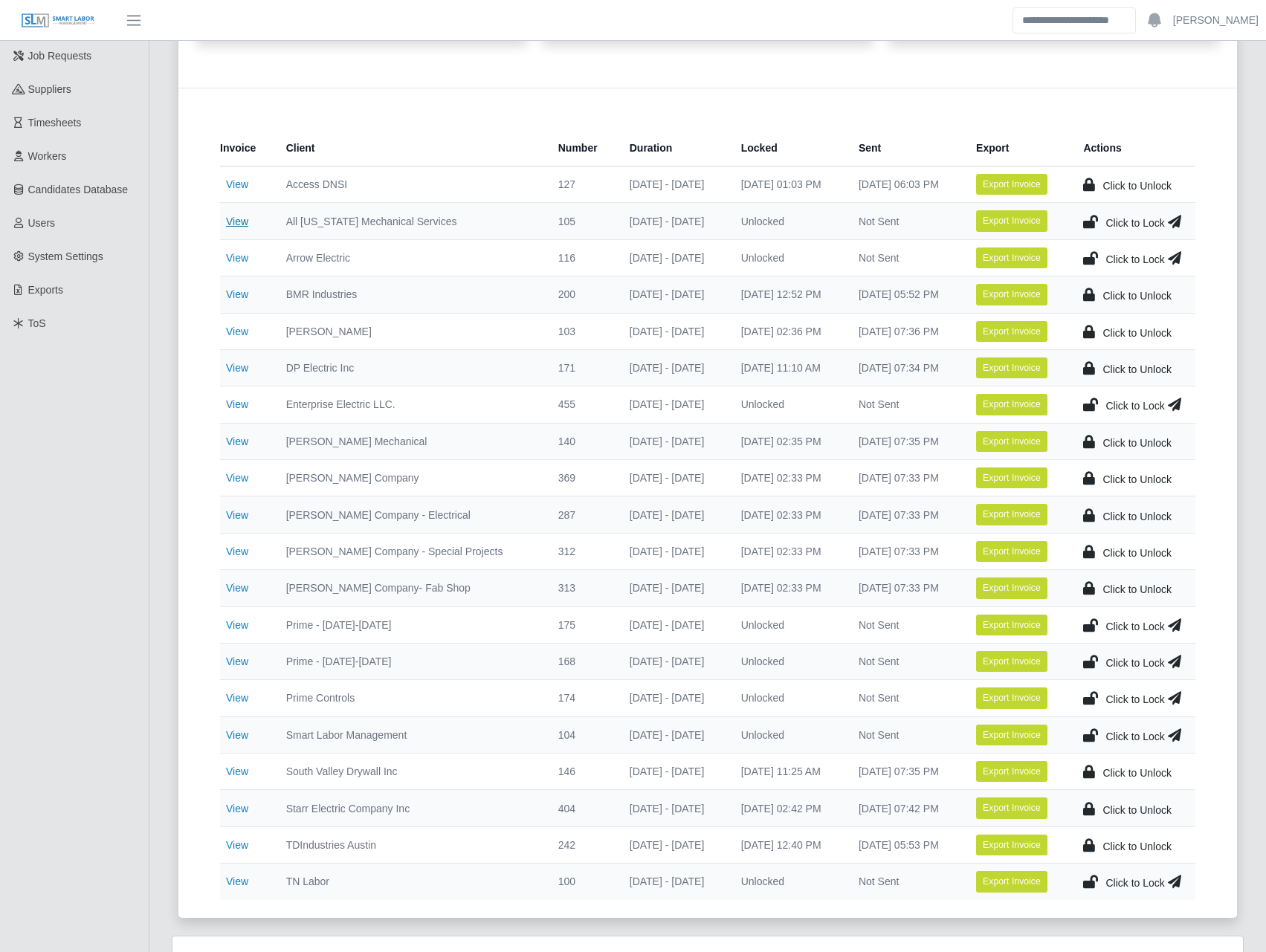
click at [241, 217] on link "View" at bounding box center [237, 221] width 22 height 12
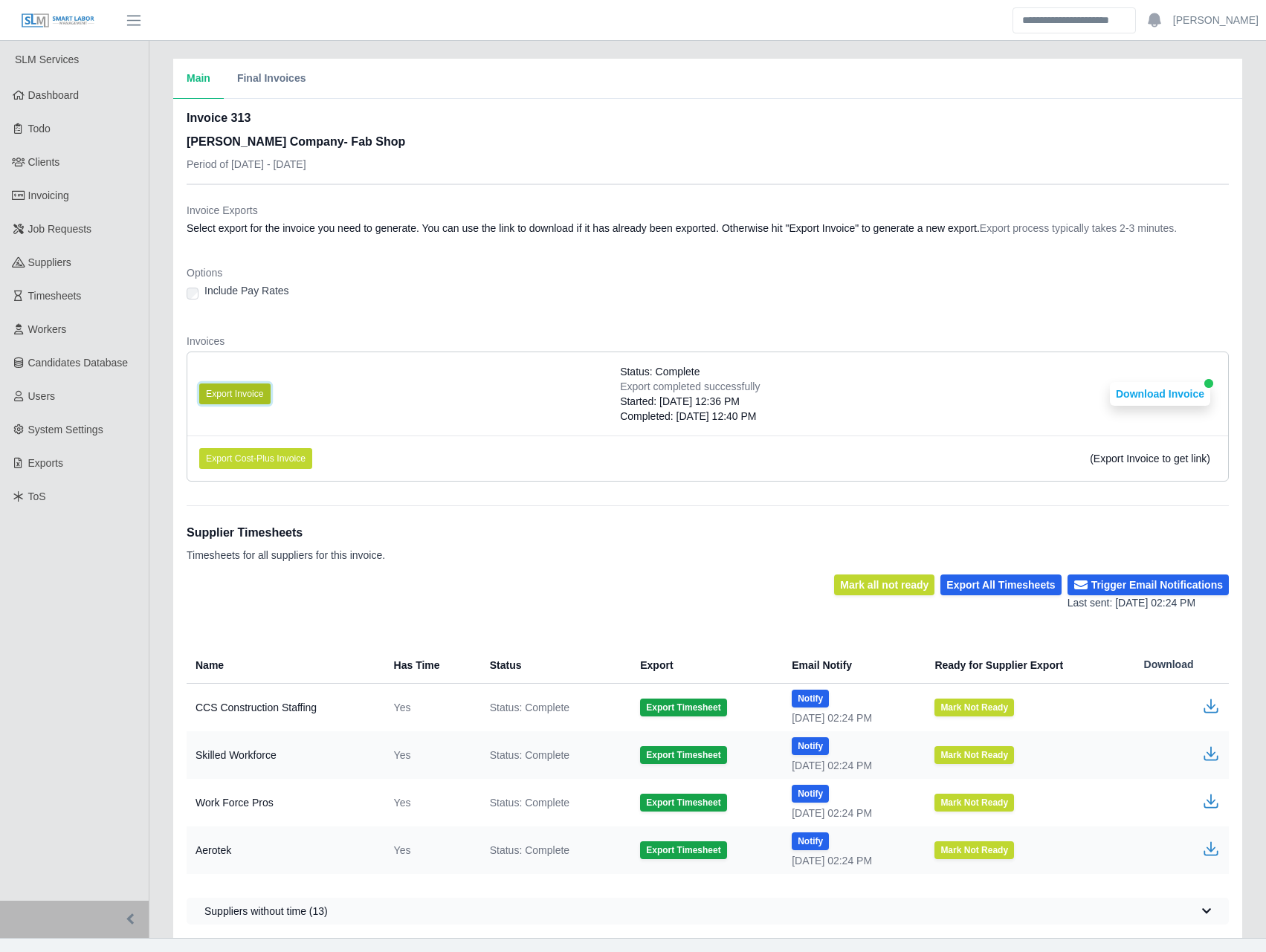
click at [245, 394] on button "Export Invoice" at bounding box center [235, 394] width 71 height 21
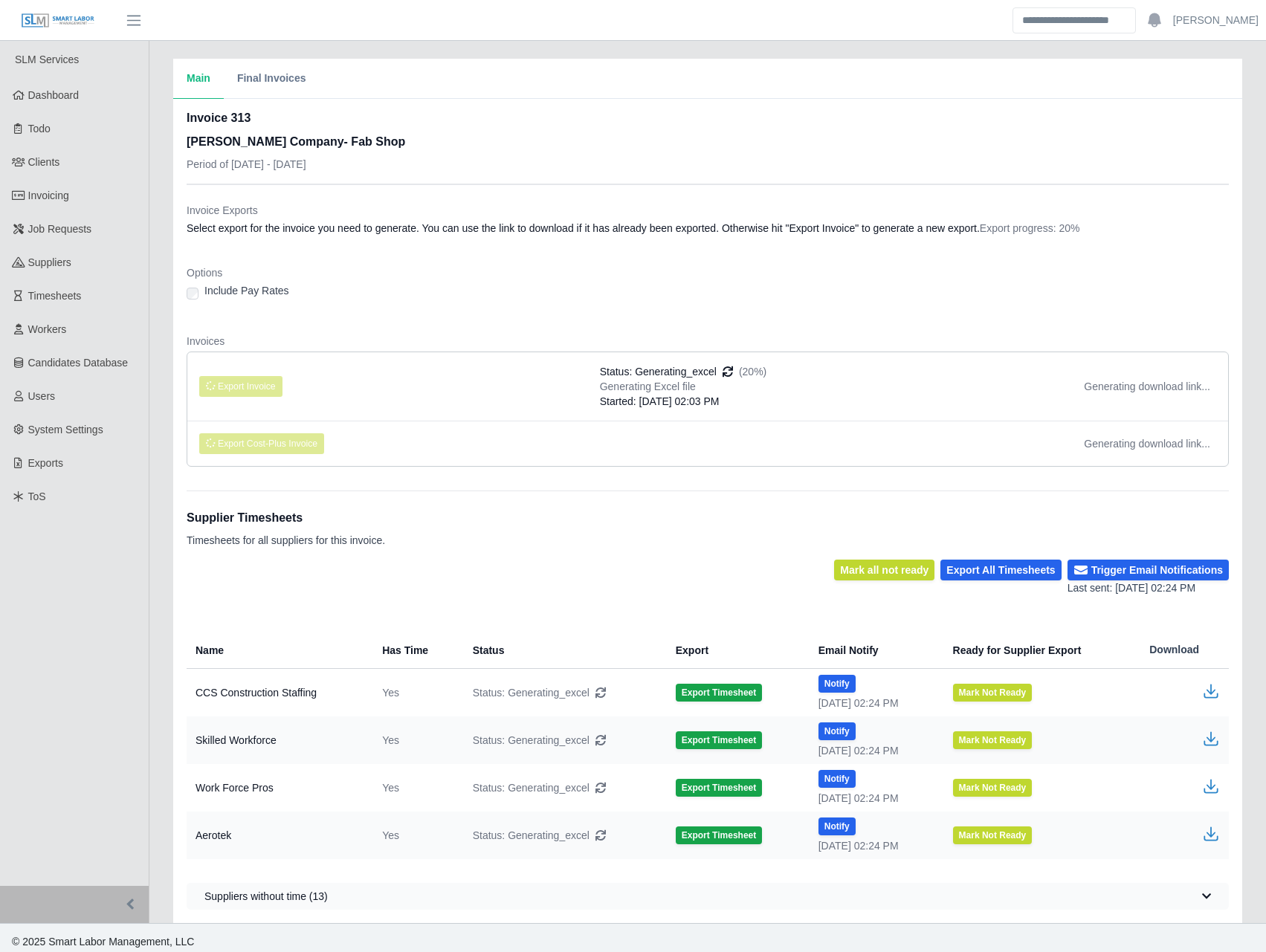
drag, startPoint x: 668, startPoint y: 422, endPoint x: 663, endPoint y: 457, distance: 35.4
click at [668, 429] on li "Export Cost-Plus Invoice Generating download link..." at bounding box center [707, 443] width 1040 height 46
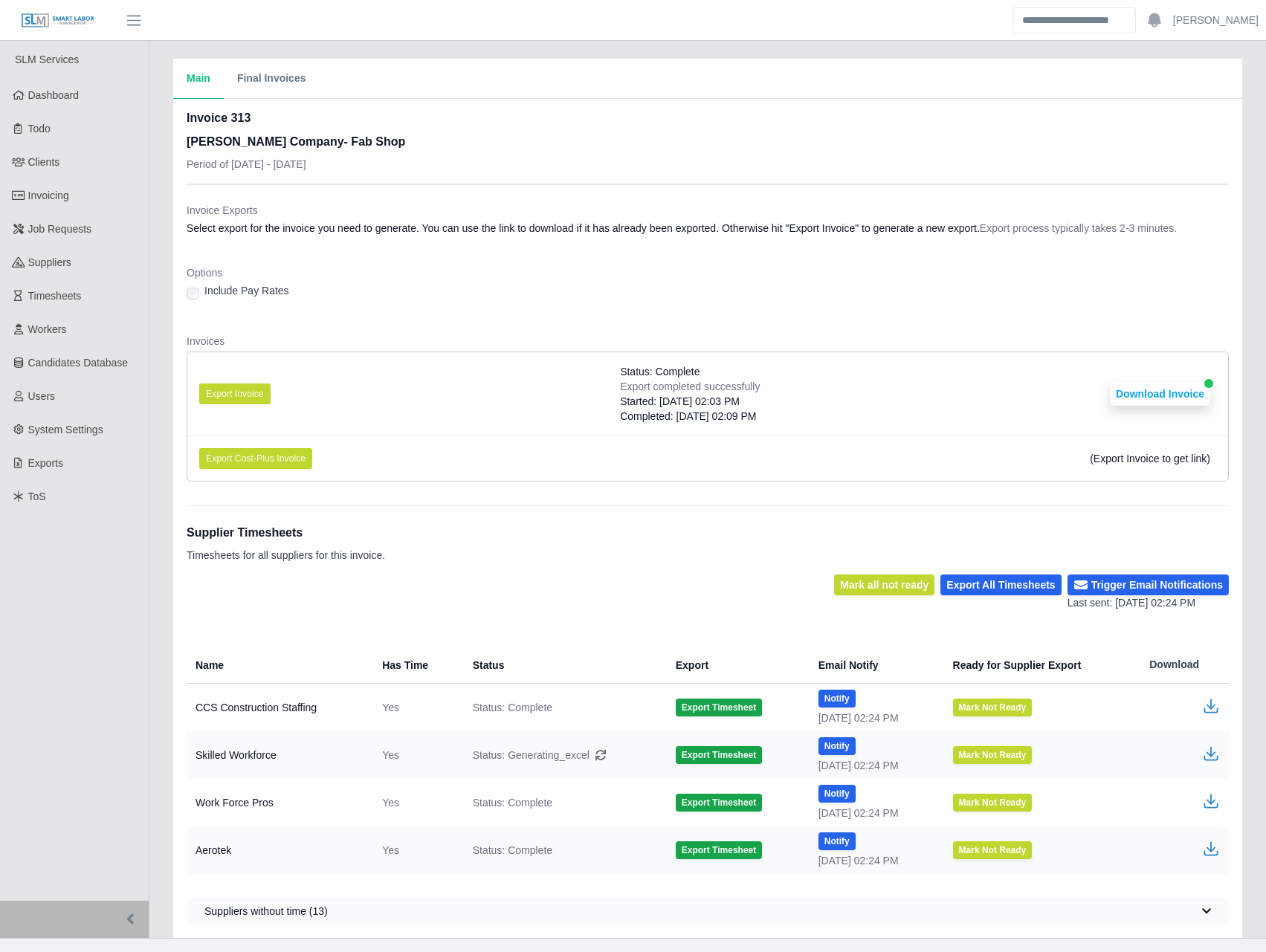
click at [675, 318] on dl "Invoice Exports Select export for the invoice you need to generate. You can use…" at bounding box center [708, 348] width 1042 height 290
click at [1145, 388] on button "Download Invoice" at bounding box center [1160, 394] width 100 height 24
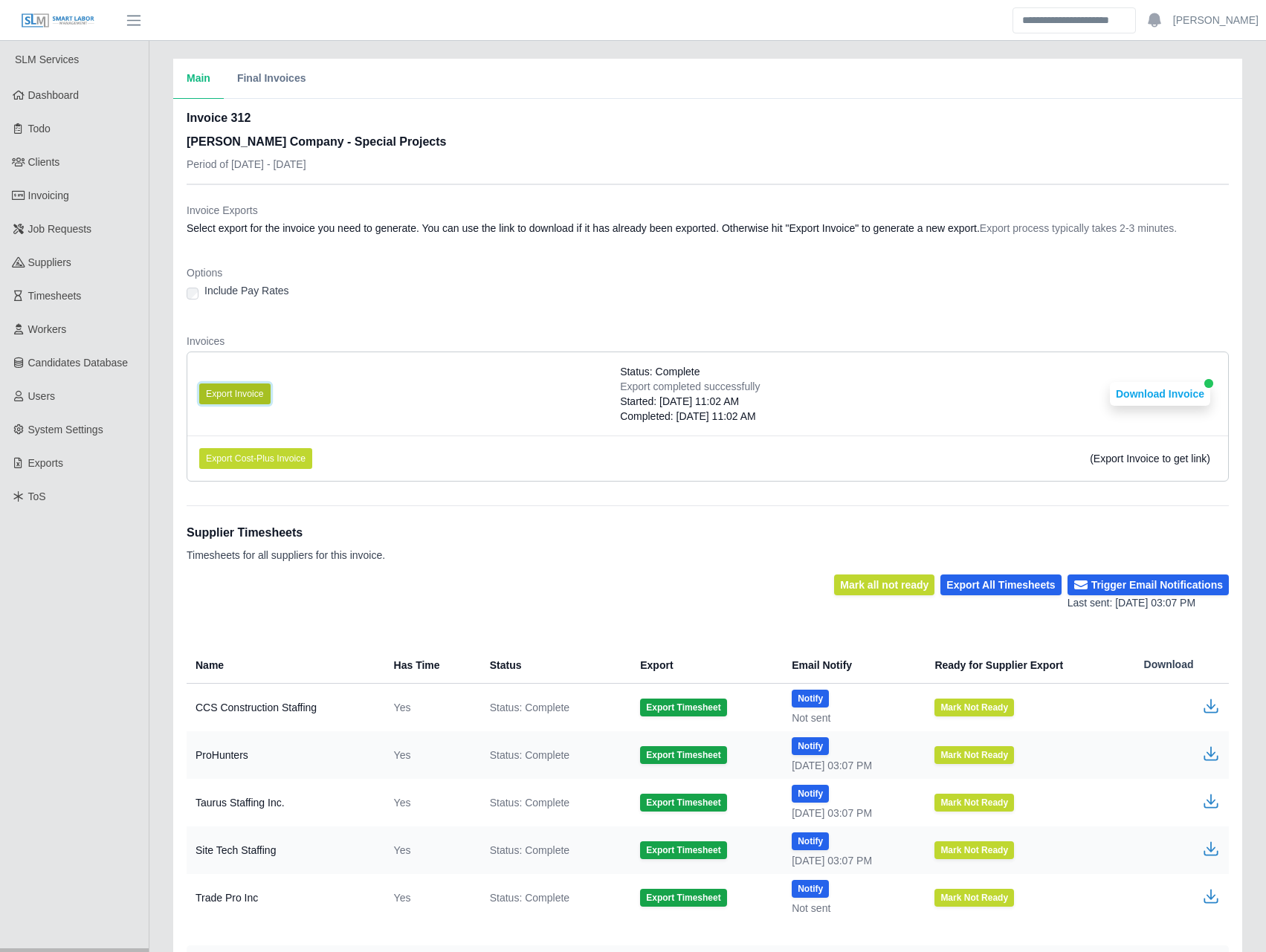
click at [250, 401] on button "Export Invoice" at bounding box center [235, 394] width 71 height 21
click at [1129, 396] on button "Download Invoice" at bounding box center [1160, 394] width 100 height 24
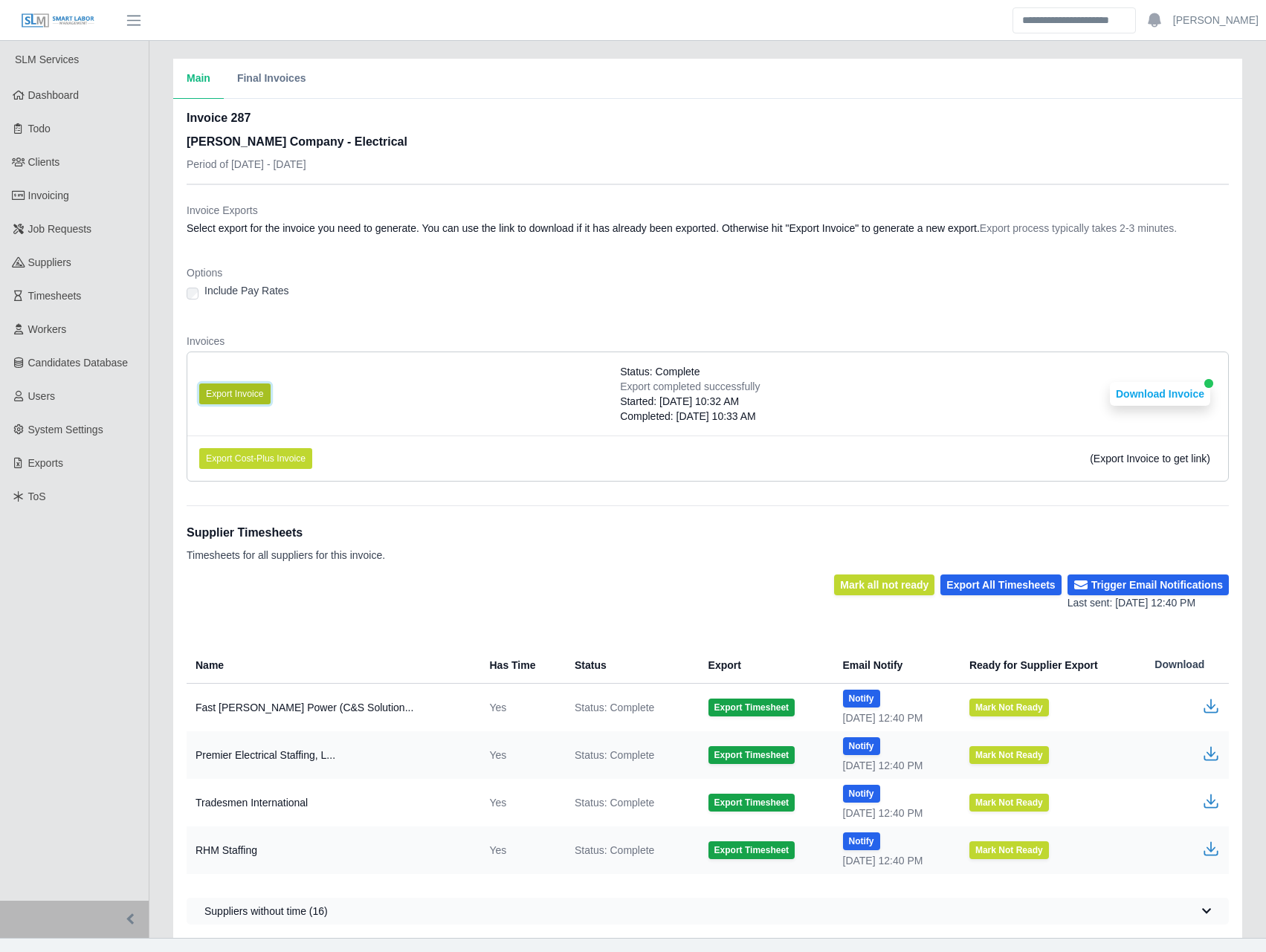
click at [250, 398] on button "Export Invoice" at bounding box center [235, 394] width 71 height 21
click at [1179, 388] on button "Download Invoice" at bounding box center [1160, 394] width 100 height 24
drag, startPoint x: 498, startPoint y: 309, endPoint x: 524, endPoint y: 292, distance: 31.1
click at [502, 307] on div "Options Include Pay Rates" at bounding box center [708, 288] width 1042 height 45
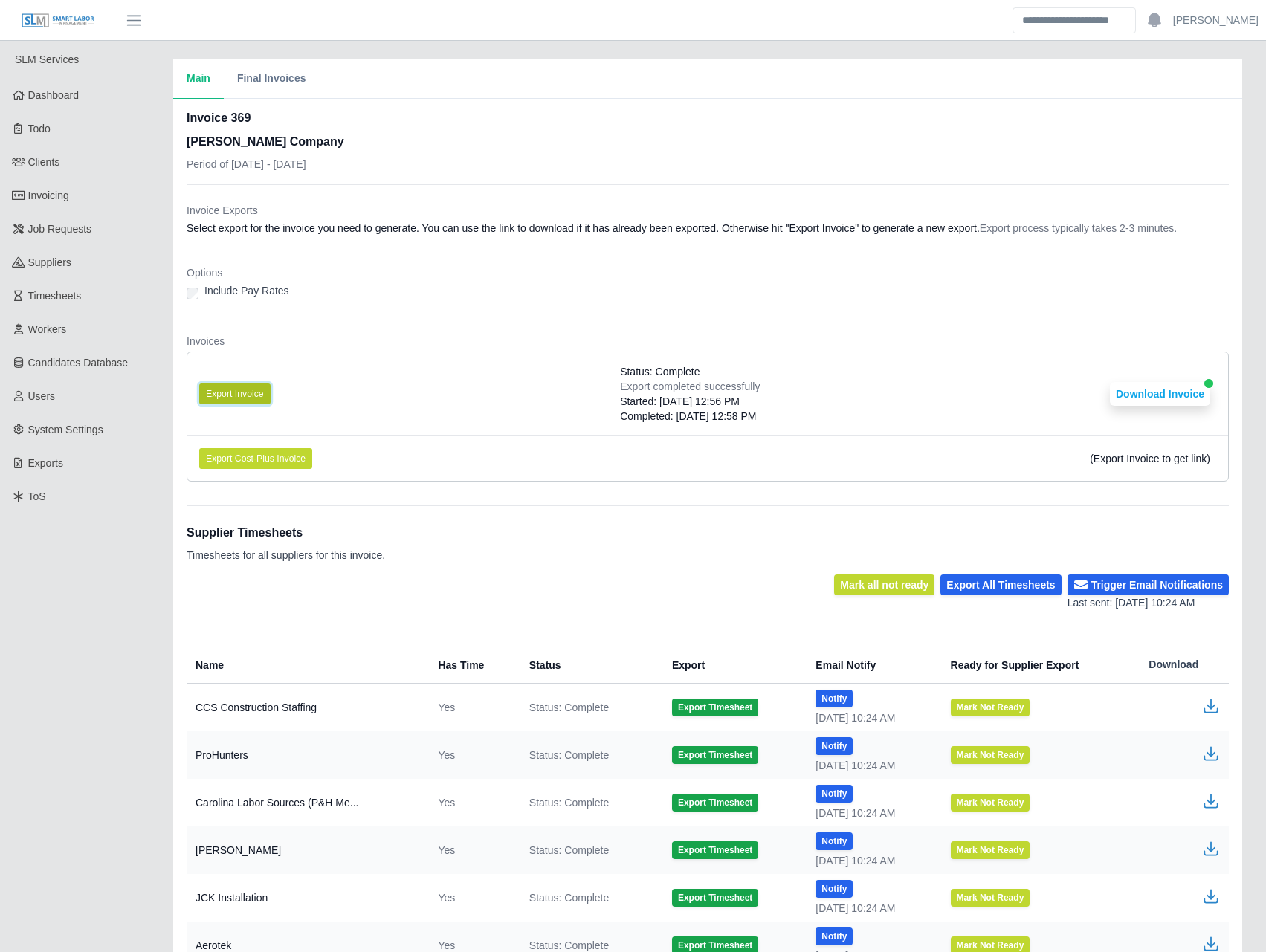
click at [229, 387] on button "Export Invoice" at bounding box center [235, 394] width 71 height 21
drag, startPoint x: 652, startPoint y: 184, endPoint x: 669, endPoint y: 183, distance: 17.0
click at [655, 179] on div "Invoice 369 Lee Company Period of 08/18/2025 - 08/24/2025" at bounding box center [708, 146] width 1042 height 74
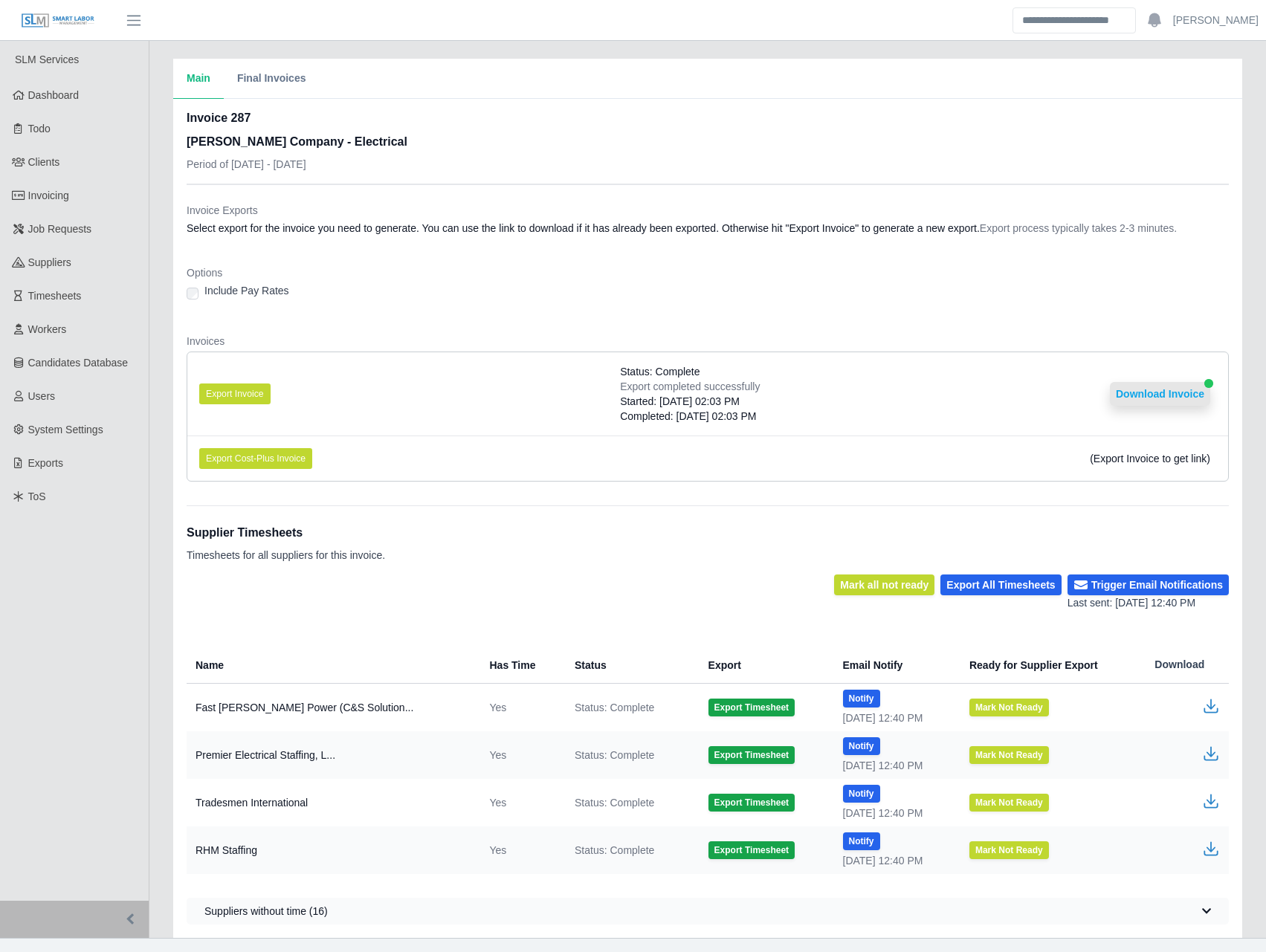
click at [1155, 394] on button "Download Invoice" at bounding box center [1160, 394] width 100 height 24
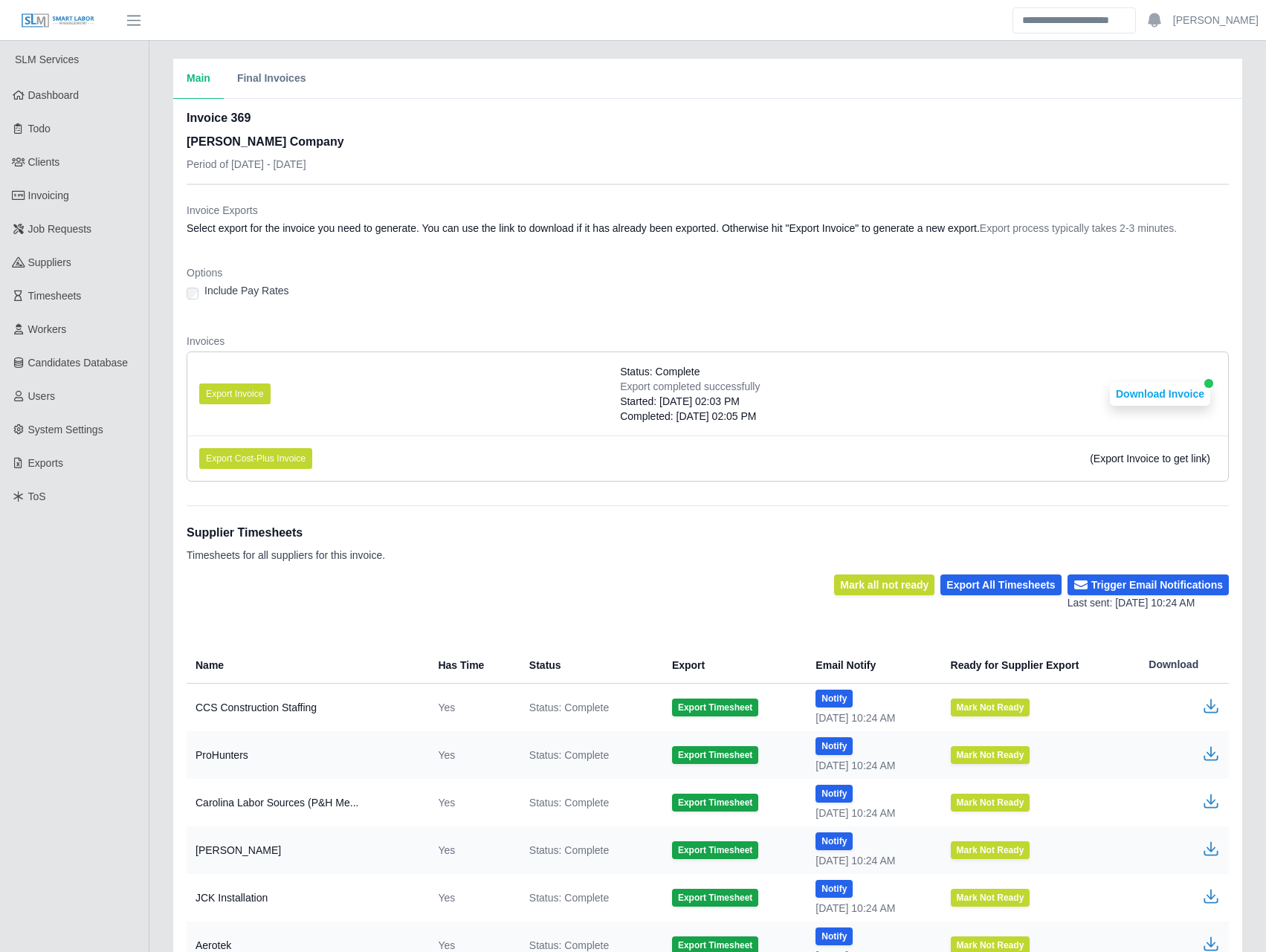
click at [1139, 380] on li "Export Invoice Status: Complete Export completed successfully Started: [DATE] 0…" at bounding box center [707, 394] width 1040 height 83
click at [1139, 390] on button "Download Invoice" at bounding box center [1160, 394] width 100 height 24
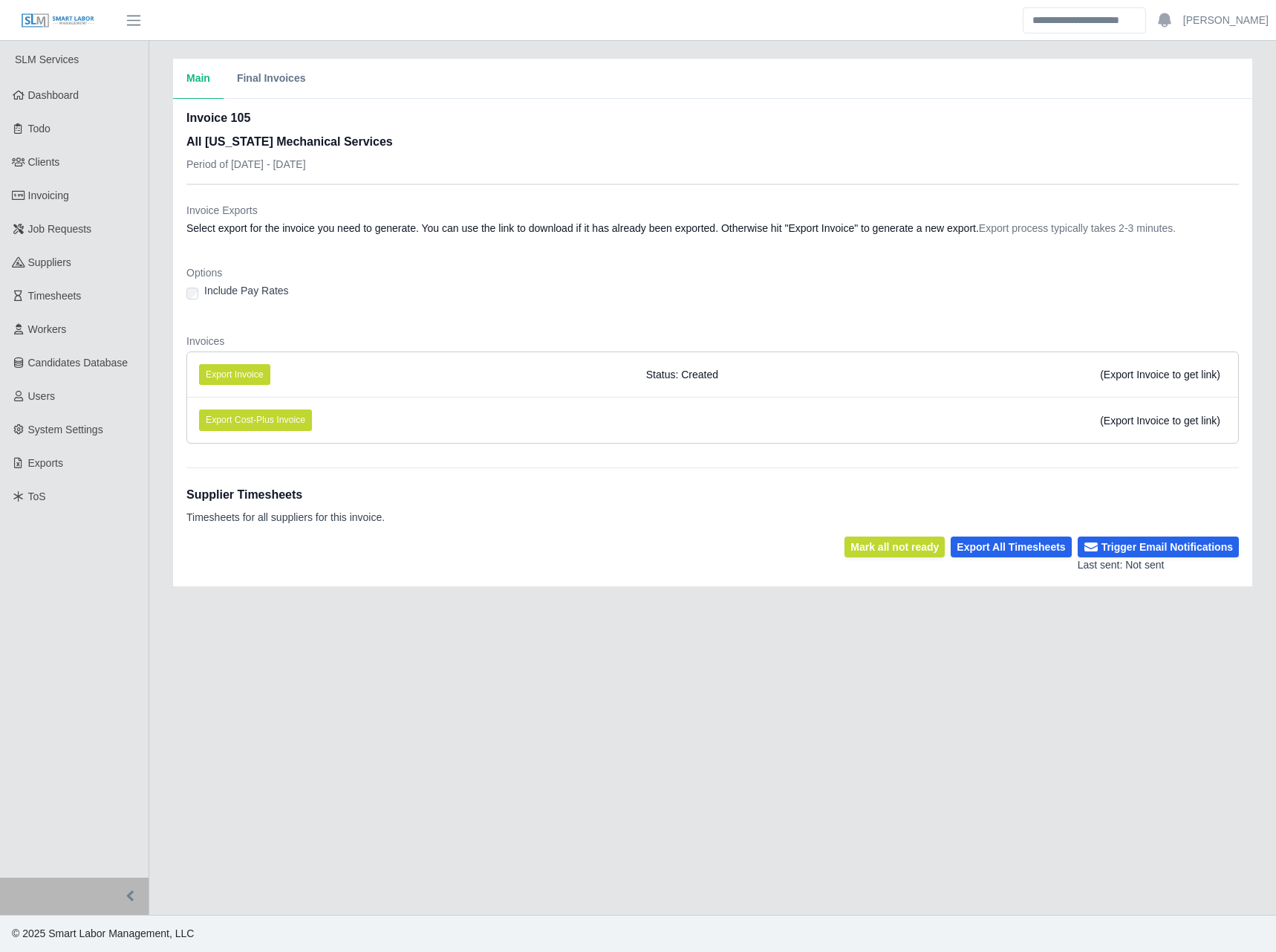
click at [439, 155] on div "Invoice 105 All Florida Mechanical Services Period of 08/18/2025 - 08/24/2025" at bounding box center [712, 146] width 1052 height 74
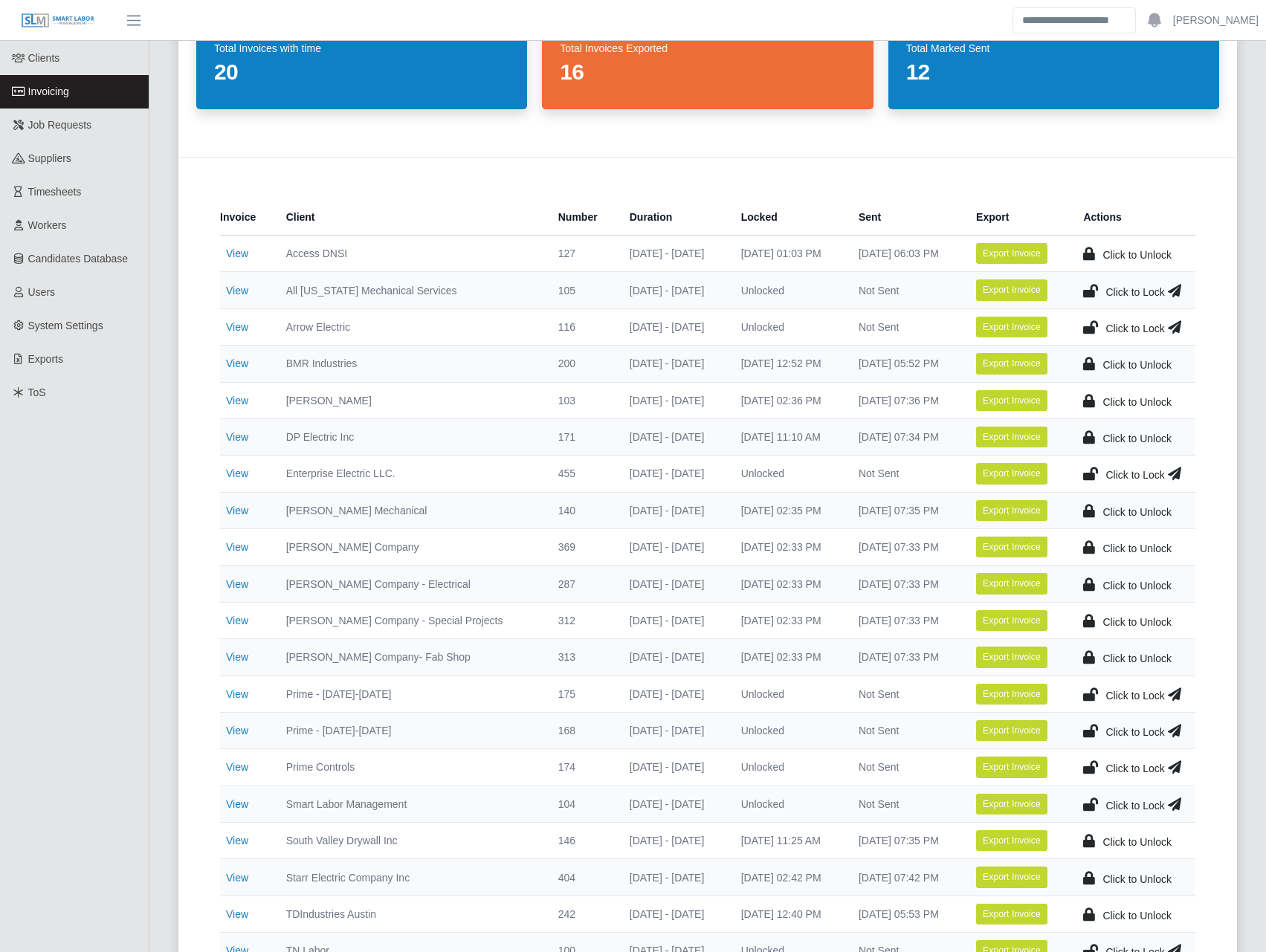
scroll to position [867, 0]
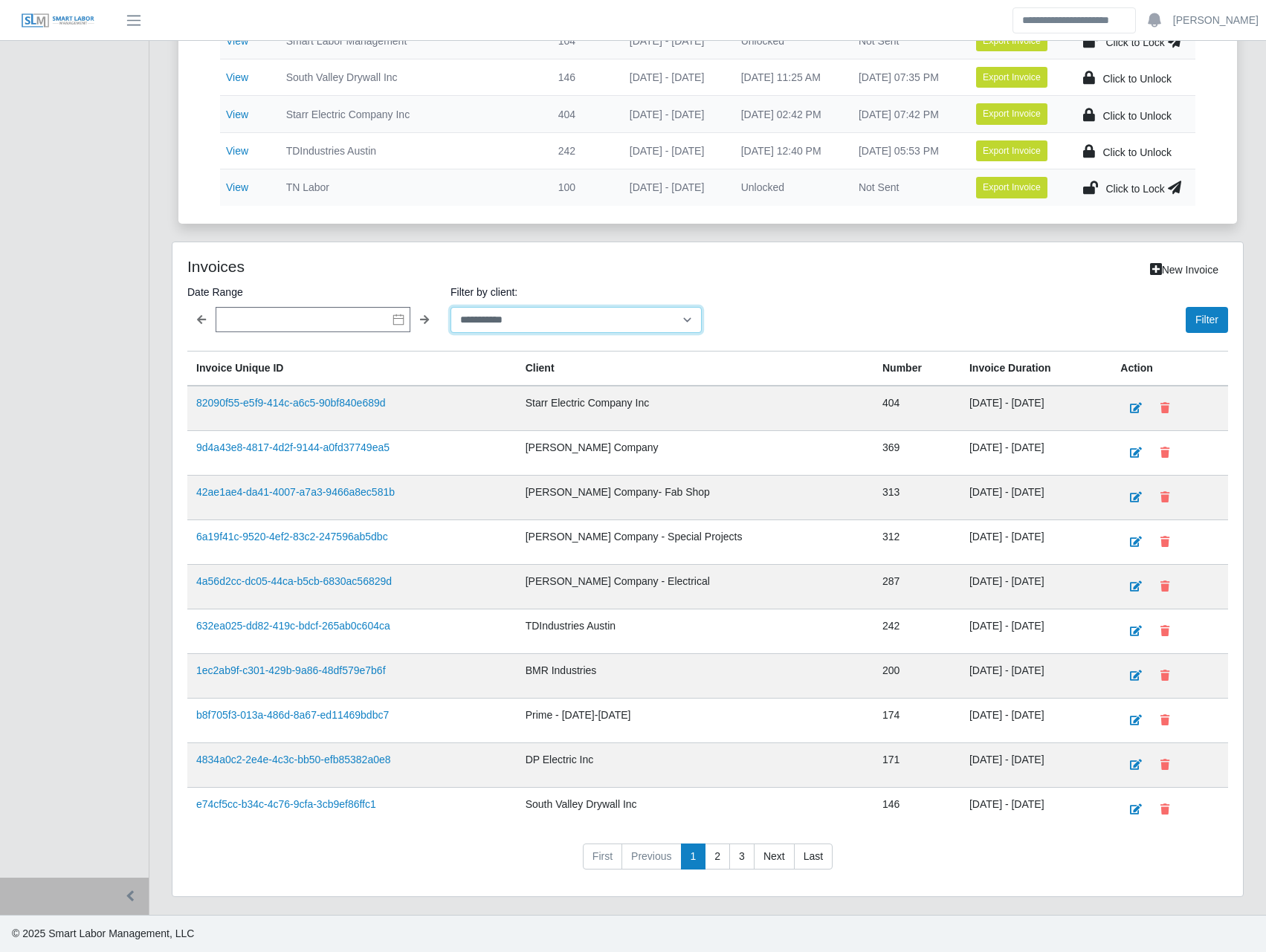
click at [579, 310] on select "**********" at bounding box center [575, 320] width 251 height 26
select select "**********"
click at [450, 307] on select "**********" at bounding box center [575, 320] width 251 height 26
click at [1207, 320] on button "Filter" at bounding box center [1207, 320] width 42 height 26
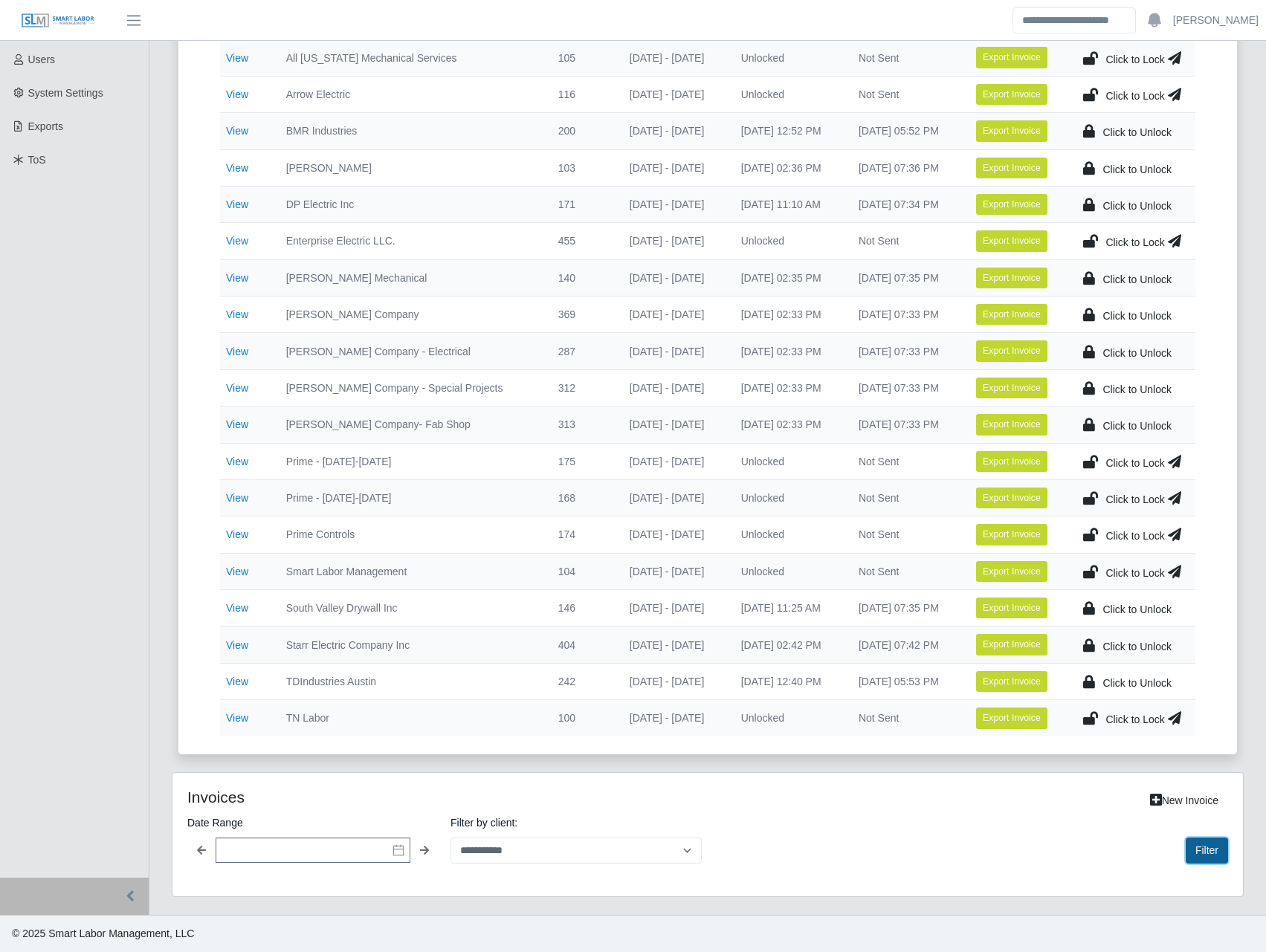
scroll to position [689, 0]
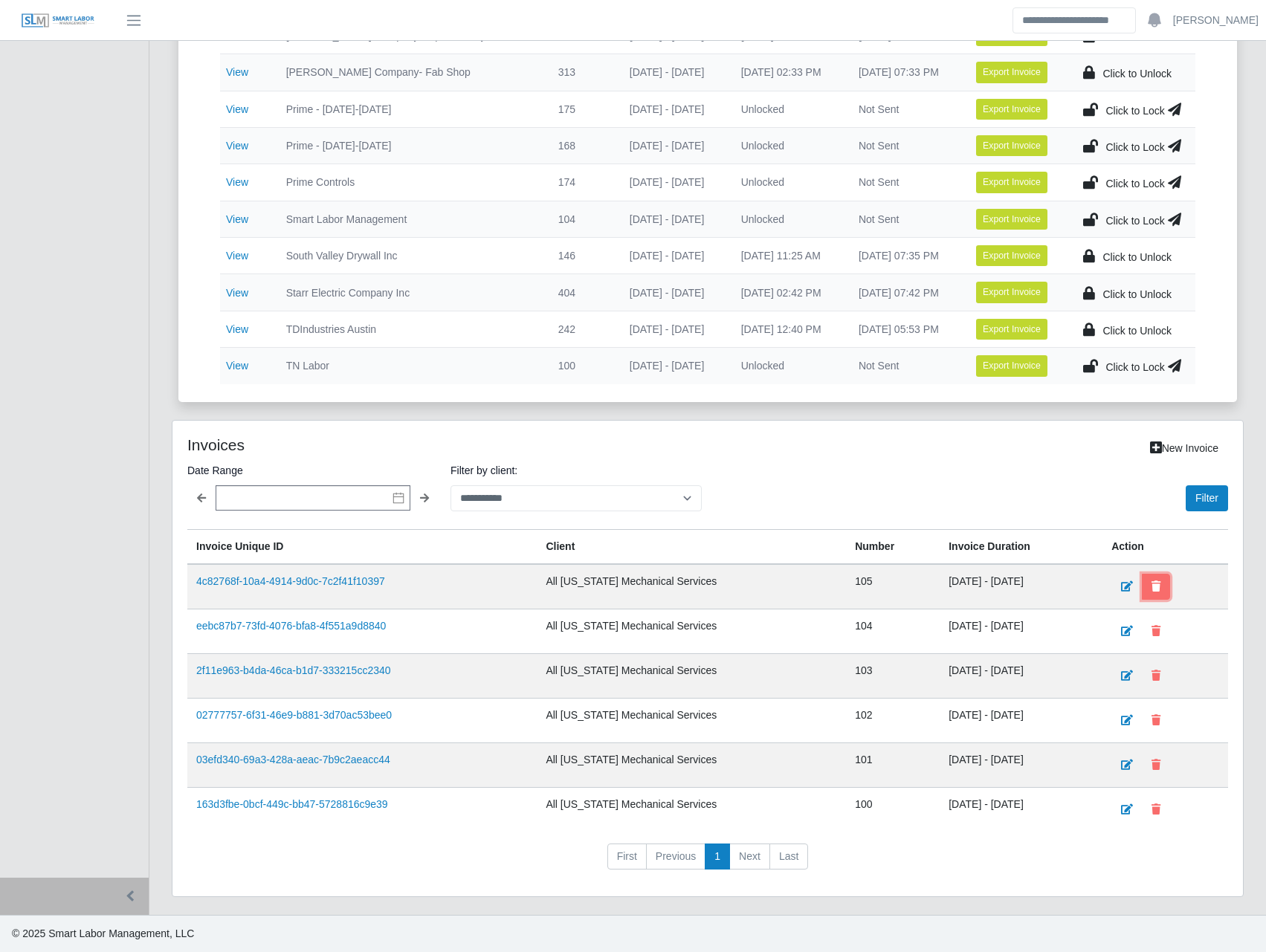
click at [1159, 581] on icon at bounding box center [1156, 585] width 9 height 10
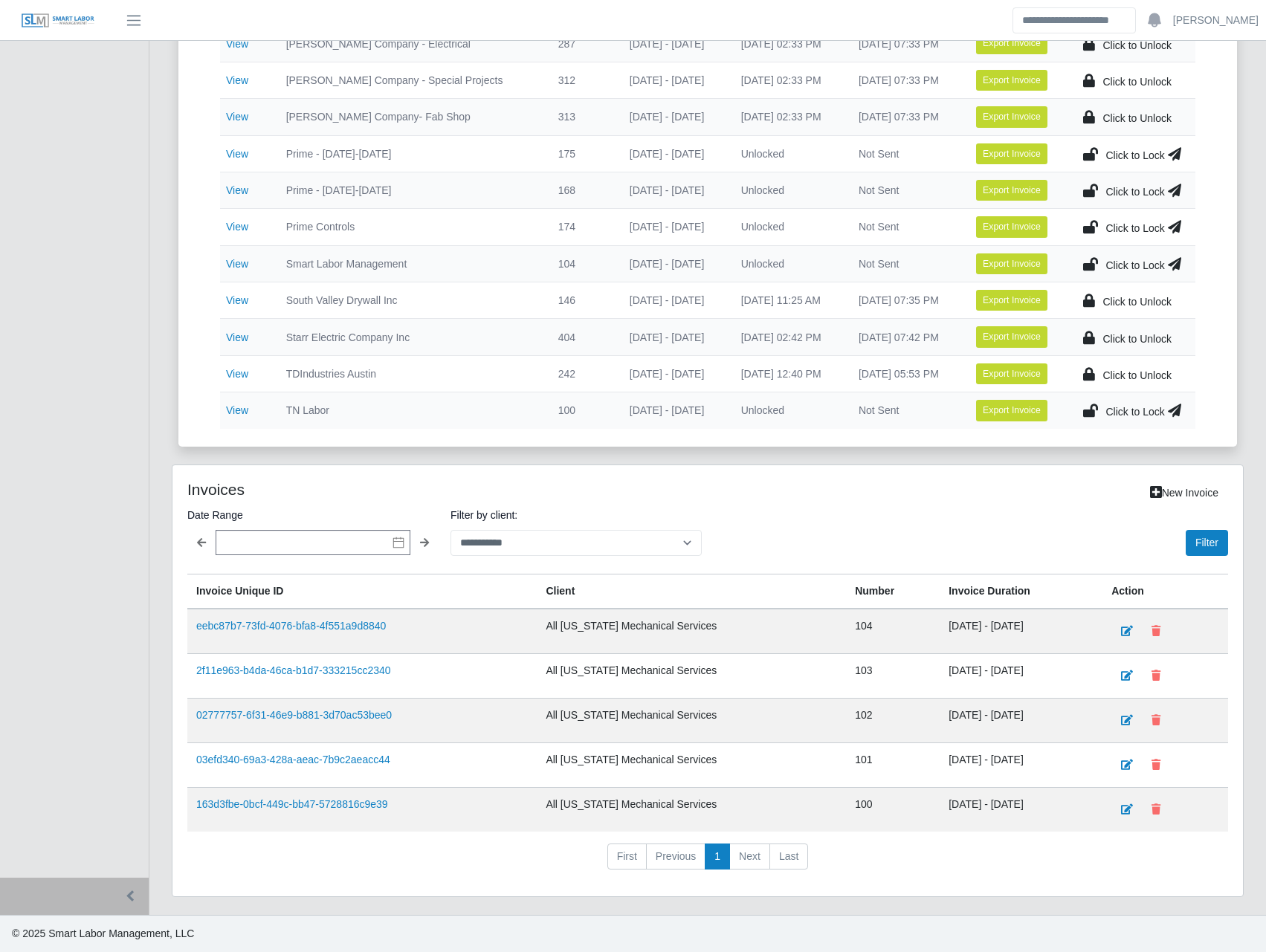
scroll to position [0, 0]
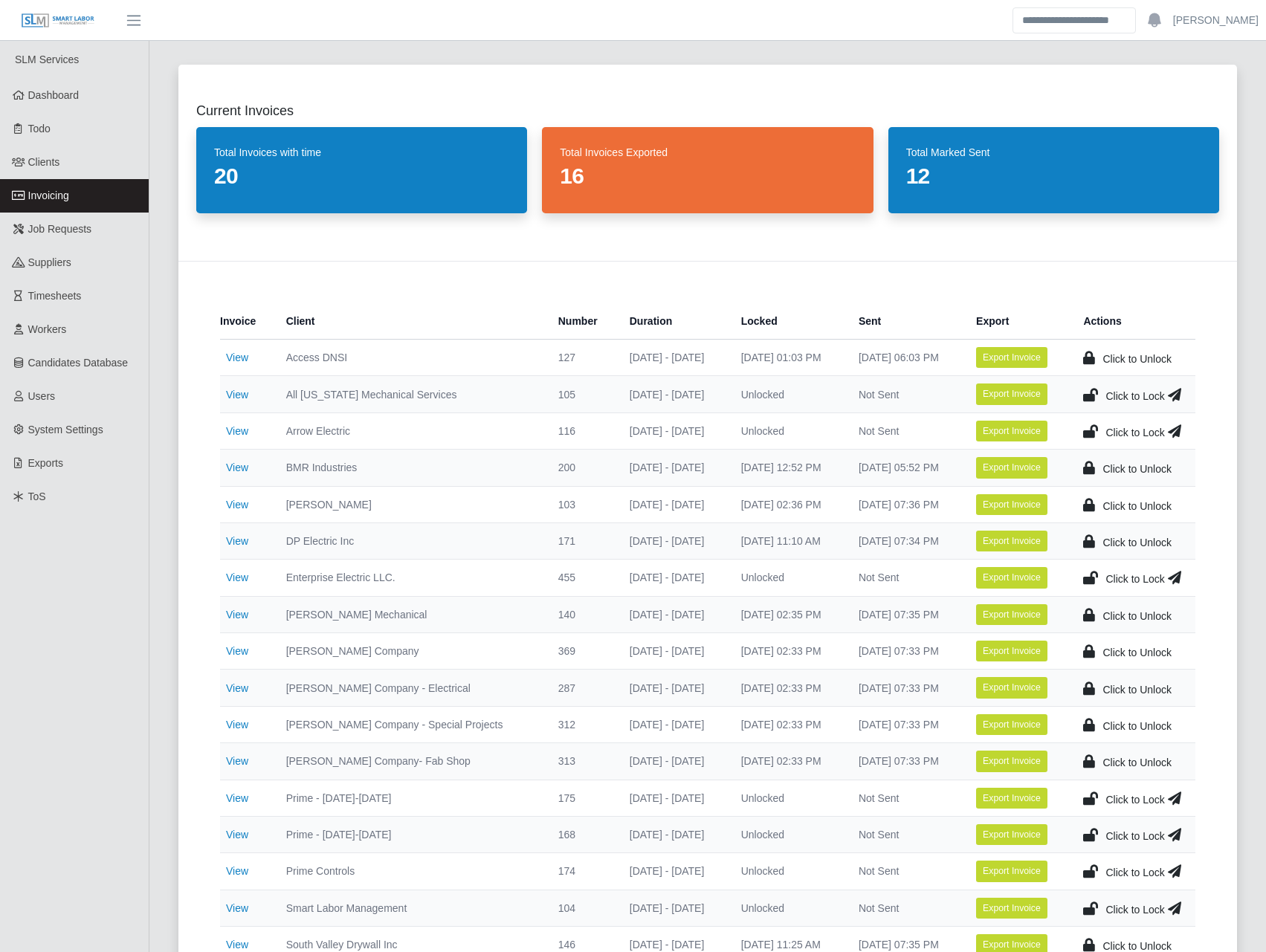
click at [642, 280] on div "Invoice Client Number Duration Locked Sent Export Actions View Access DNSI 127 …" at bounding box center [708, 676] width 1058 height 830
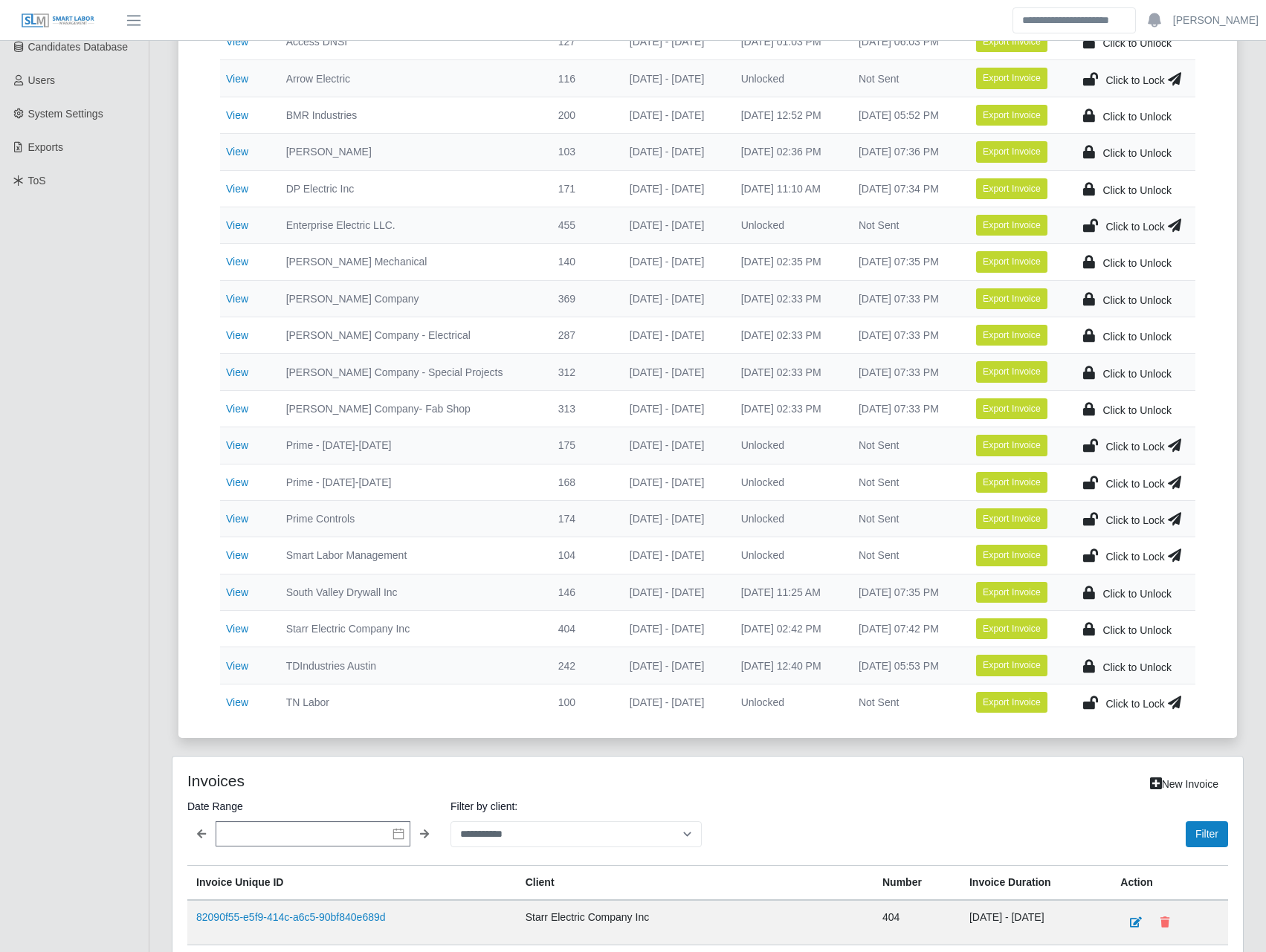
scroll to position [520, 0]
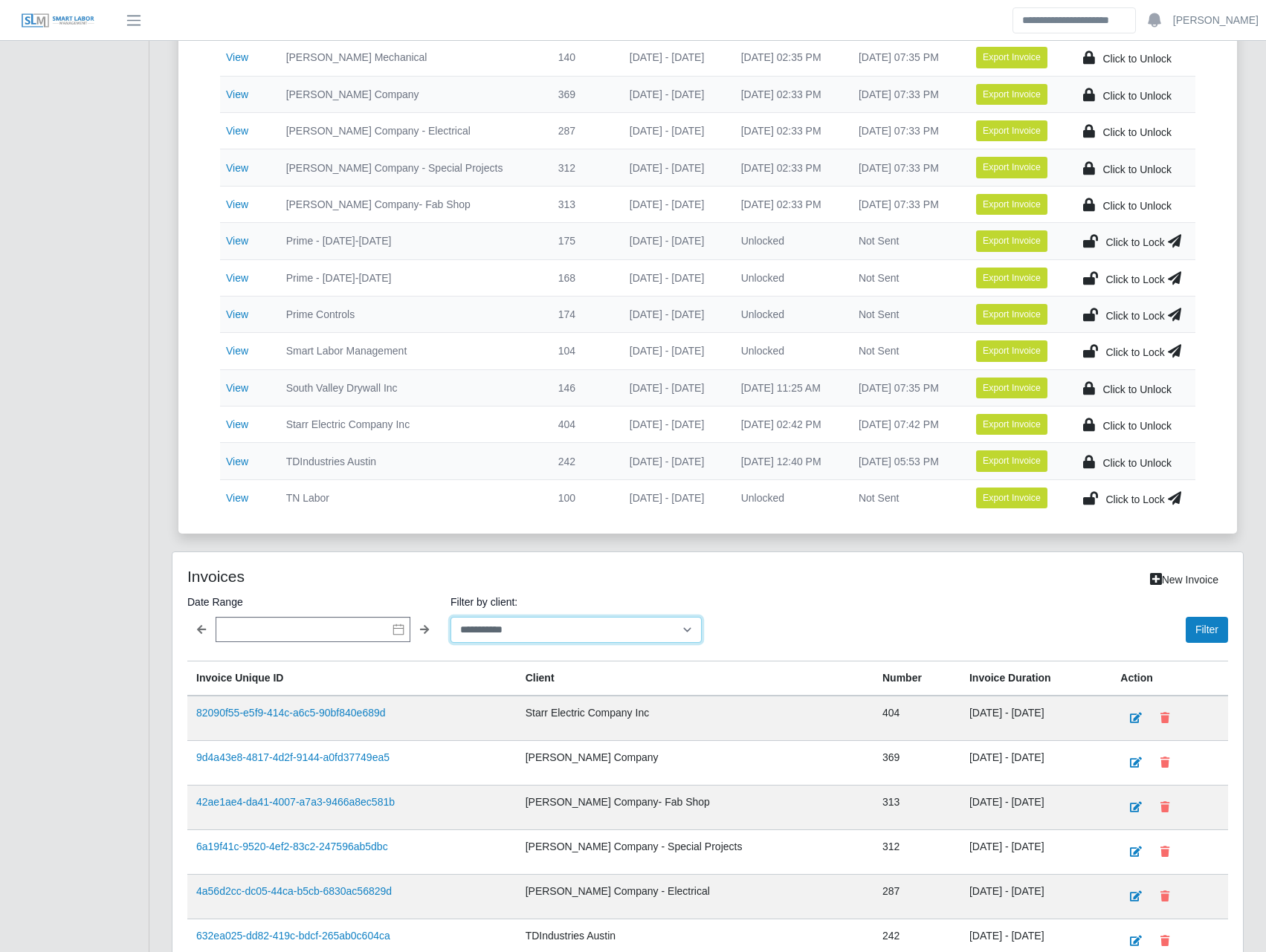
click at [620, 630] on select "**********" at bounding box center [575, 630] width 251 height 26
select select "**********"
click at [450, 617] on select "**********" at bounding box center [575, 630] width 251 height 26
click at [1193, 632] on button "Filter" at bounding box center [1207, 630] width 42 height 26
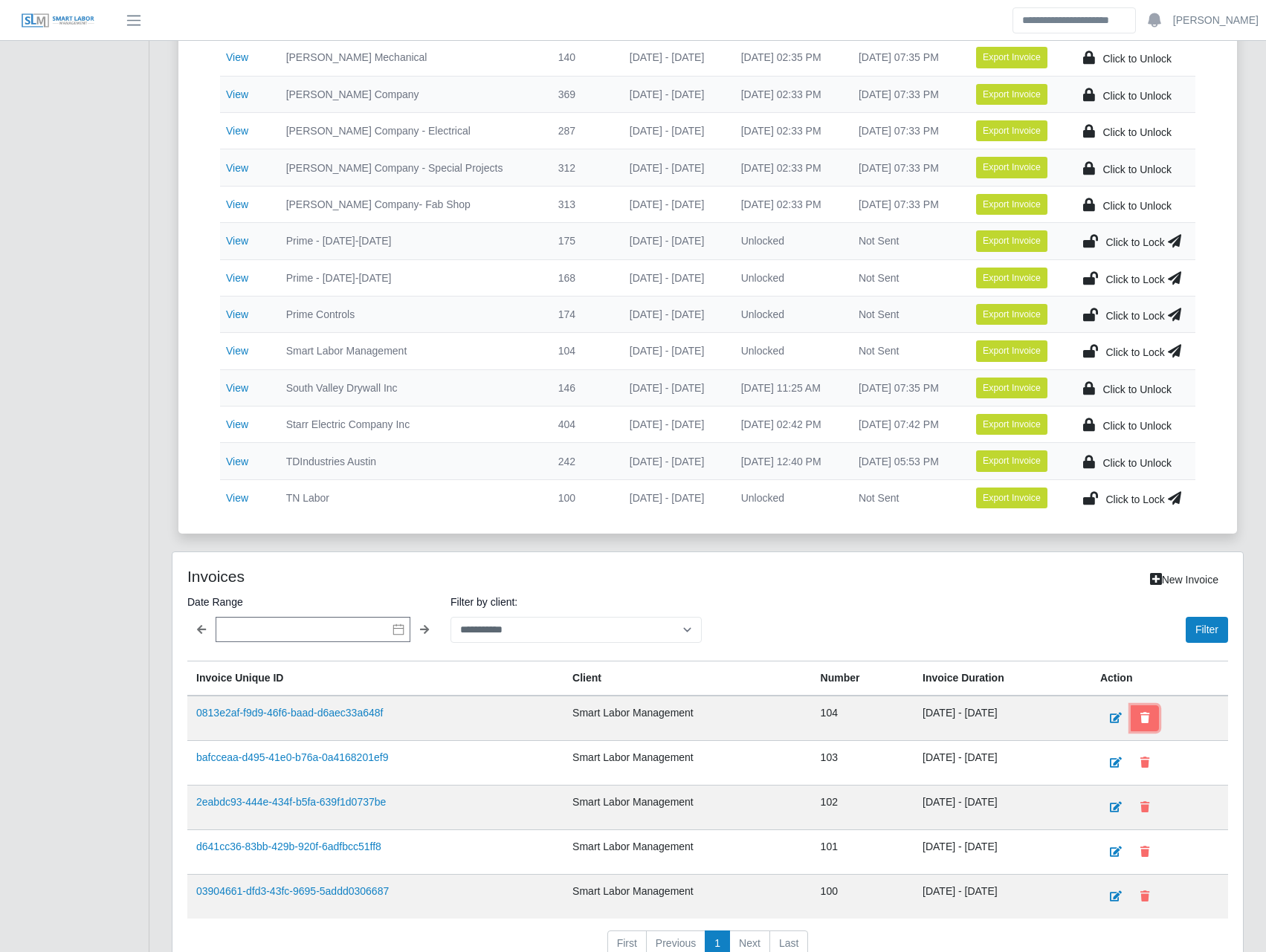
click at [1149, 717] on icon at bounding box center [1145, 717] width 9 height 10
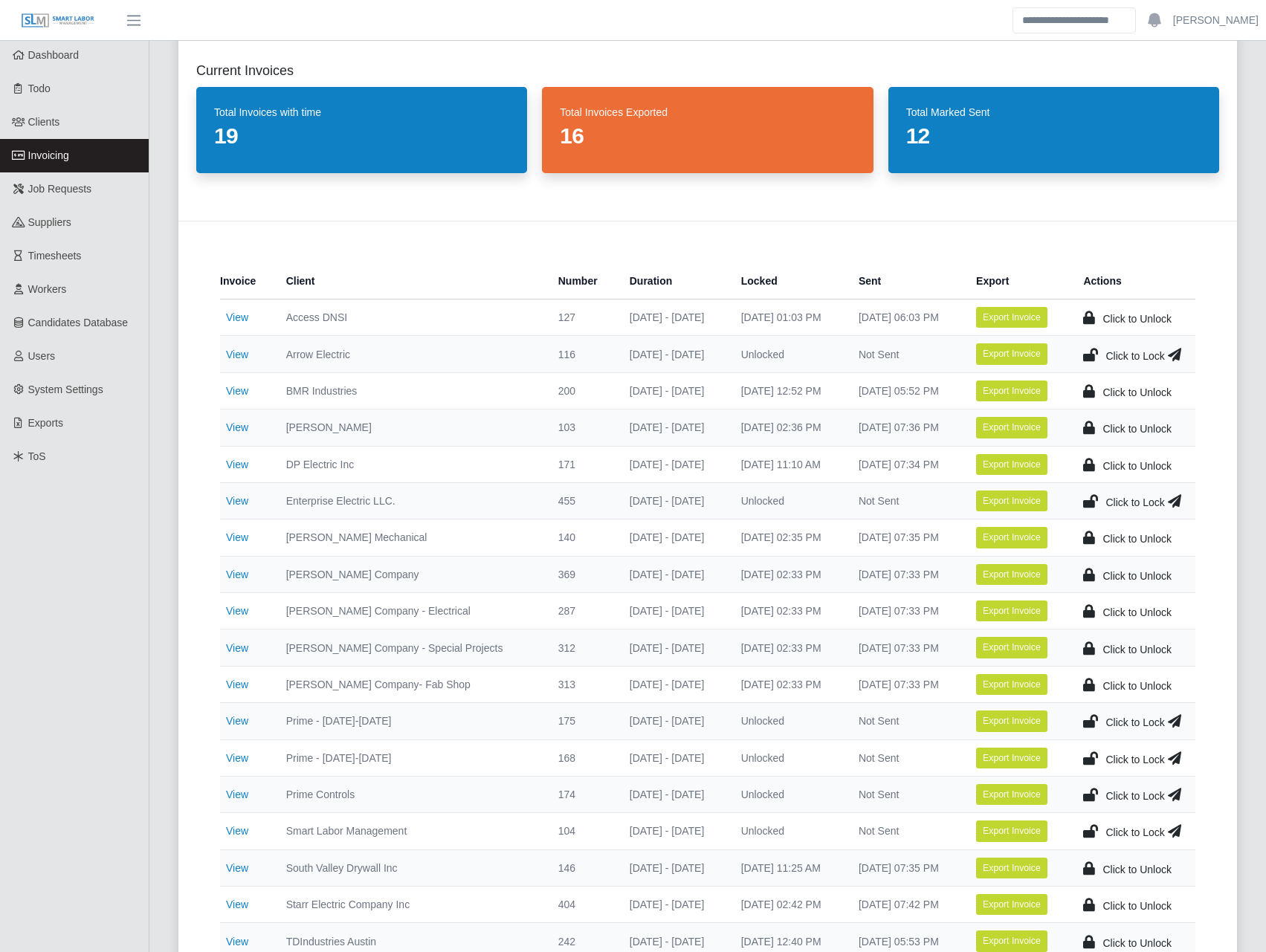
scroll to position [0, 0]
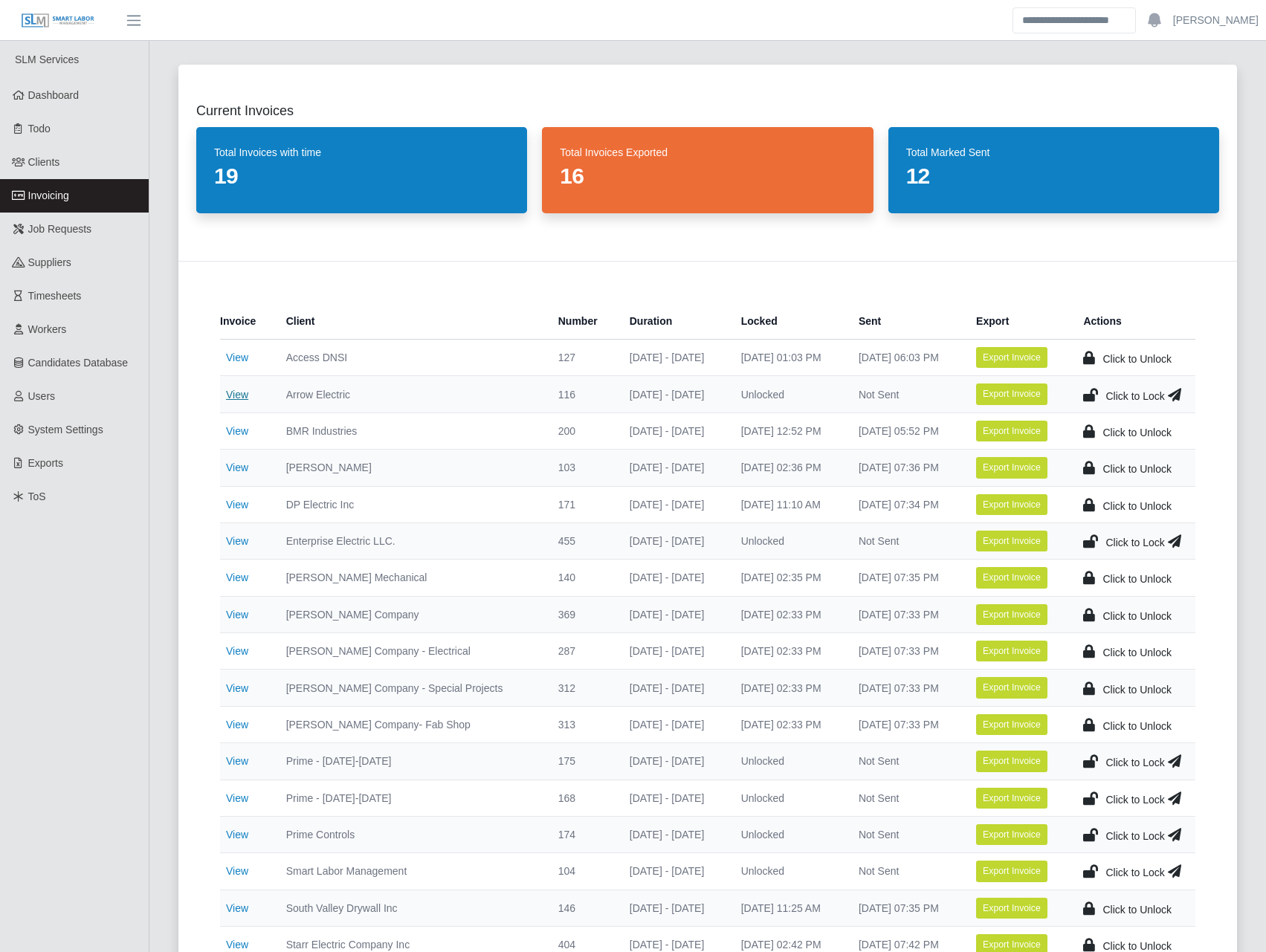
click at [239, 395] on link "View" at bounding box center [237, 394] width 22 height 12
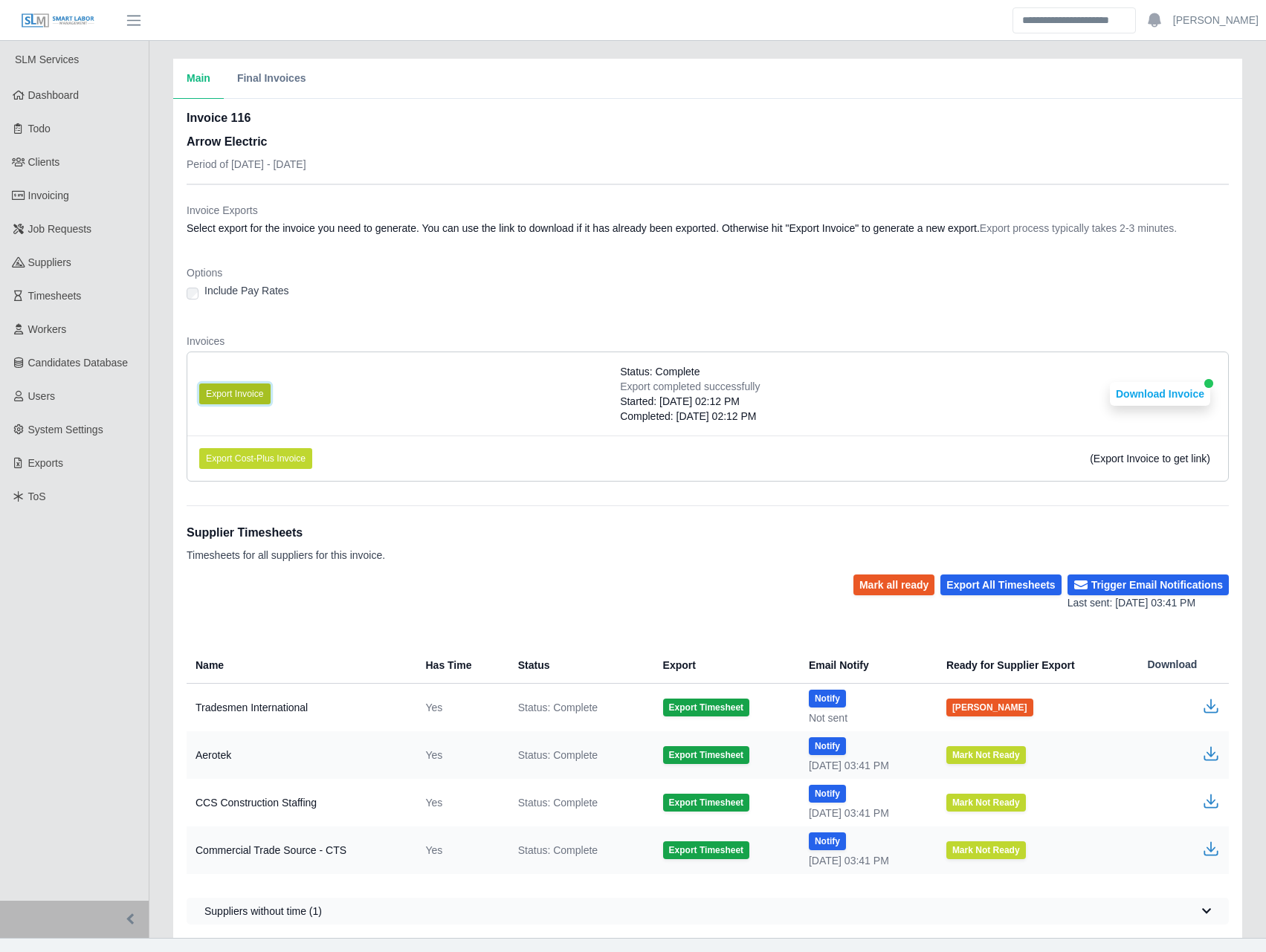
click at [219, 388] on button "Export Invoice" at bounding box center [235, 394] width 71 height 21
drag, startPoint x: 894, startPoint y: 335, endPoint x: 935, endPoint y: 341, distance: 41.4
click at [894, 335] on dt "Invoices" at bounding box center [708, 340] width 1042 height 15
click at [1151, 394] on button "Download Invoice" at bounding box center [1160, 394] width 100 height 24
click at [46, 208] on link "Invoicing" at bounding box center [74, 195] width 148 height 33
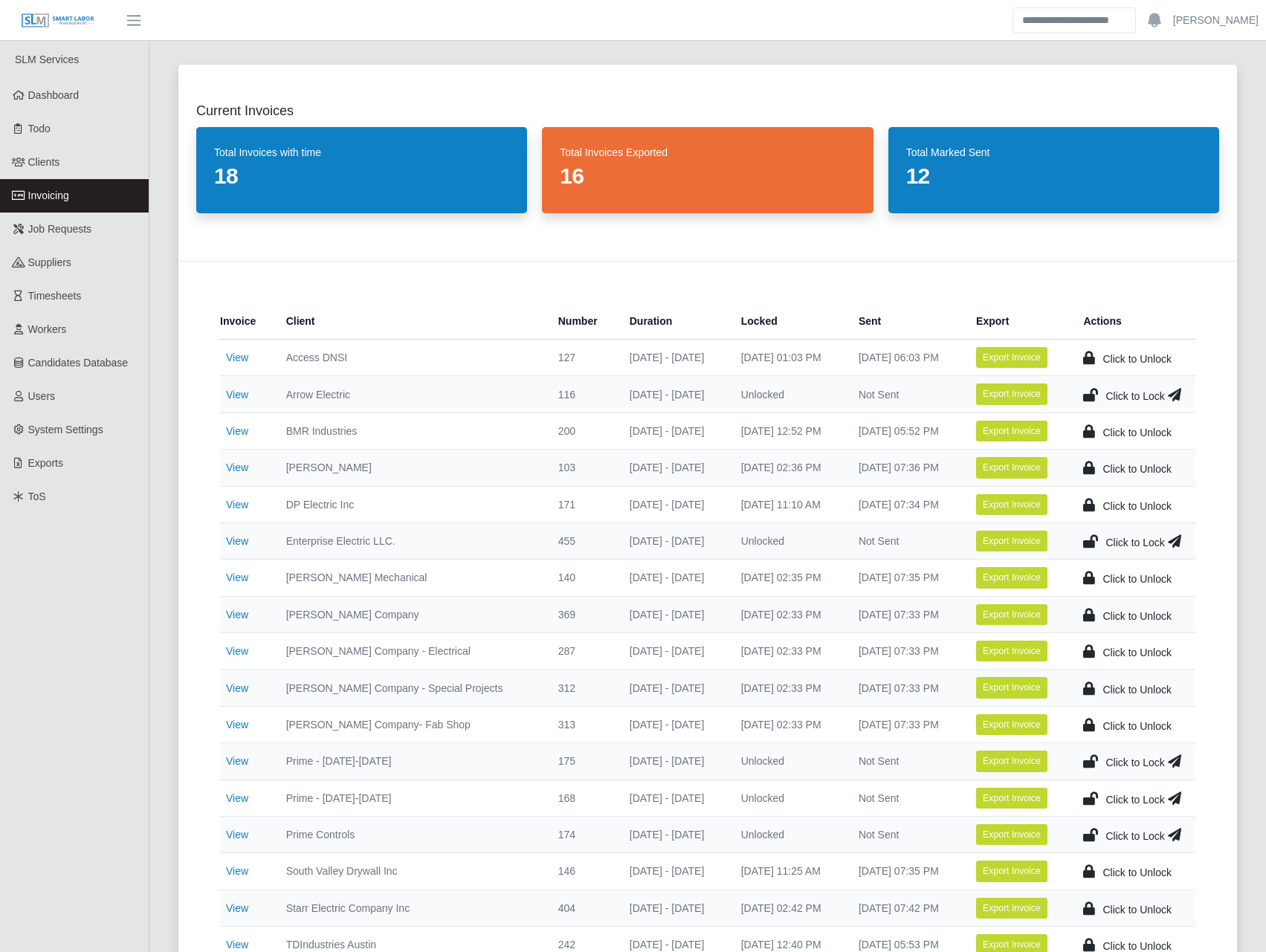
click at [1094, 393] on icon at bounding box center [1090, 394] width 15 height 21
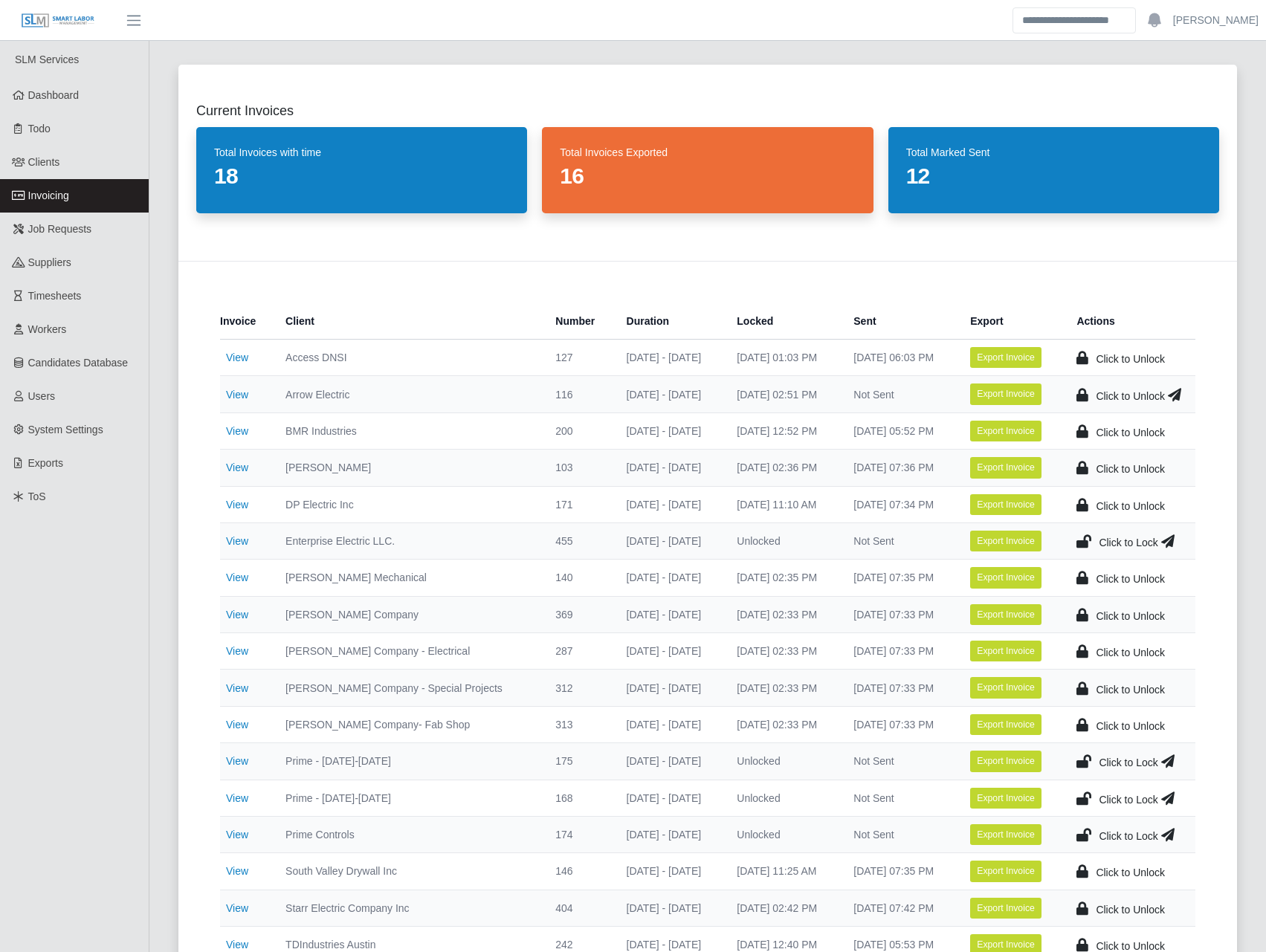
click at [1178, 391] on icon at bounding box center [1174, 394] width 13 height 21
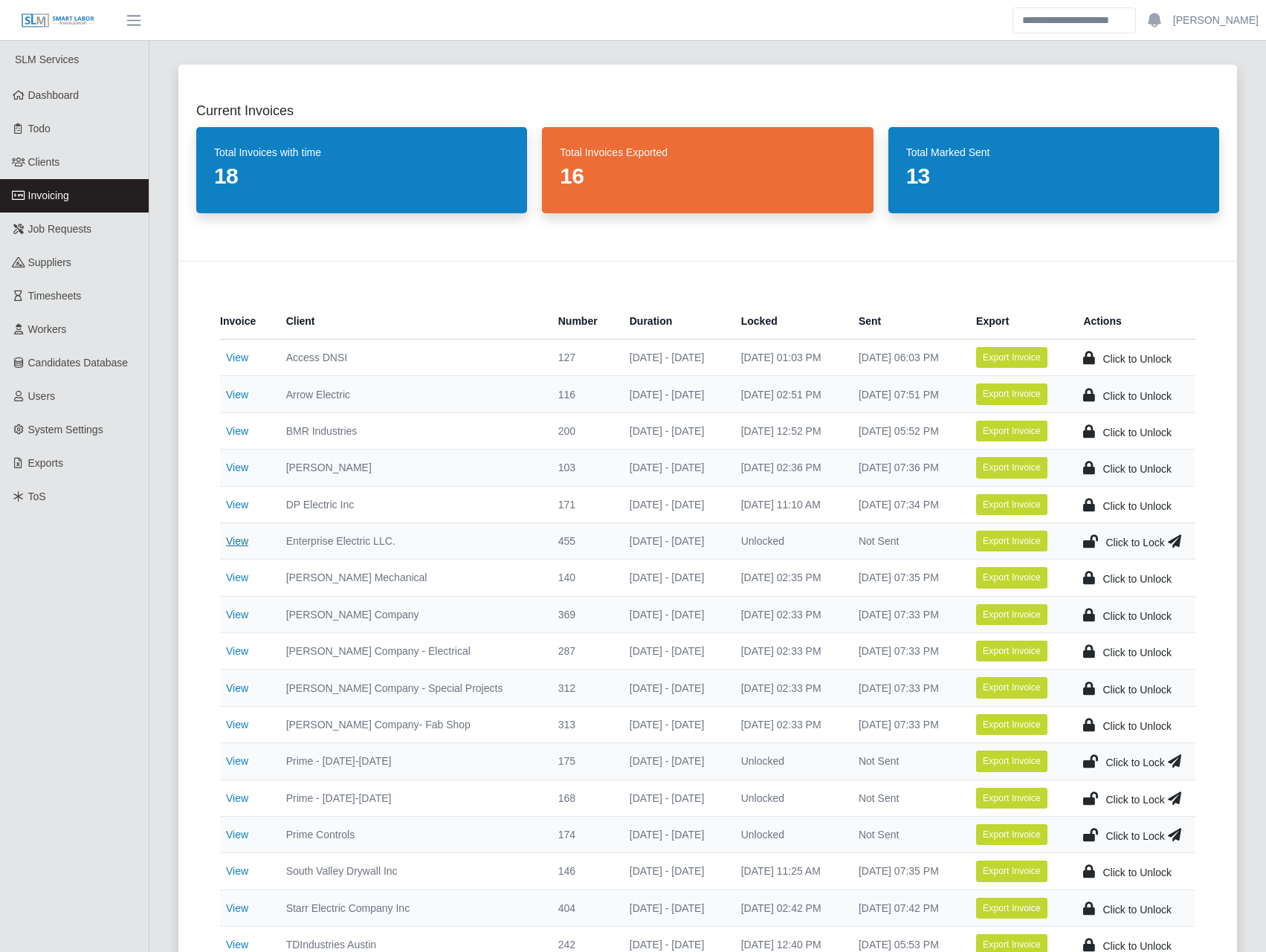
click at [237, 534] on td "View" at bounding box center [247, 540] width 54 height 36
click at [239, 538] on link "View" at bounding box center [237, 540] width 22 height 12
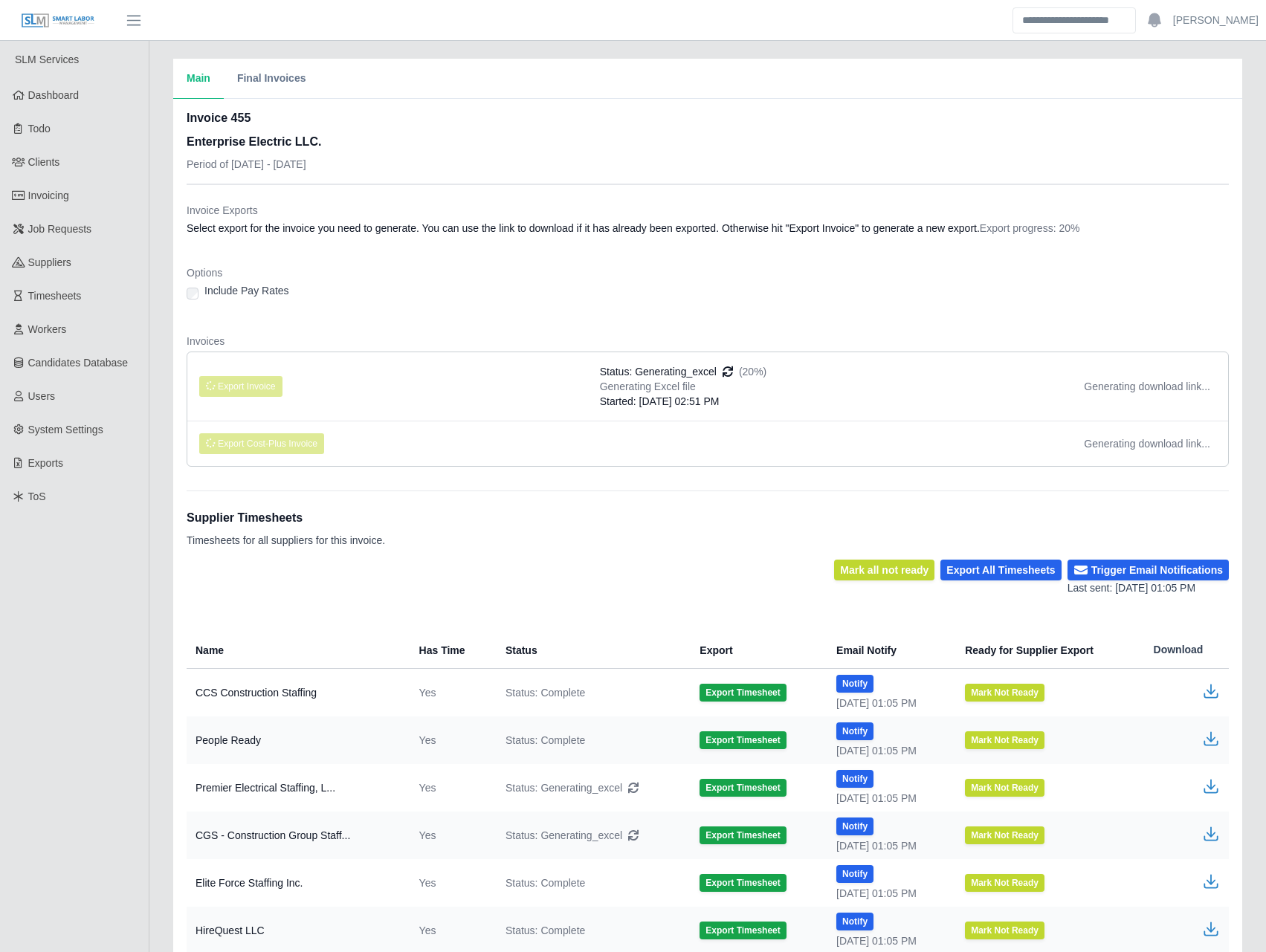
click at [703, 207] on dt "Invoice Exports" at bounding box center [708, 210] width 1042 height 15
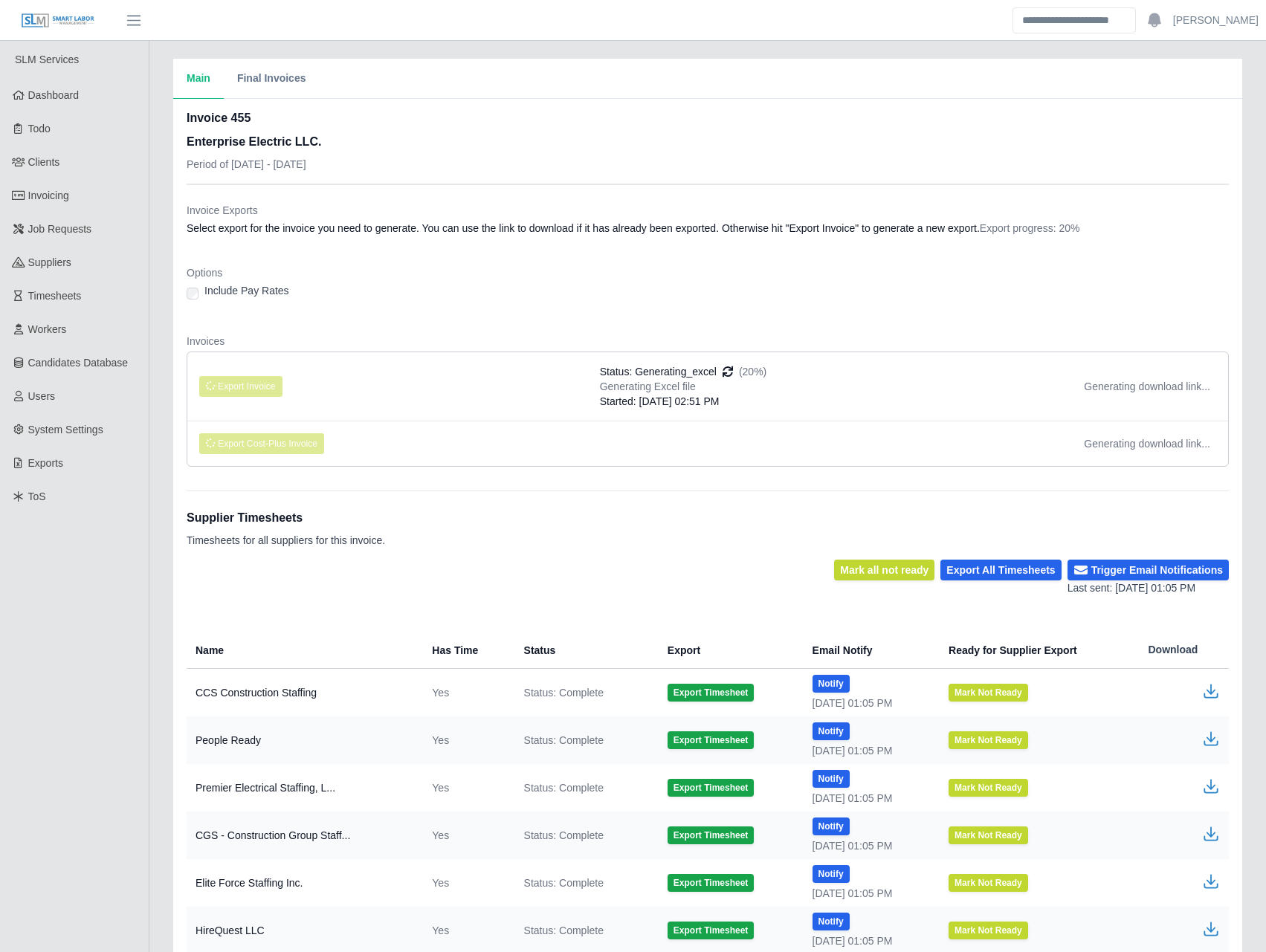
click at [721, 221] on dd "Select export for the invoice you need to generate. You can use the link to dow…" at bounding box center [708, 228] width 1042 height 15
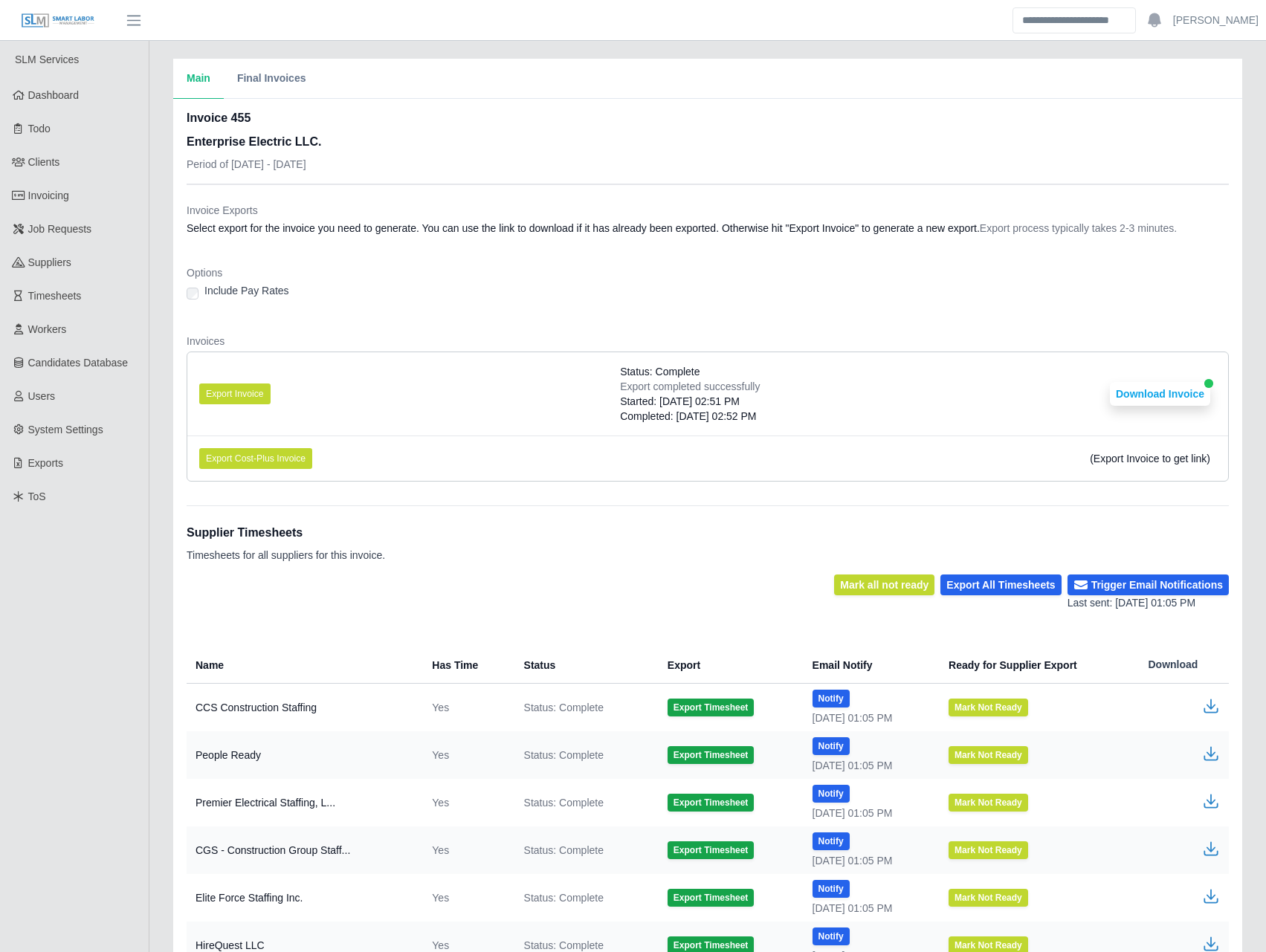
drag, startPoint x: 740, startPoint y: 329, endPoint x: 1127, endPoint y: 412, distance: 395.8
click at [745, 329] on dl "Invoice Exports Select export for the invoice you need to generate. You can use…" at bounding box center [708, 348] width 1042 height 290
click at [1186, 381] on li "Export Invoice Status: Complete Export completed successfully Started: 08/27/20…" at bounding box center [707, 394] width 1040 height 83
click at [1180, 389] on button "Download Invoice" at bounding box center [1160, 394] width 100 height 24
click at [65, 302] on span "Timesheets" at bounding box center [55, 295] width 53 height 12
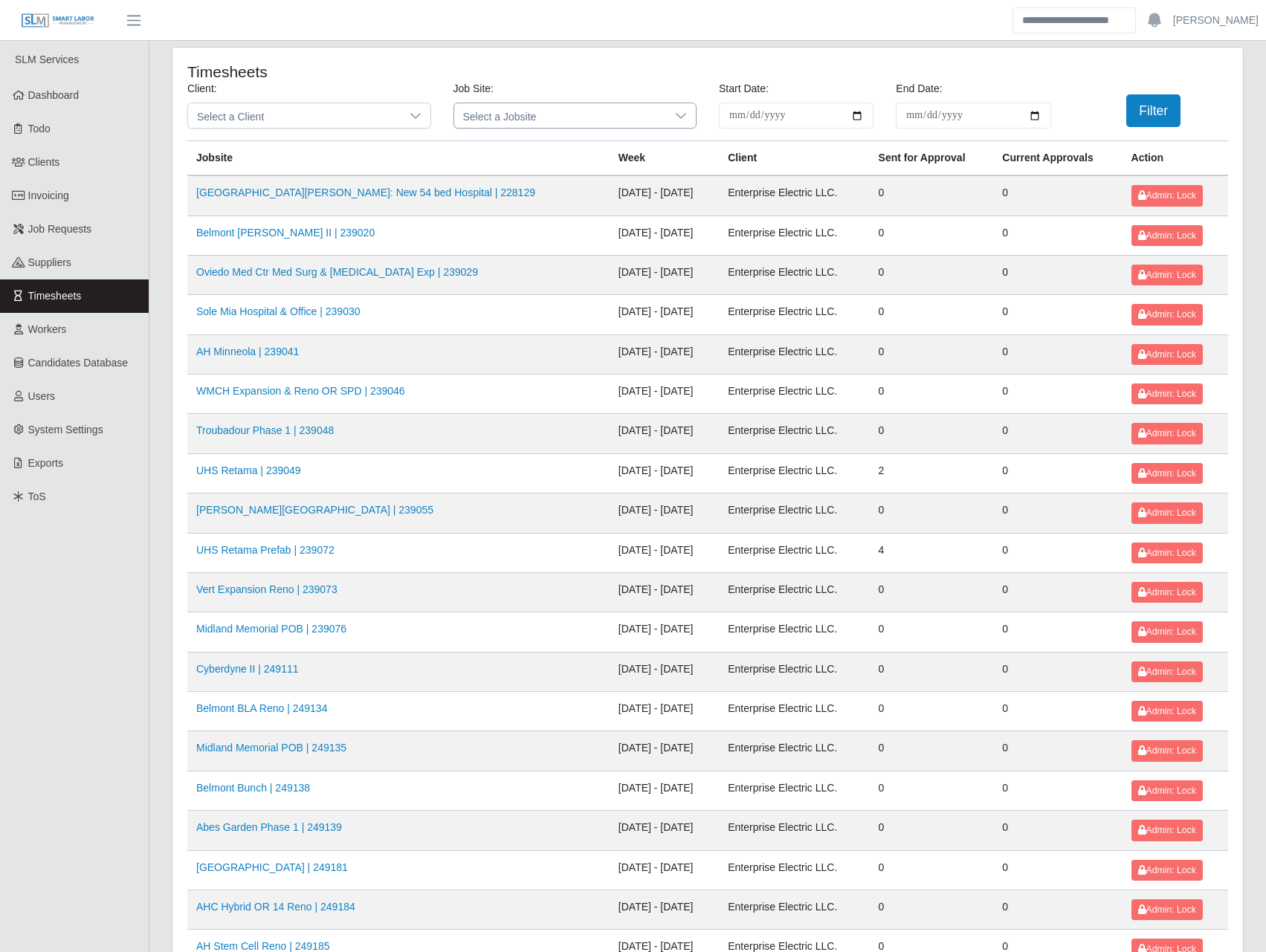
click at [677, 117] on icon at bounding box center [681, 115] width 12 height 12
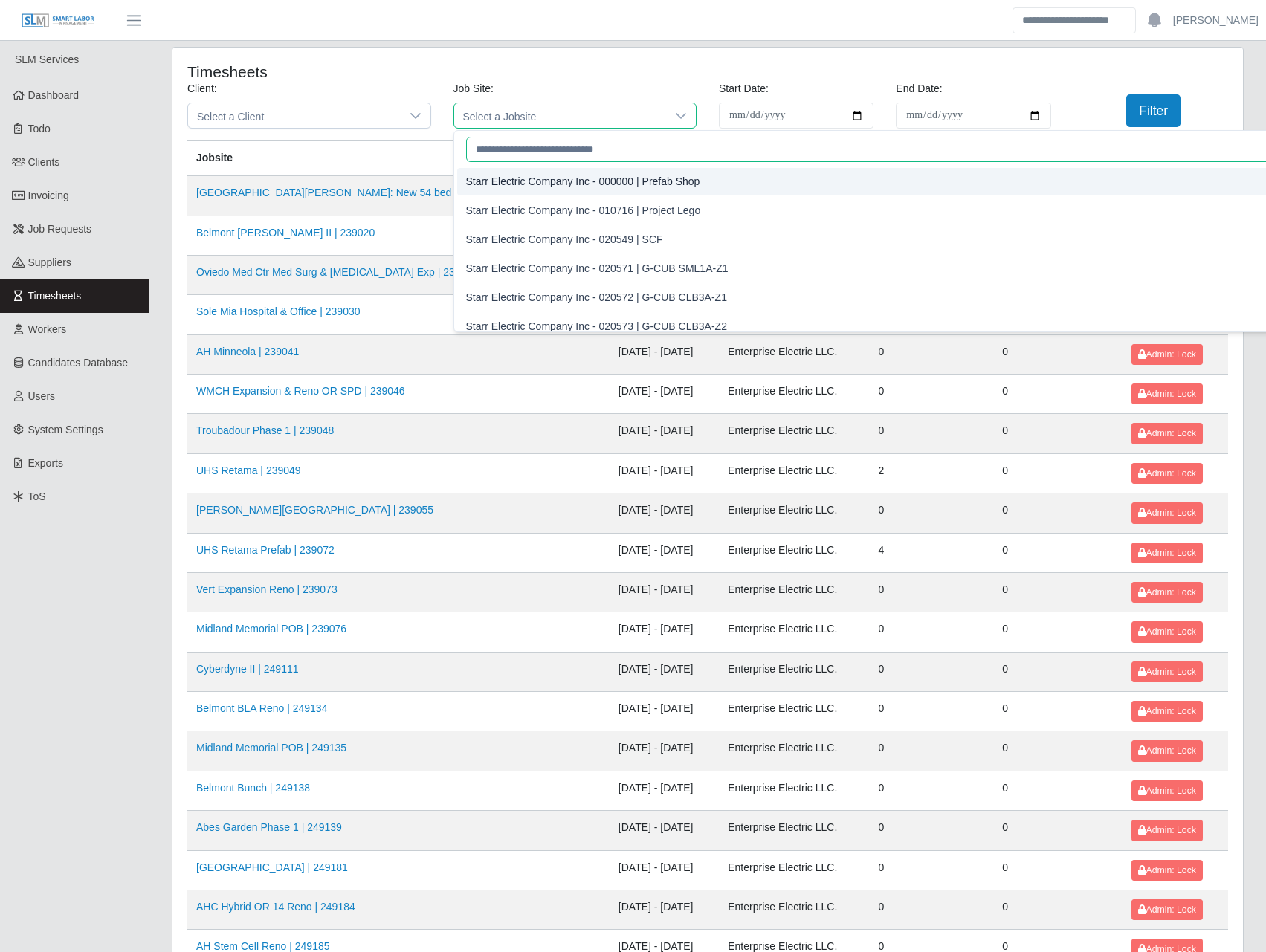
click at [527, 154] on input "text" at bounding box center [891, 149] width 851 height 25
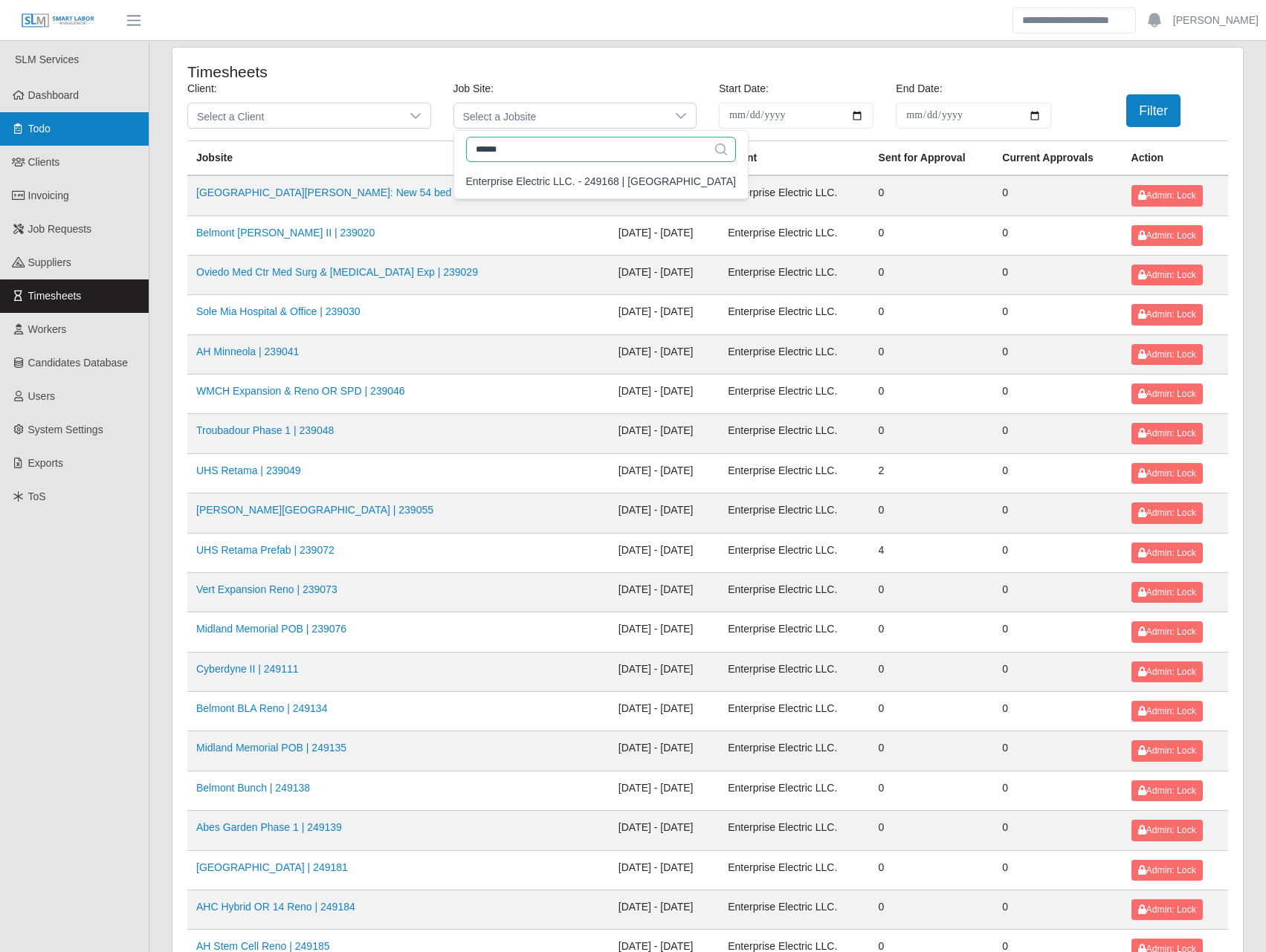
type input "******"
drag, startPoint x: 538, startPoint y: 150, endPoint x: 448, endPoint y: 146, distance: 90.1
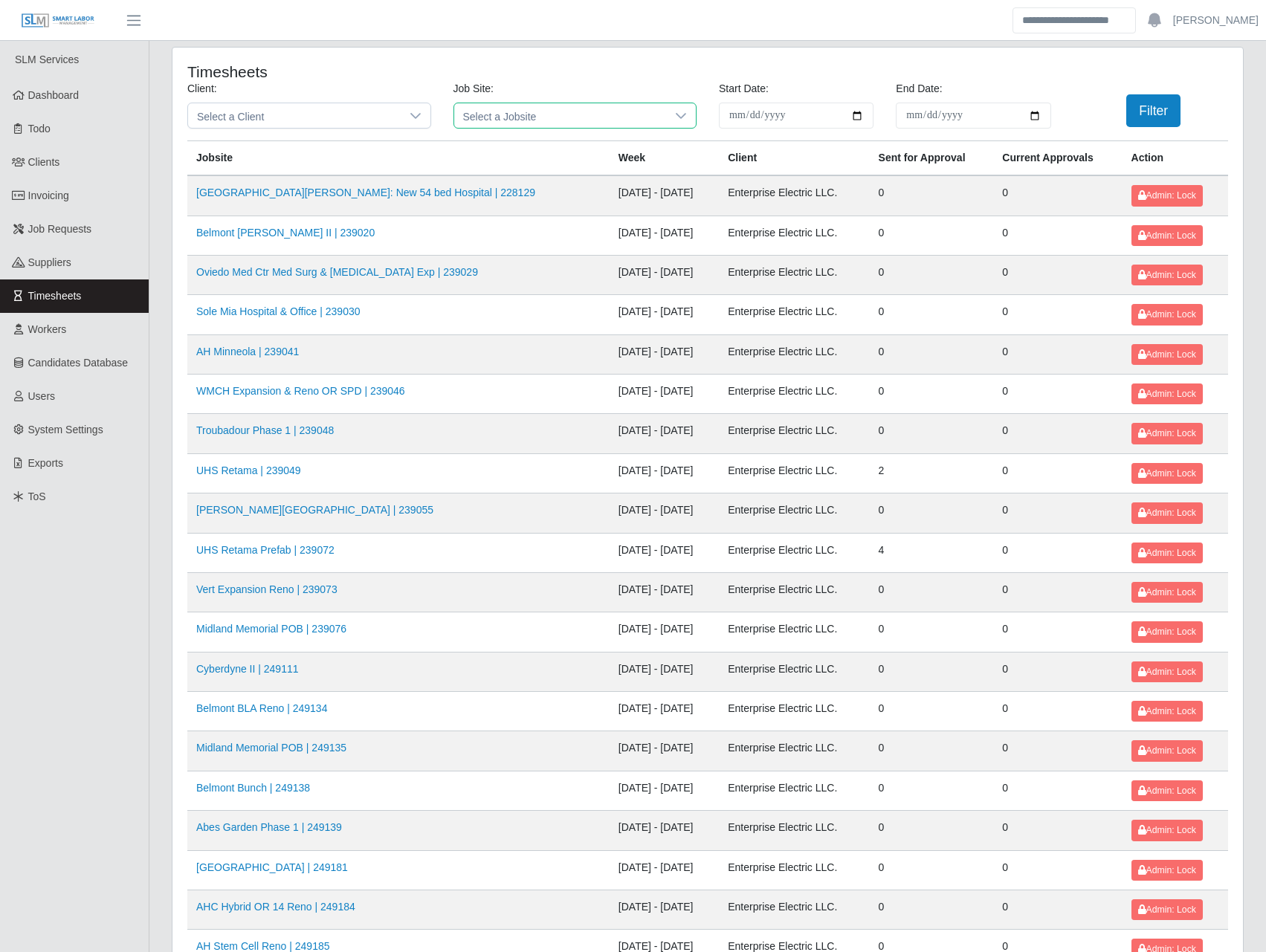
click at [461, 112] on span "Select a Jobsite" at bounding box center [560, 116] width 212 height 25
click at [491, 148] on input "******" at bounding box center [600, 149] width 270 height 25
click at [541, 155] on input "**********" at bounding box center [575, 149] width 219 height 25
click at [542, 155] on input "**********" at bounding box center [575, 149] width 219 height 25
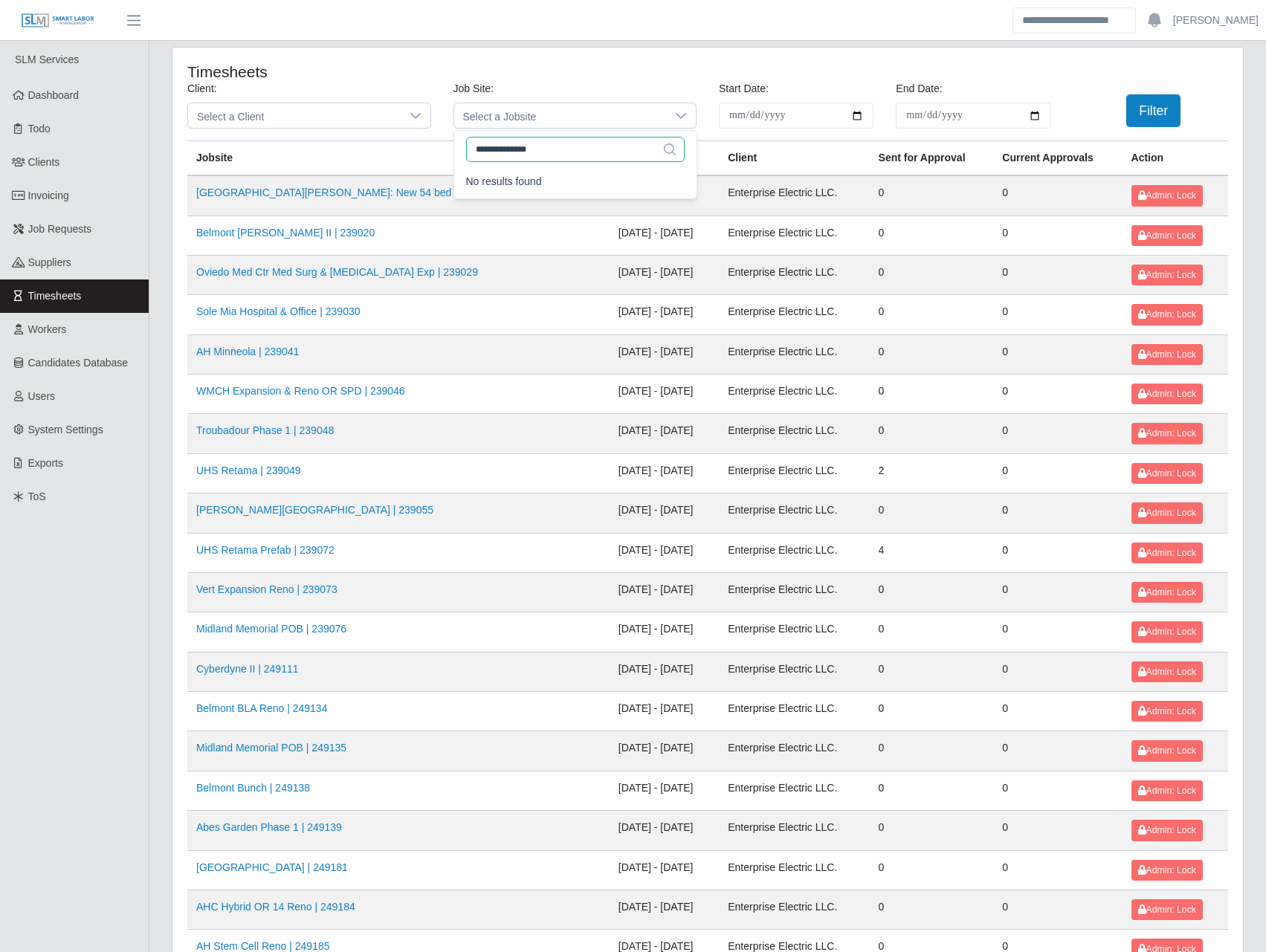
click at [542, 155] on input "**********" at bounding box center [575, 149] width 219 height 25
type input "******"
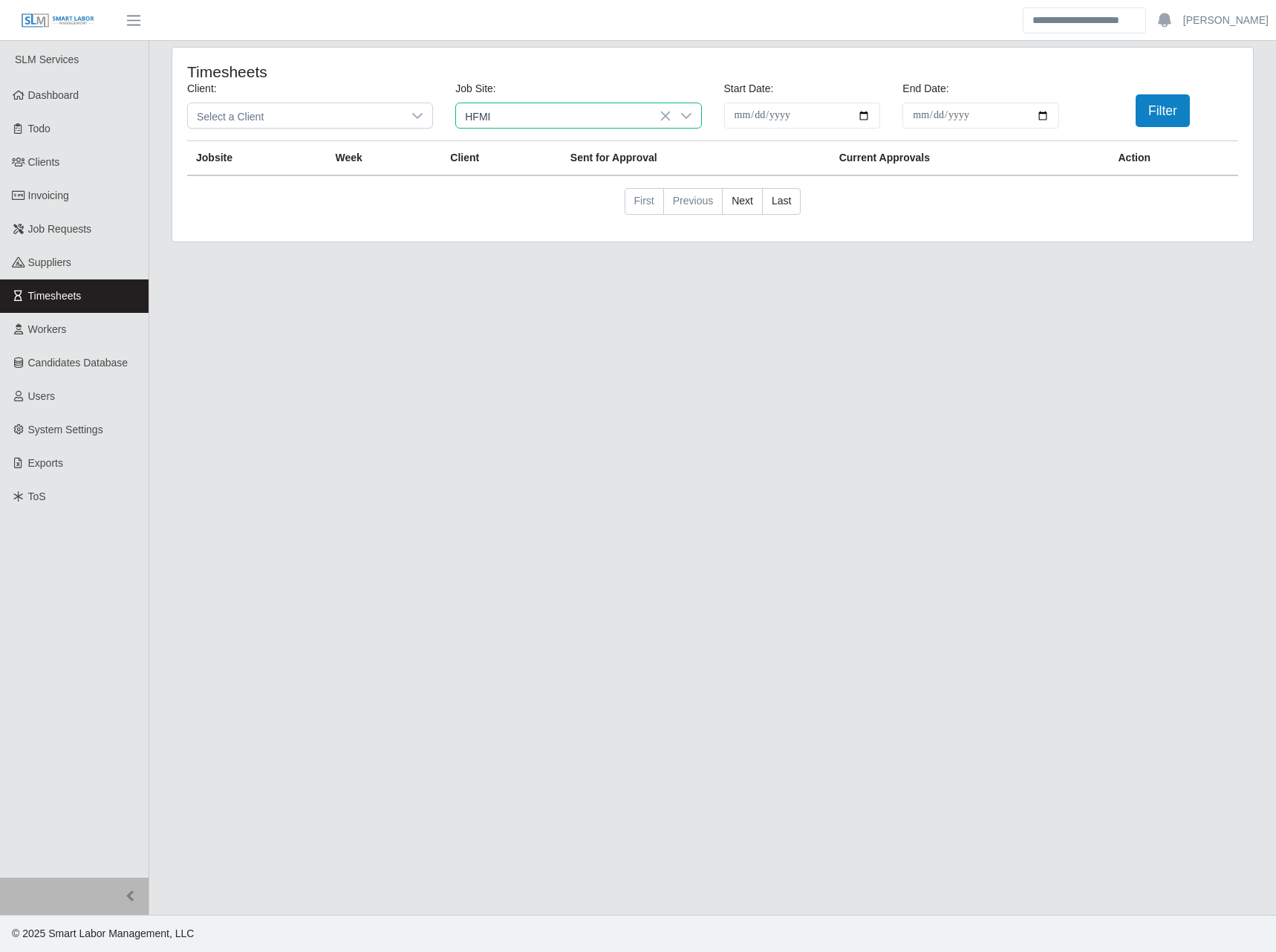
click at [614, 183] on div "Enterprise Electric LLC. - 249648 | HFMI" at bounding box center [561, 181] width 187 height 15
click at [1183, 108] on button "Filter" at bounding box center [1163, 110] width 54 height 32
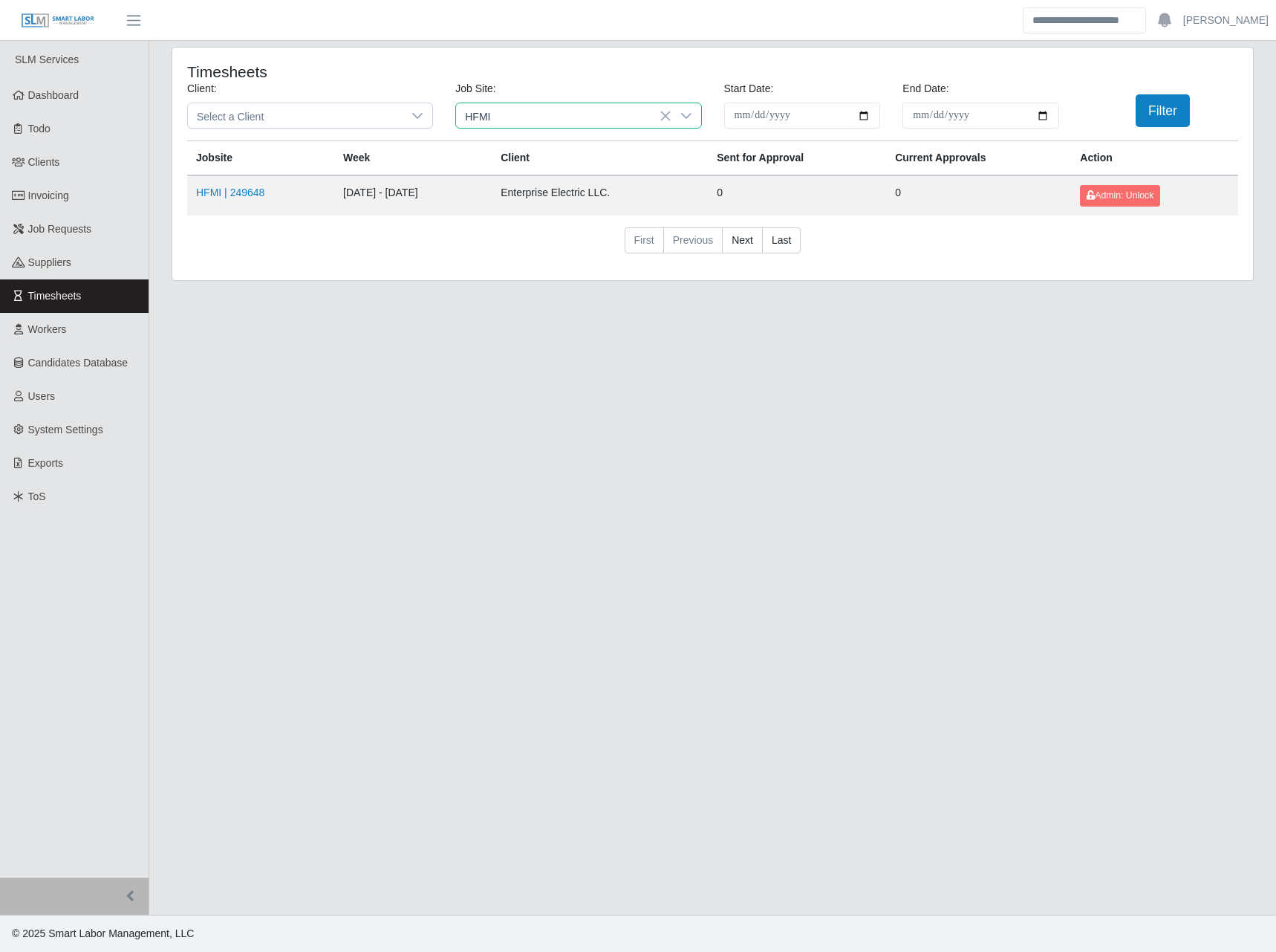
click at [563, 115] on span "HFMI" at bounding box center [564, 116] width 215 height 25
click at [563, 156] on input "******" at bounding box center [578, 149] width 221 height 25
type input "******"
click at [611, 185] on div "Enterprise Electric LLC. - 249168 | HFMI Hospital" at bounding box center [602, 181] width 269 height 15
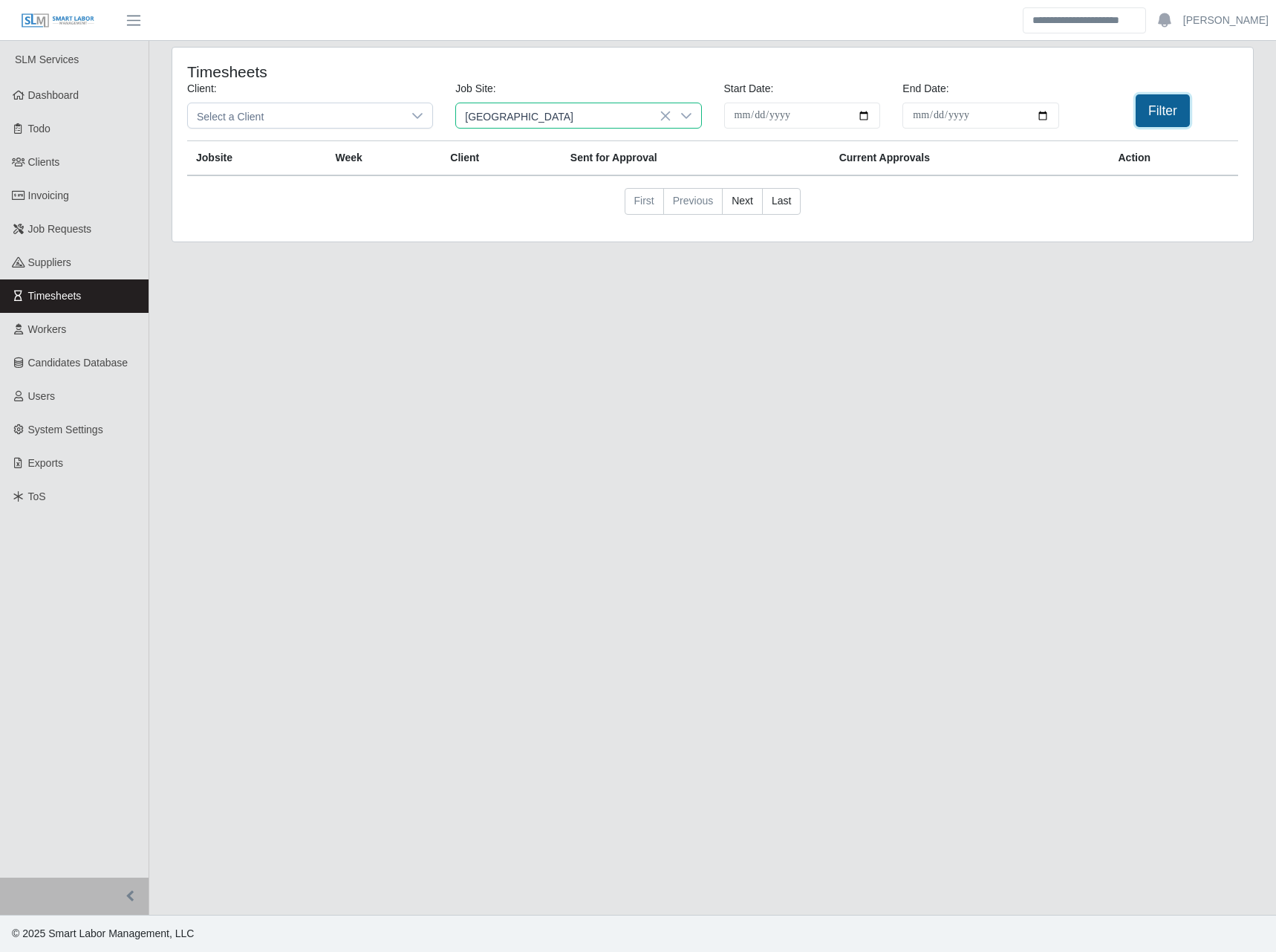
click at [1163, 100] on button "Filter" at bounding box center [1163, 110] width 54 height 32
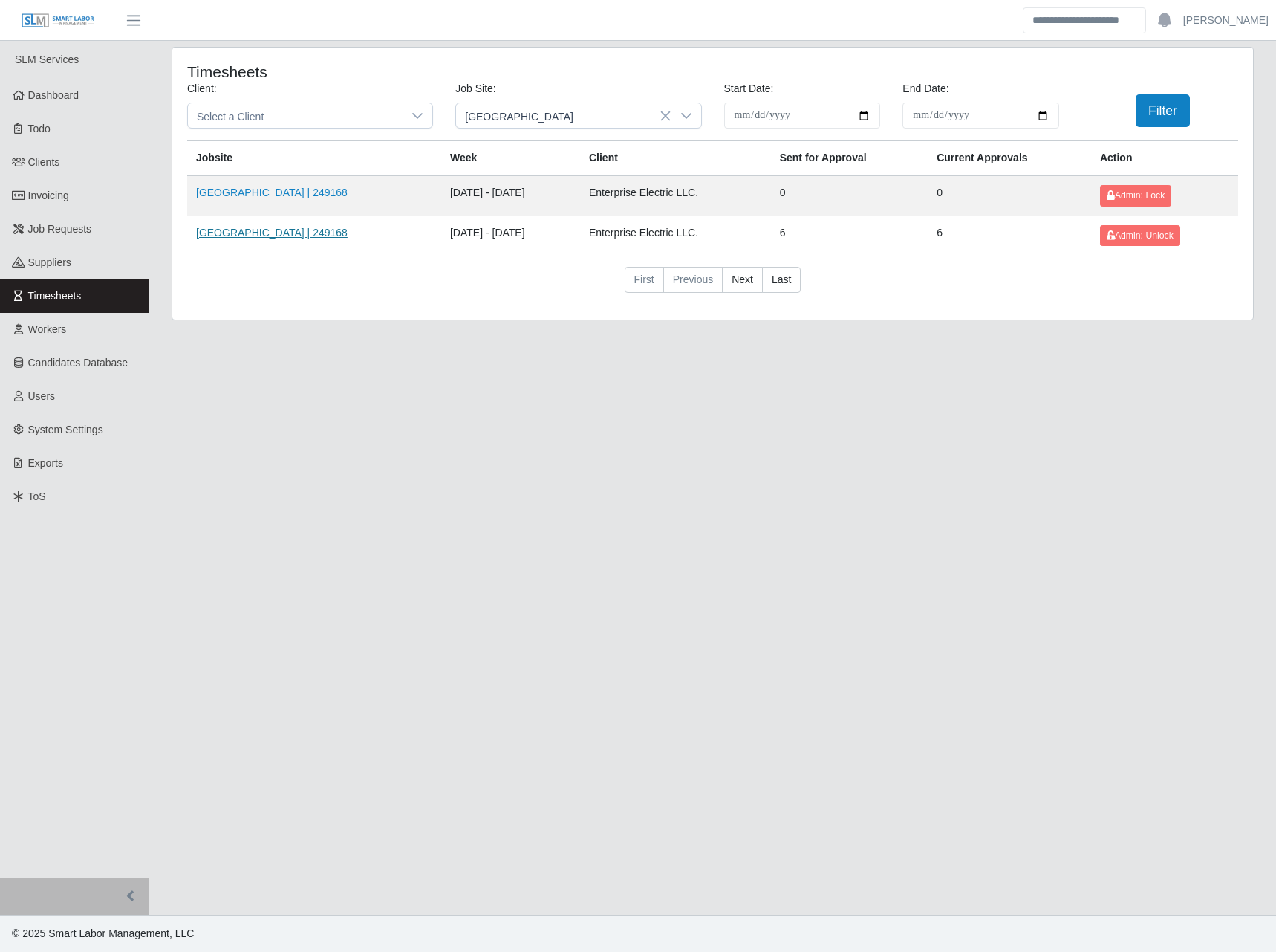
click at [287, 229] on link "HFMI Hospital | 249168" at bounding box center [272, 232] width 151 height 12
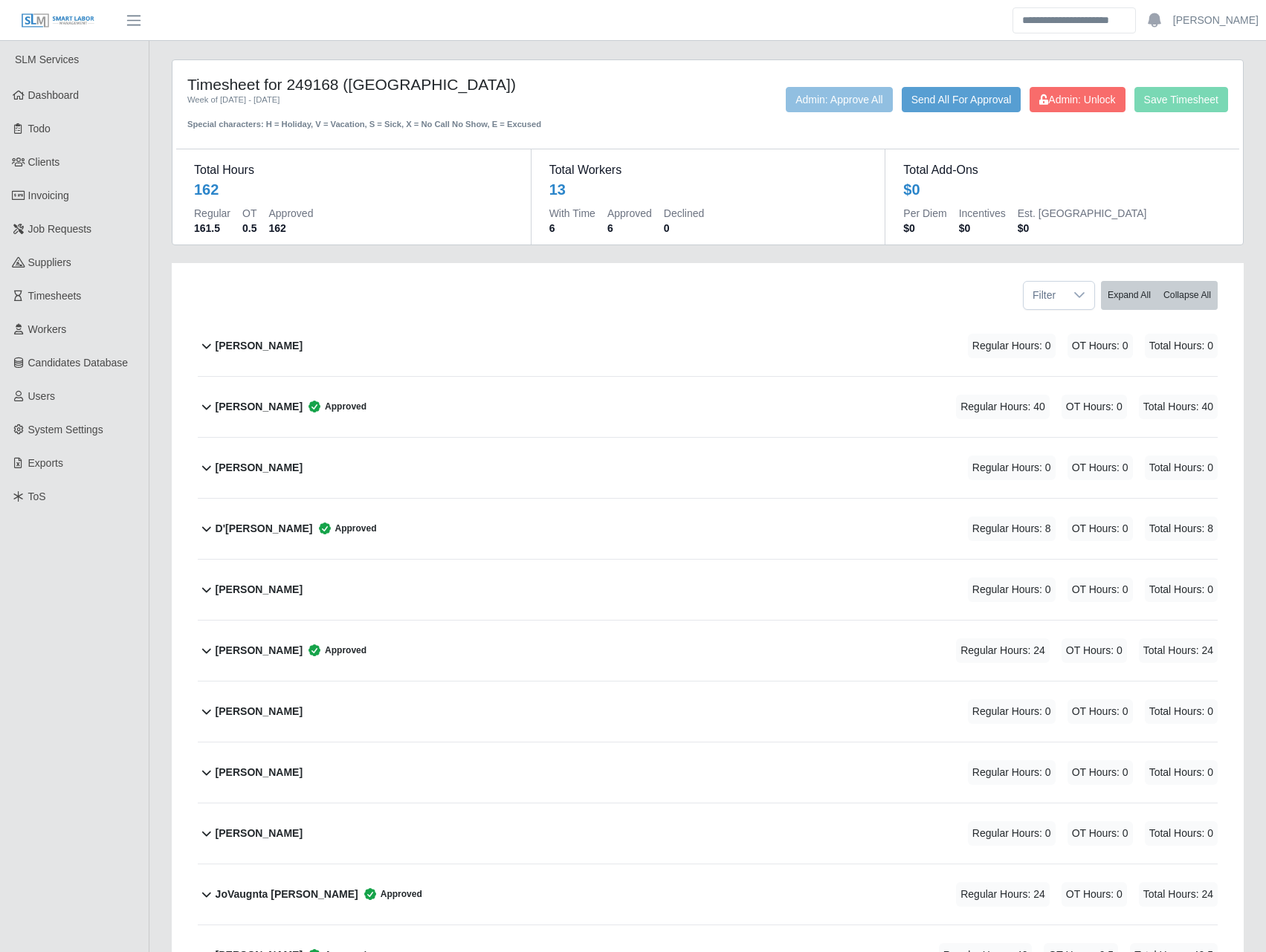
click at [177, 267] on div "Filter Expand All Collapse All [PERSON_NAME] Regular Hours: 0 OT Hours: 0 Total…" at bounding box center [708, 685] width 1072 height 844
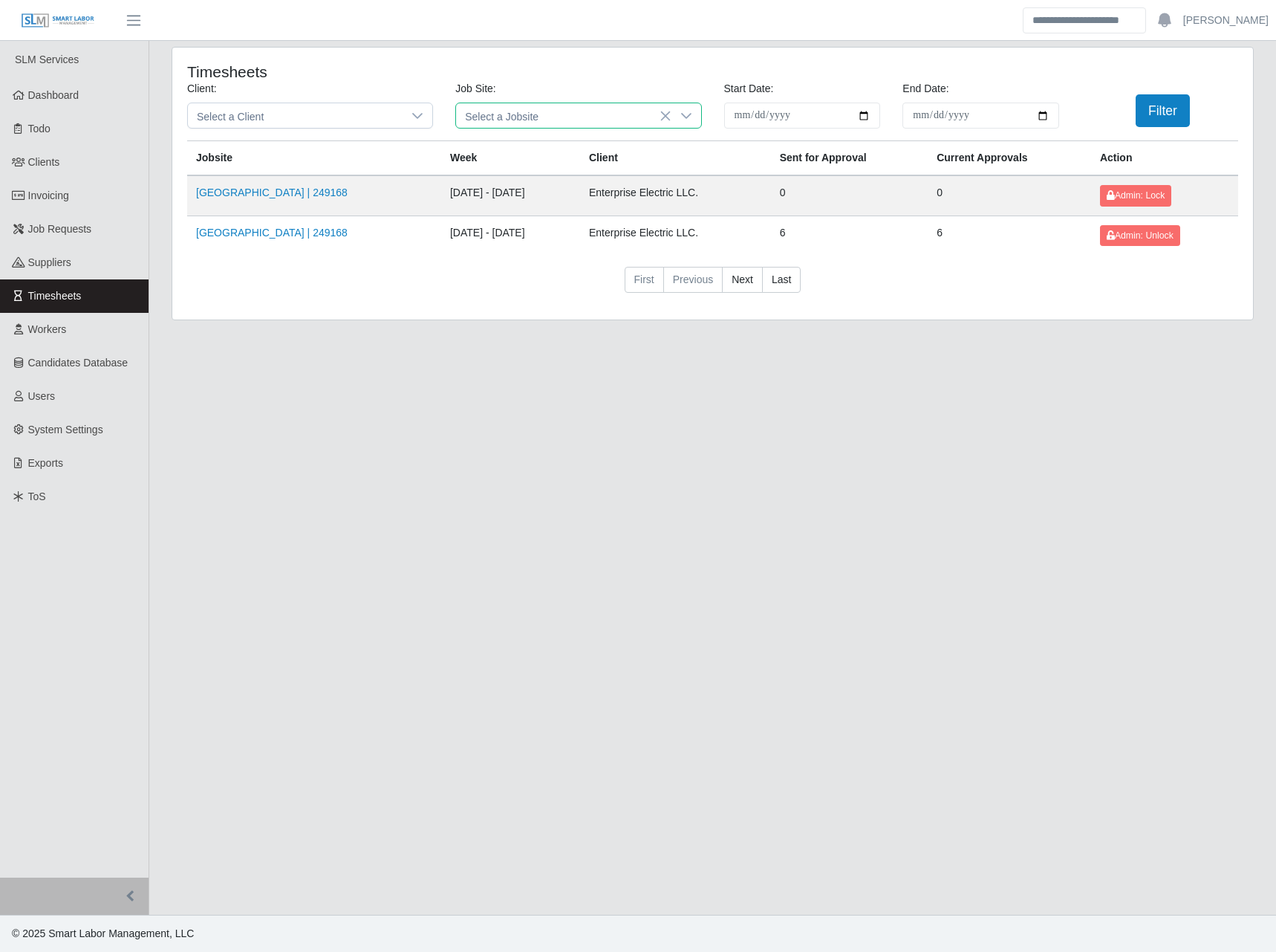
click at [556, 116] on span "Select a Jobsite" at bounding box center [564, 116] width 215 height 25
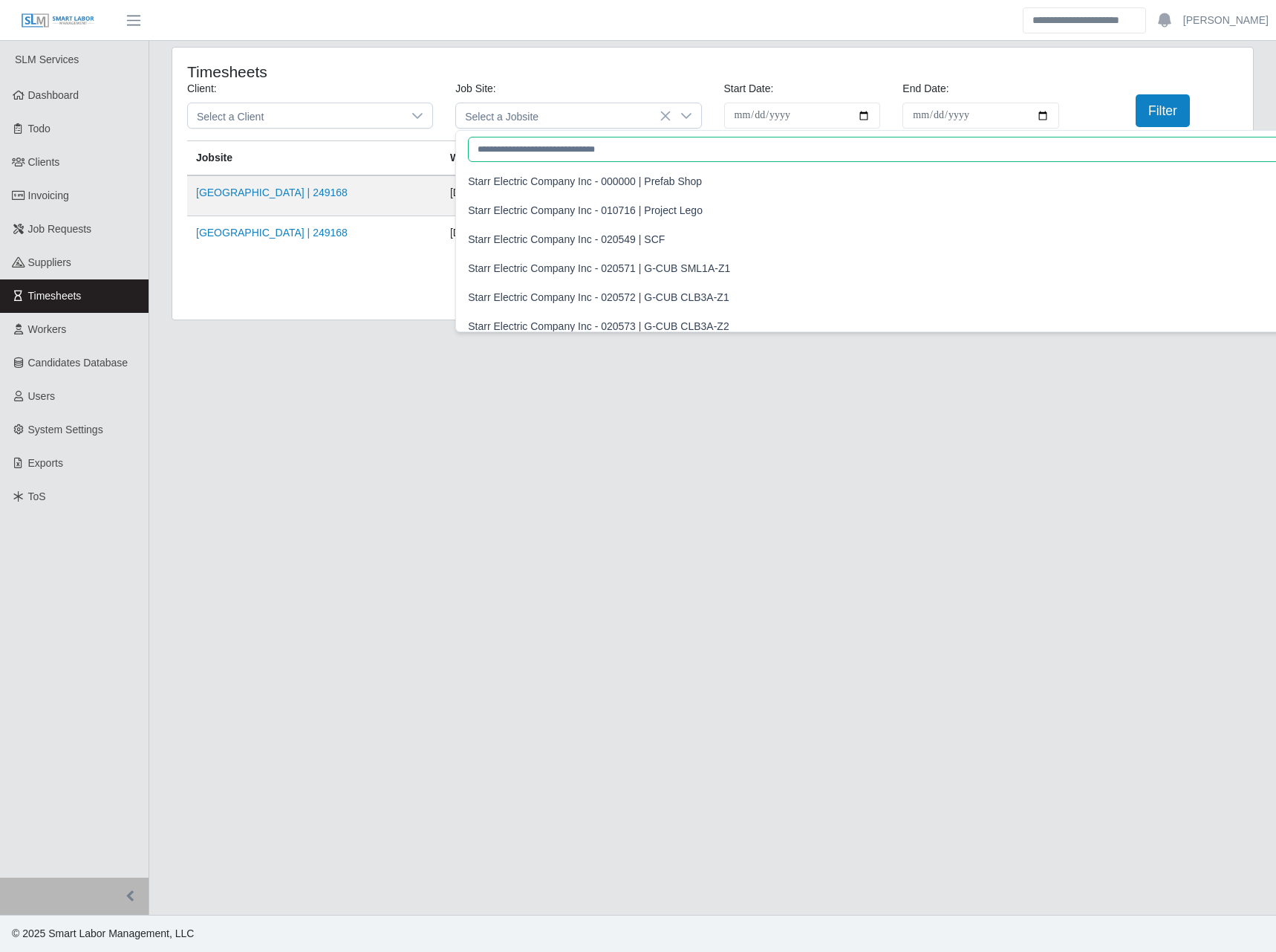
click at [492, 149] on input "text" at bounding box center [893, 149] width 851 height 25
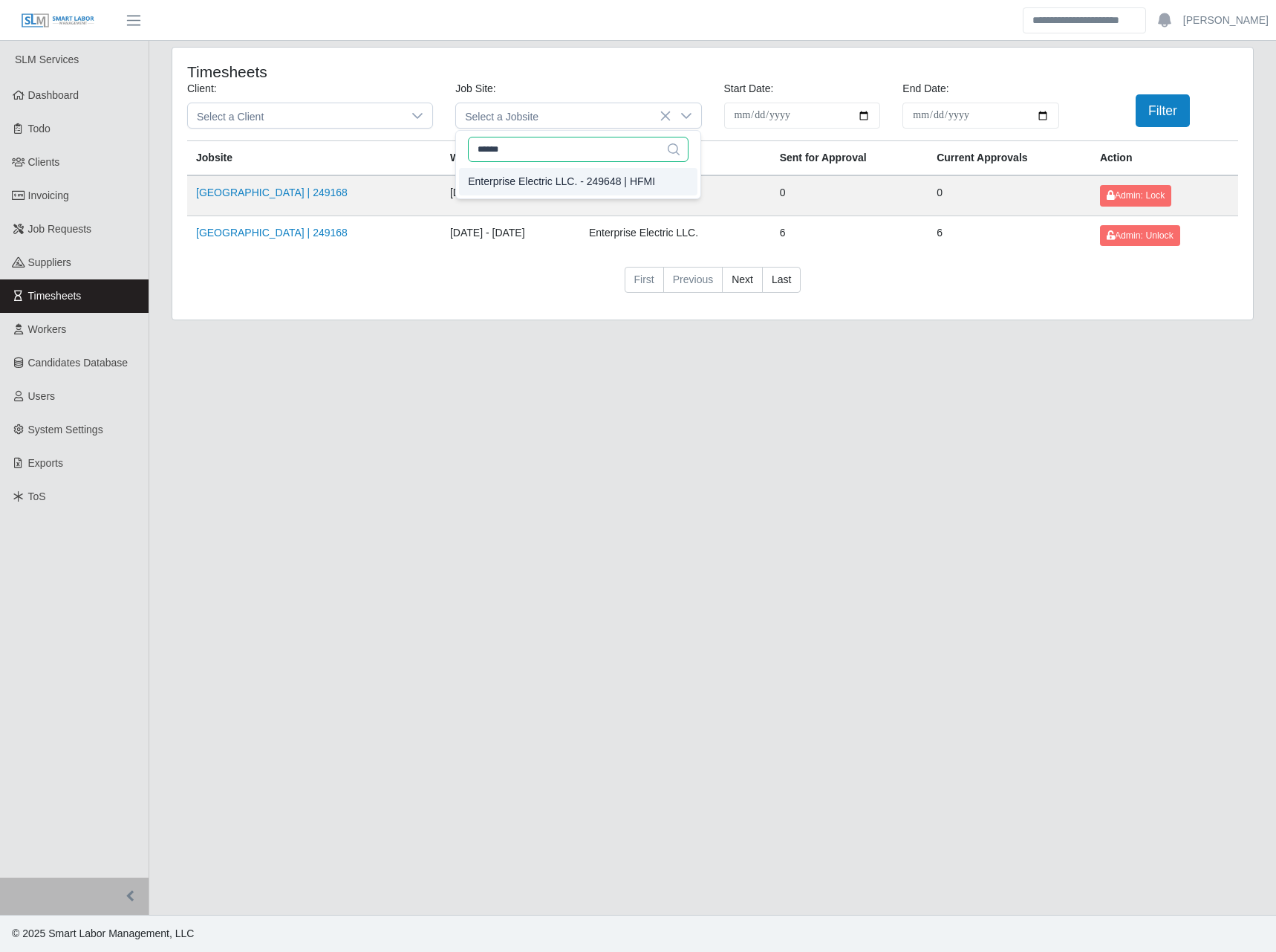
type input "******"
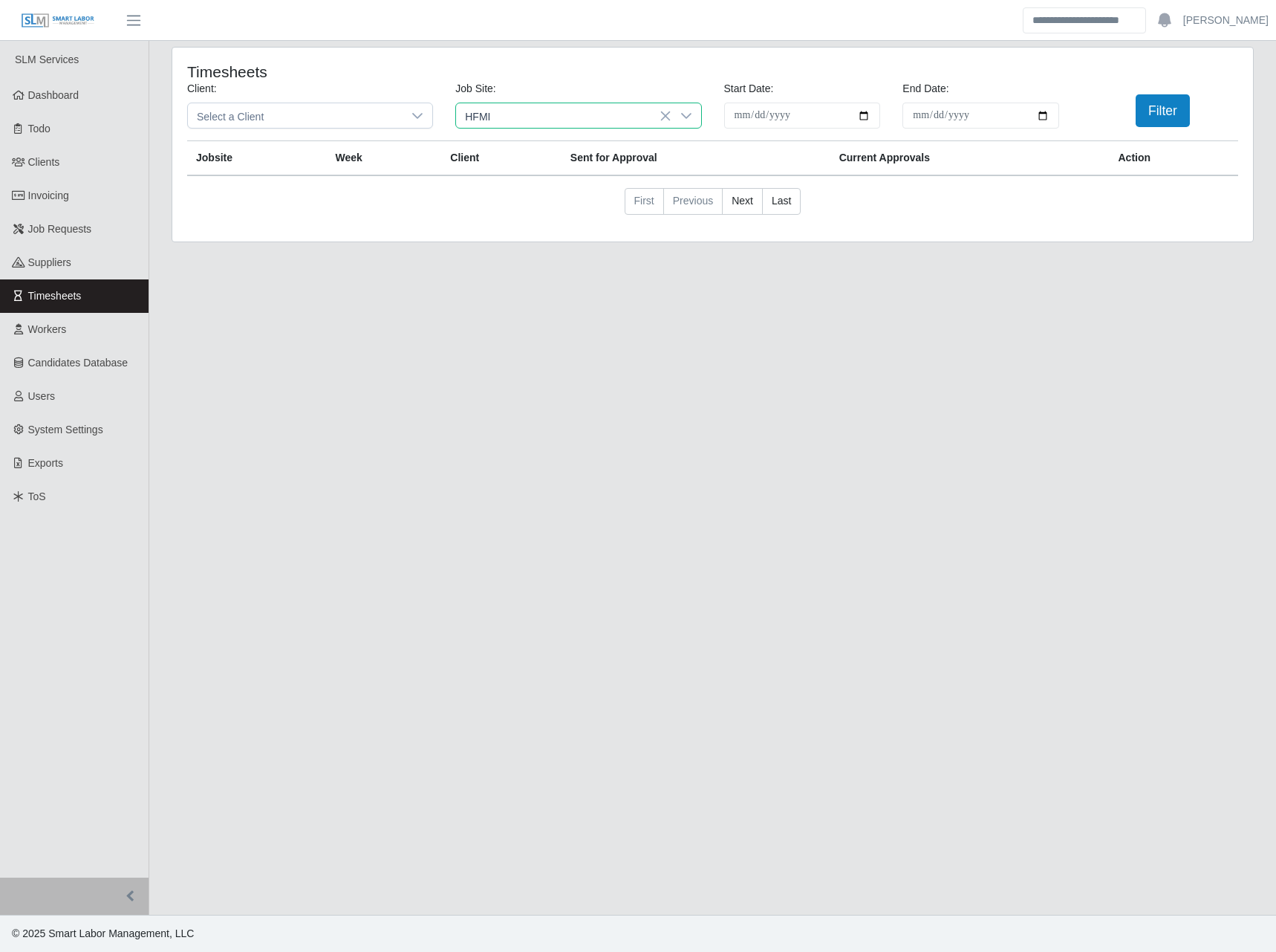
click at [612, 178] on div "Enterprise Electric LLC. - 249648 | HFMI" at bounding box center [561, 181] width 187 height 15
click at [1165, 106] on button "Filter" at bounding box center [1163, 110] width 54 height 32
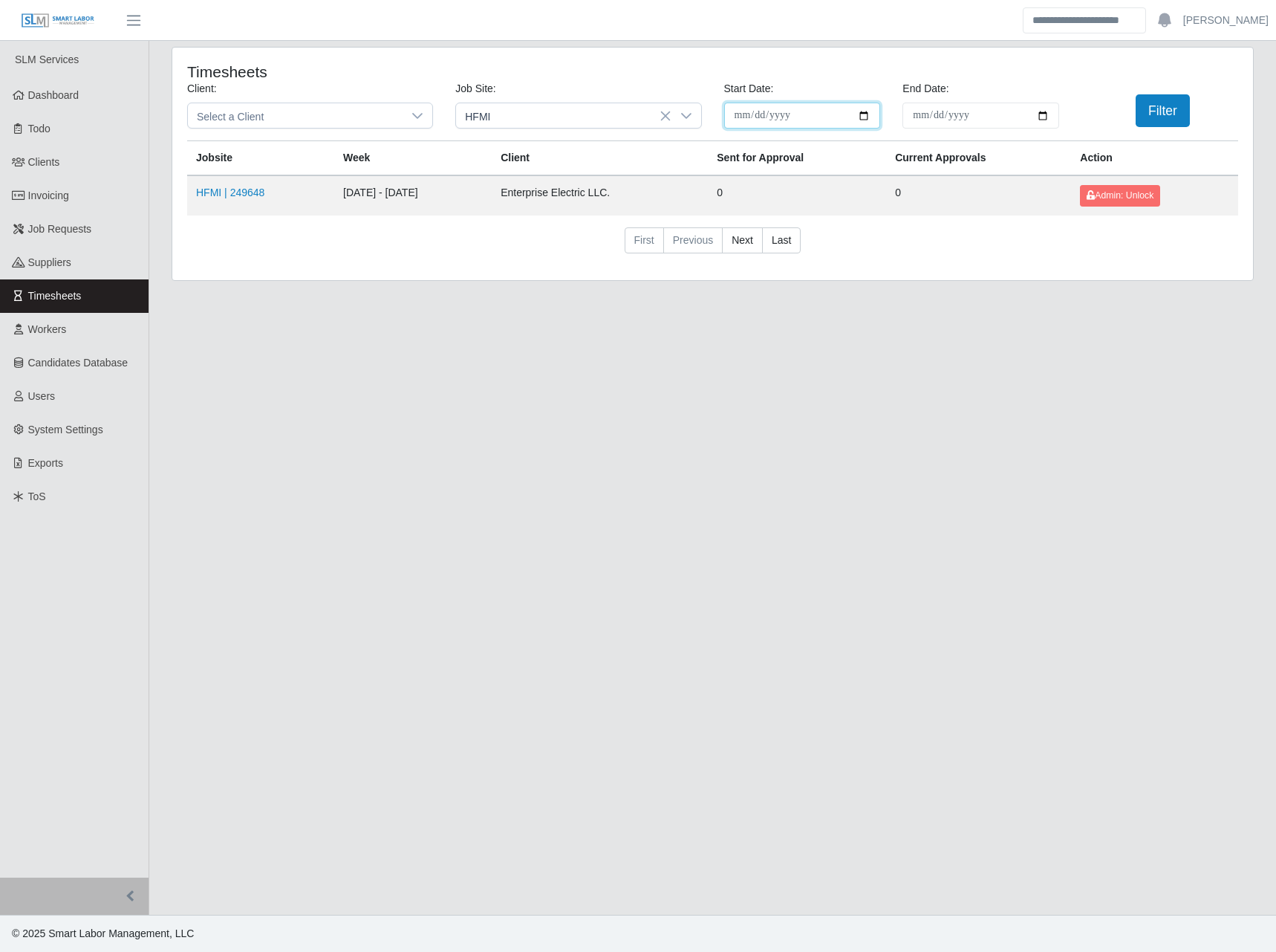
click at [867, 108] on input "**********" at bounding box center [802, 116] width 157 height 26
type input "**********"
click at [1182, 107] on button "Filter" at bounding box center [1163, 110] width 54 height 32
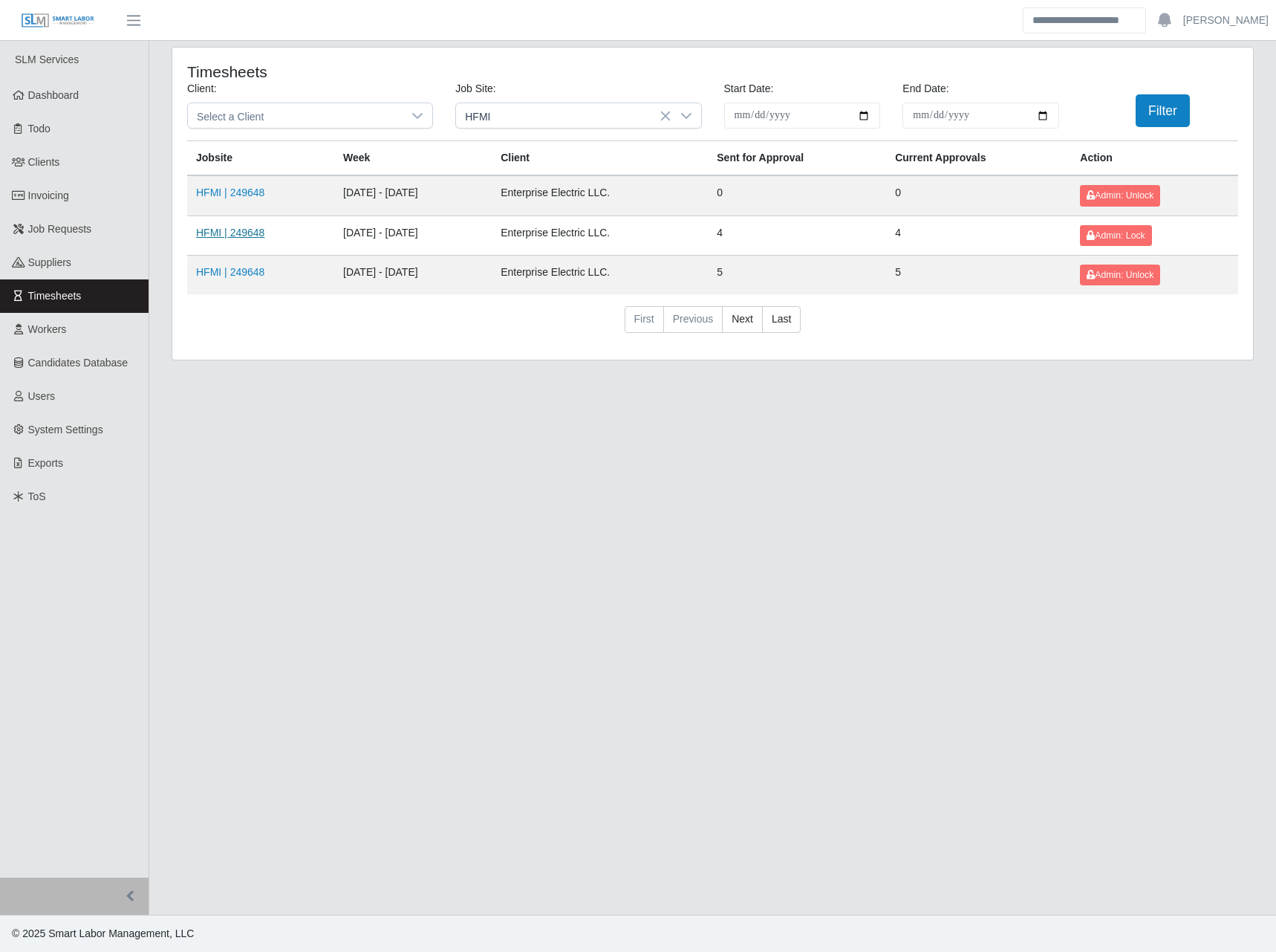
click at [259, 233] on link "HFMI | 249648" at bounding box center [230, 232] width 69 height 12
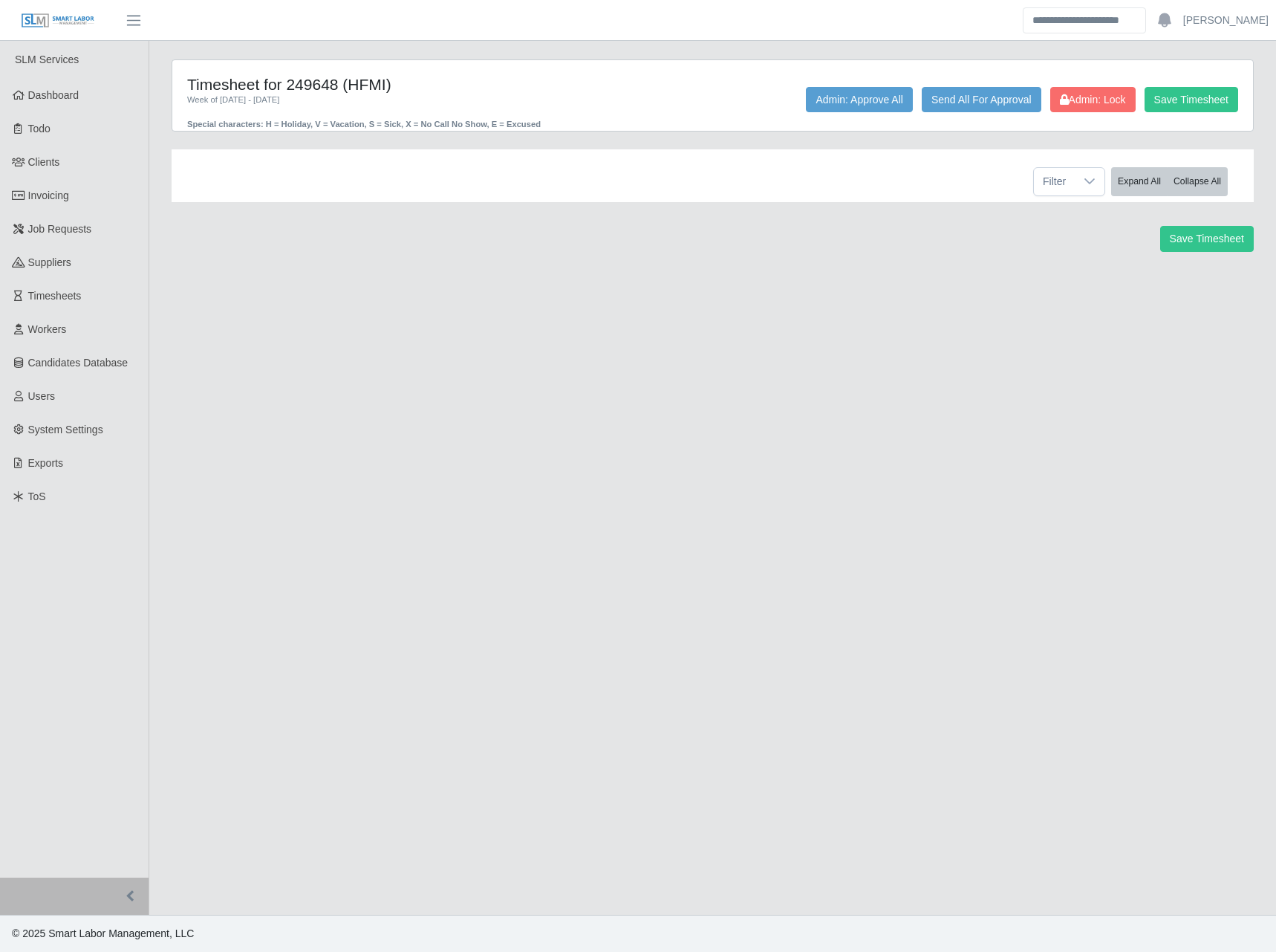
click at [536, 344] on main "Timesheet for 249648 (HFMI) Week of 08/09/2025 - 08/15/2025 Special characters:…" at bounding box center [712, 478] width 1127 height 874
click at [496, 181] on div "Filter Expand All Collapse All" at bounding box center [712, 175] width 1052 height 53
click at [472, 314] on main "Timesheet for 249648 (HFMI) Week of 08/09/2025 - 08/15/2025 Special characters:…" at bounding box center [712, 478] width 1127 height 874
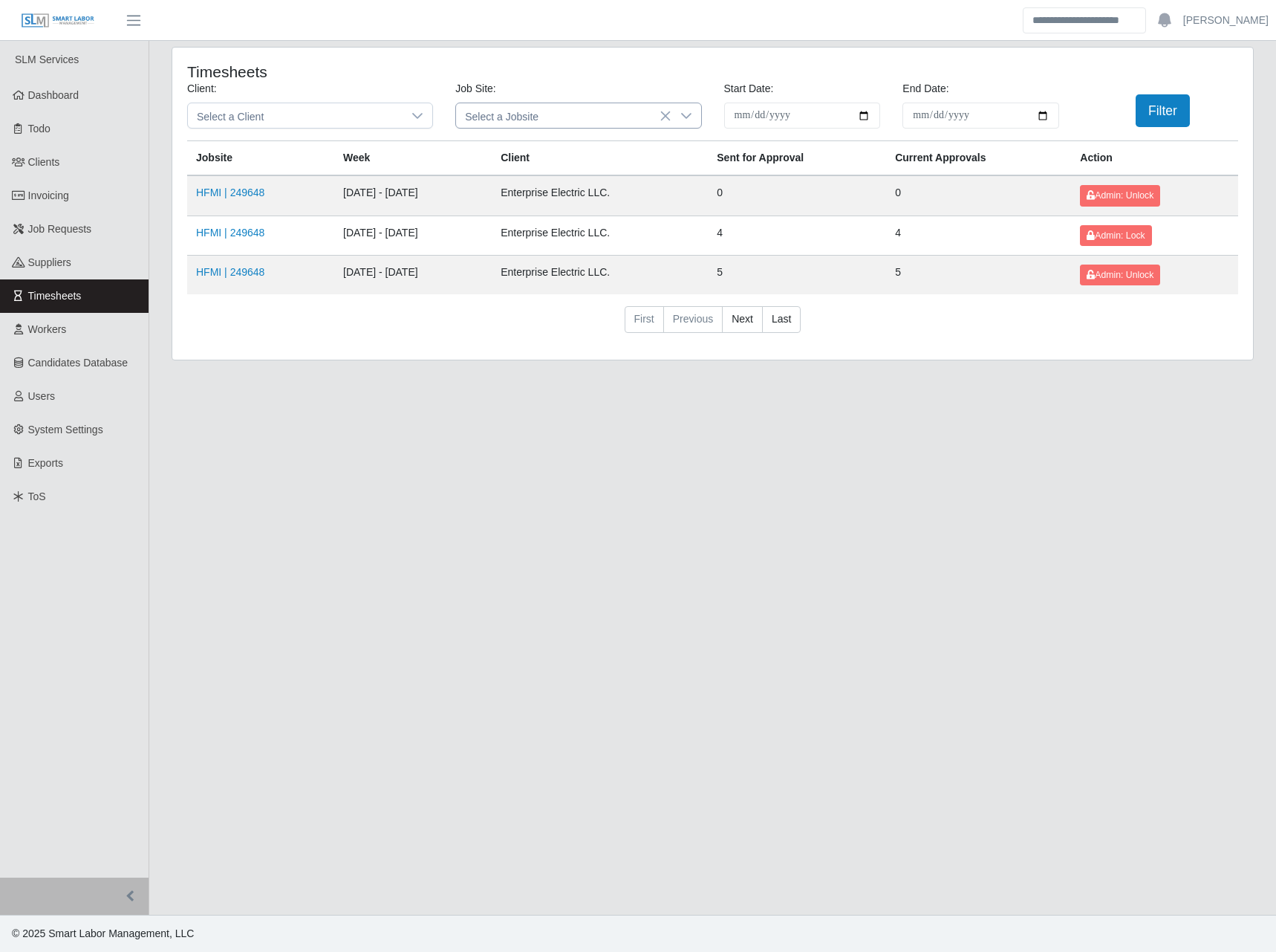
click at [531, 111] on span "Select a Jobsite" at bounding box center [564, 116] width 215 height 25
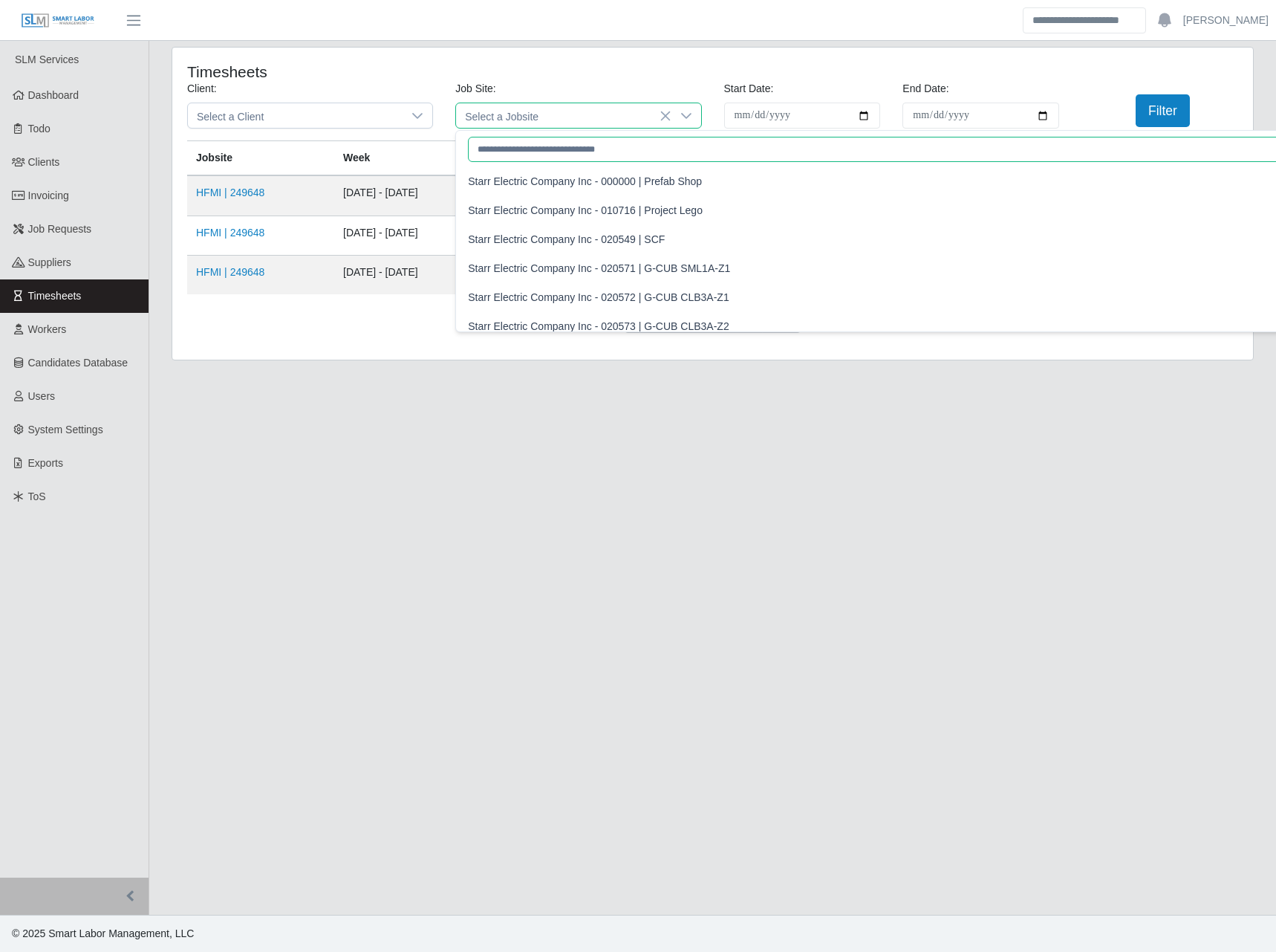
click at [516, 149] on input "text" at bounding box center [893, 149] width 851 height 25
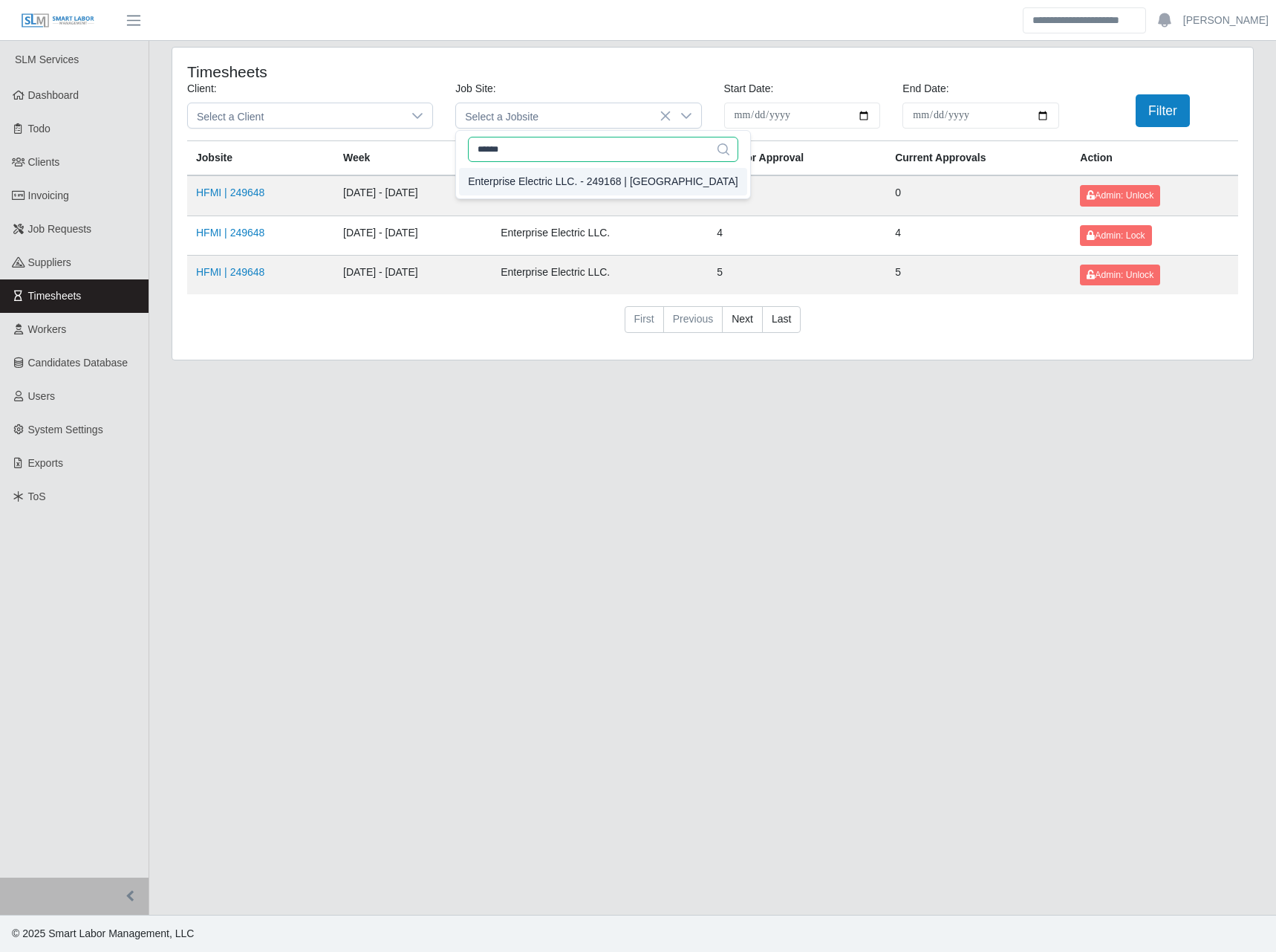
type input "******"
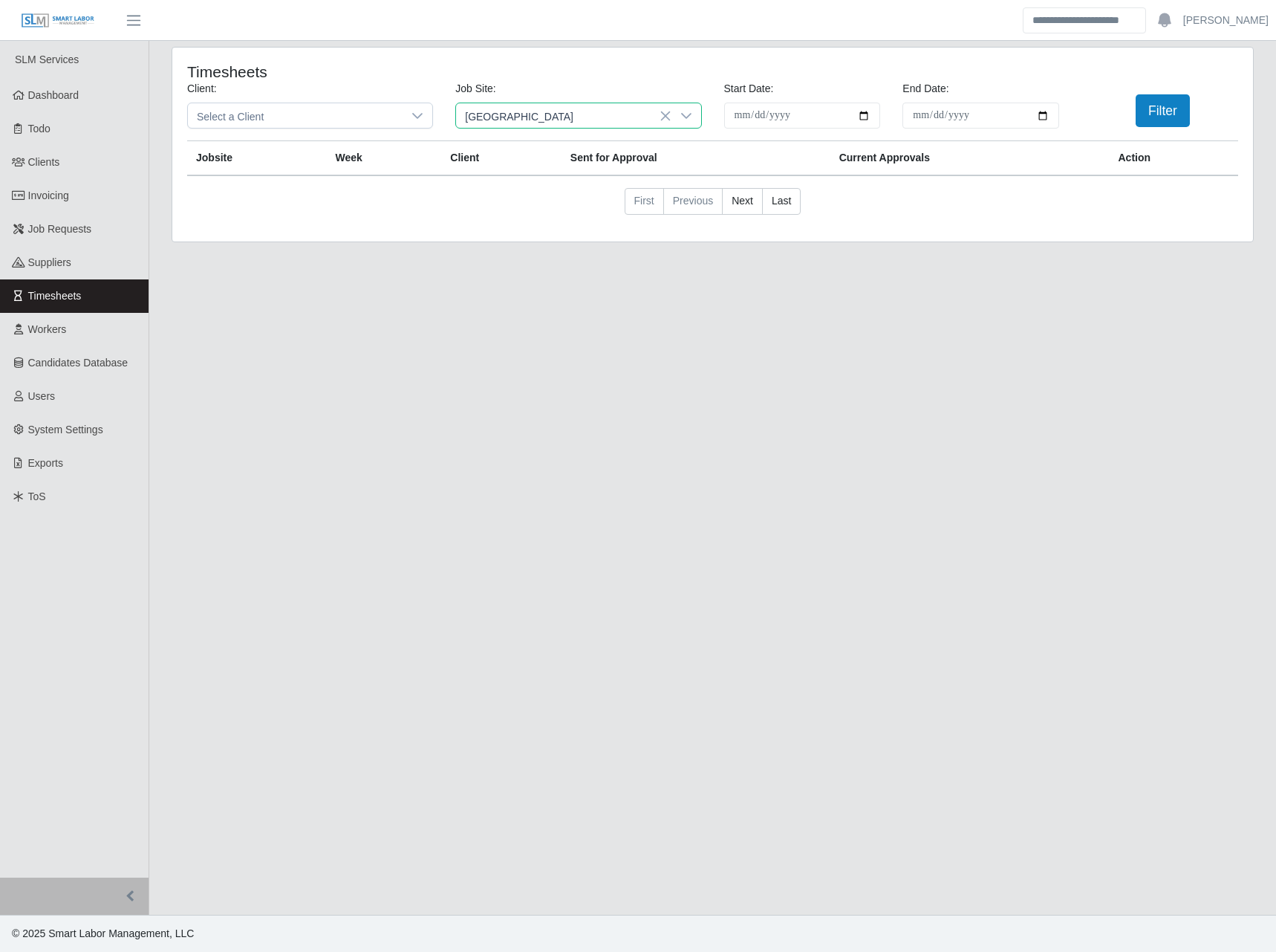
click at [542, 171] on li "Enterprise Electric LLC. - 249168 | HFMI Hospital" at bounding box center [603, 181] width 287 height 28
click at [1173, 106] on button "Filter" at bounding box center [1163, 110] width 54 height 32
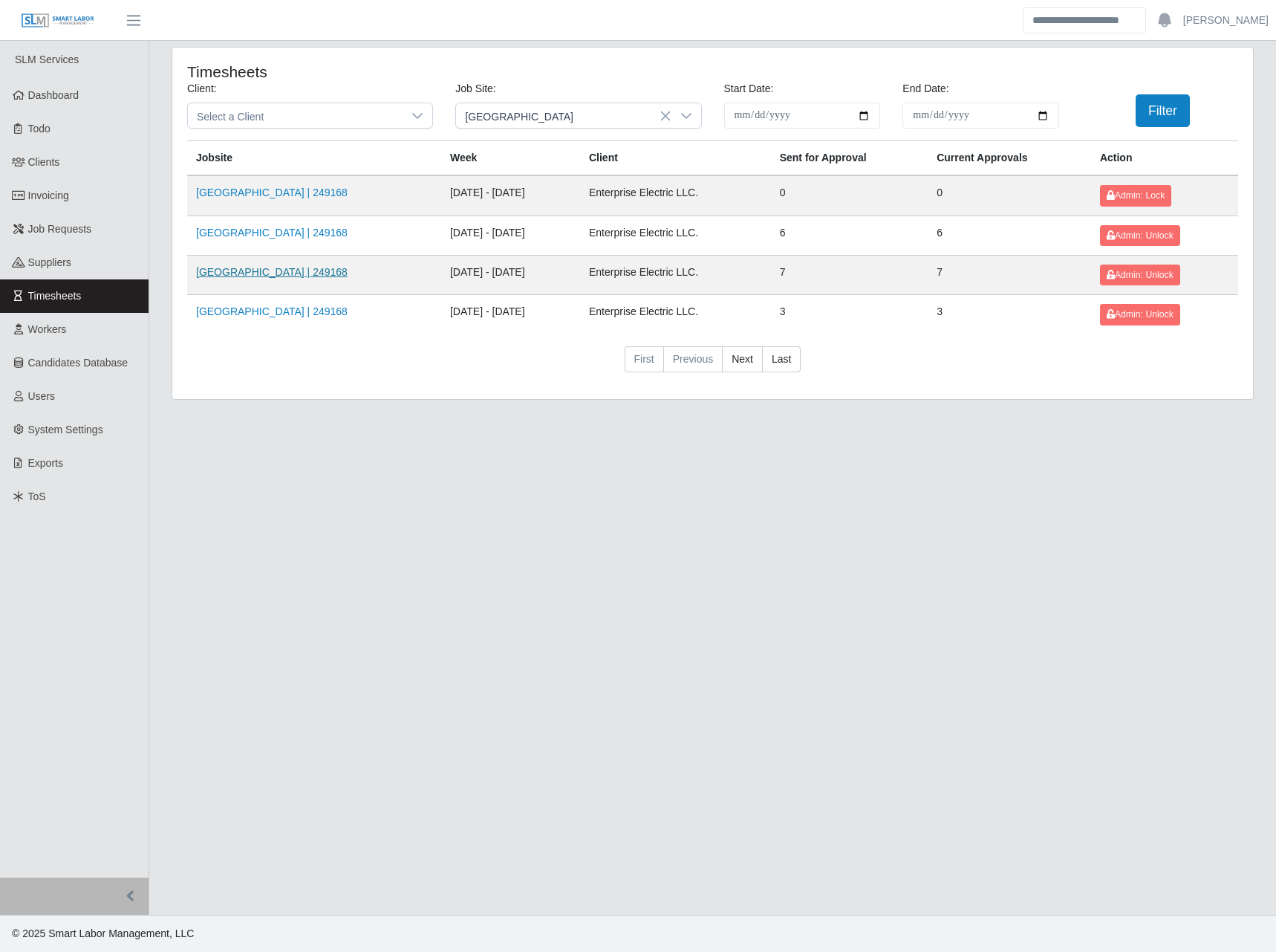
click at [276, 266] on link "HFMI Hospital | 249168" at bounding box center [272, 271] width 151 height 12
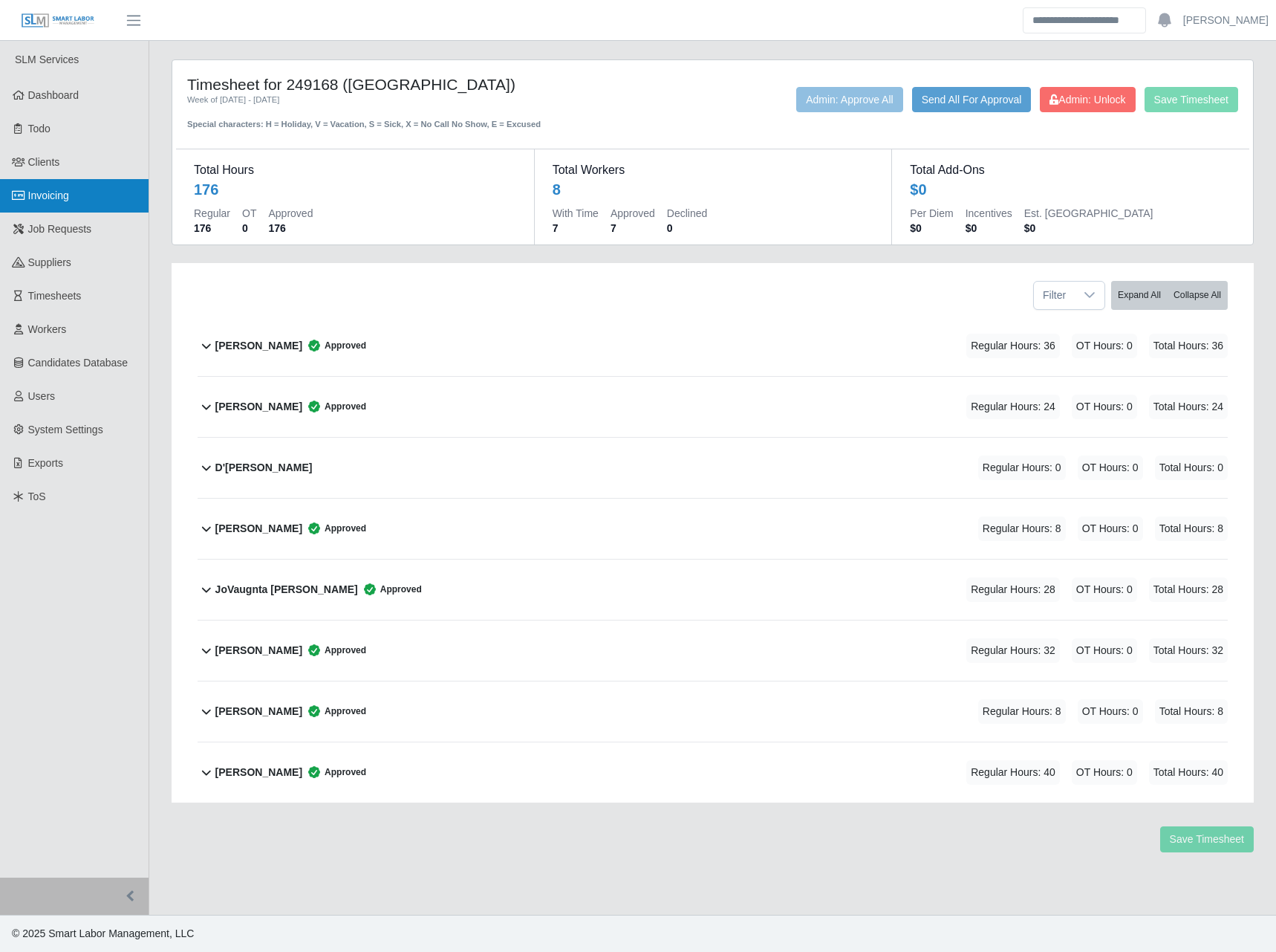
click at [47, 196] on span "Invoicing" at bounding box center [49, 195] width 41 height 12
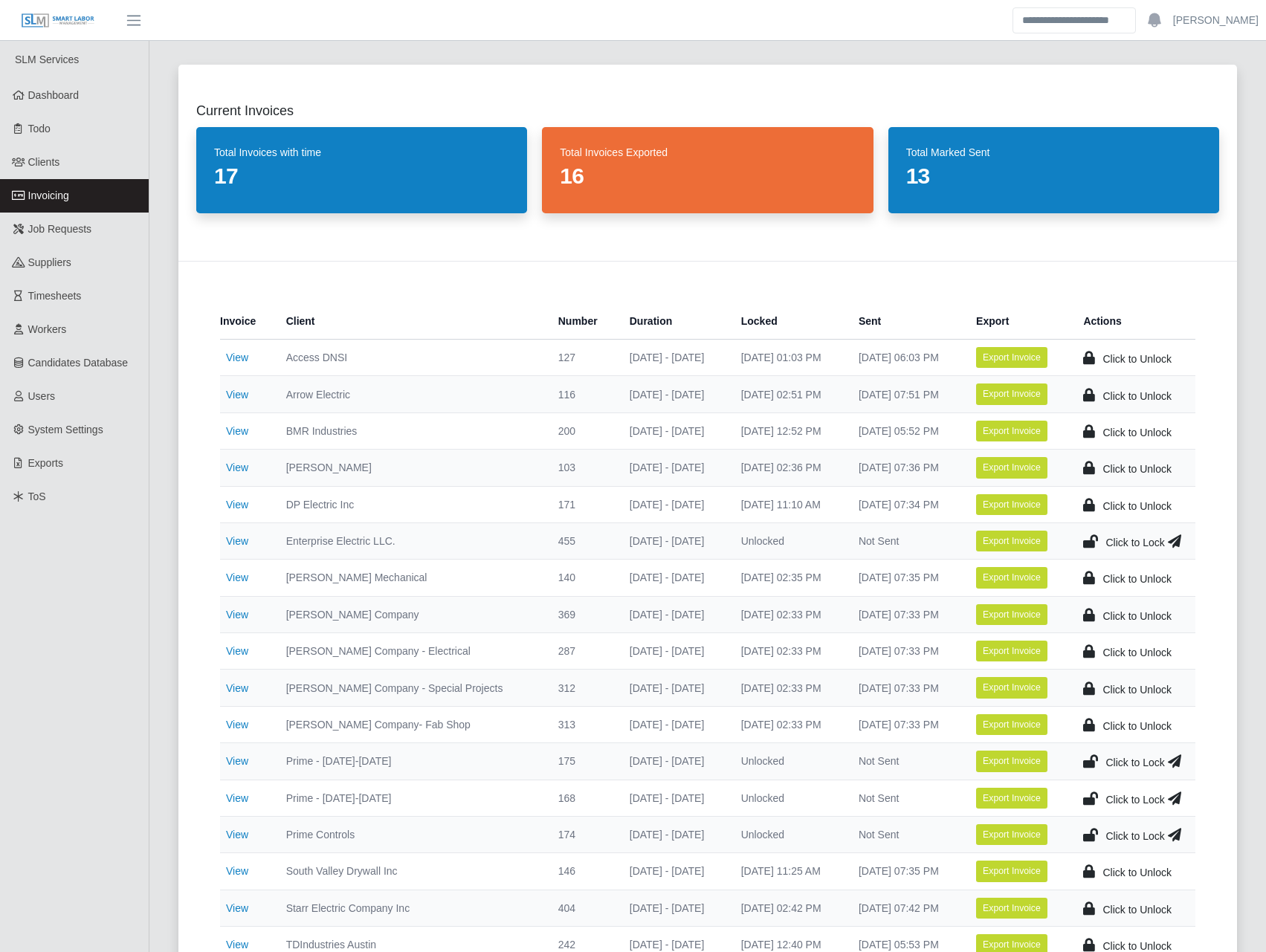
click at [1077, 535] on td "Click to Lock" at bounding box center [1133, 540] width 124 height 36
click at [1084, 541] on icon at bounding box center [1090, 540] width 15 height 21
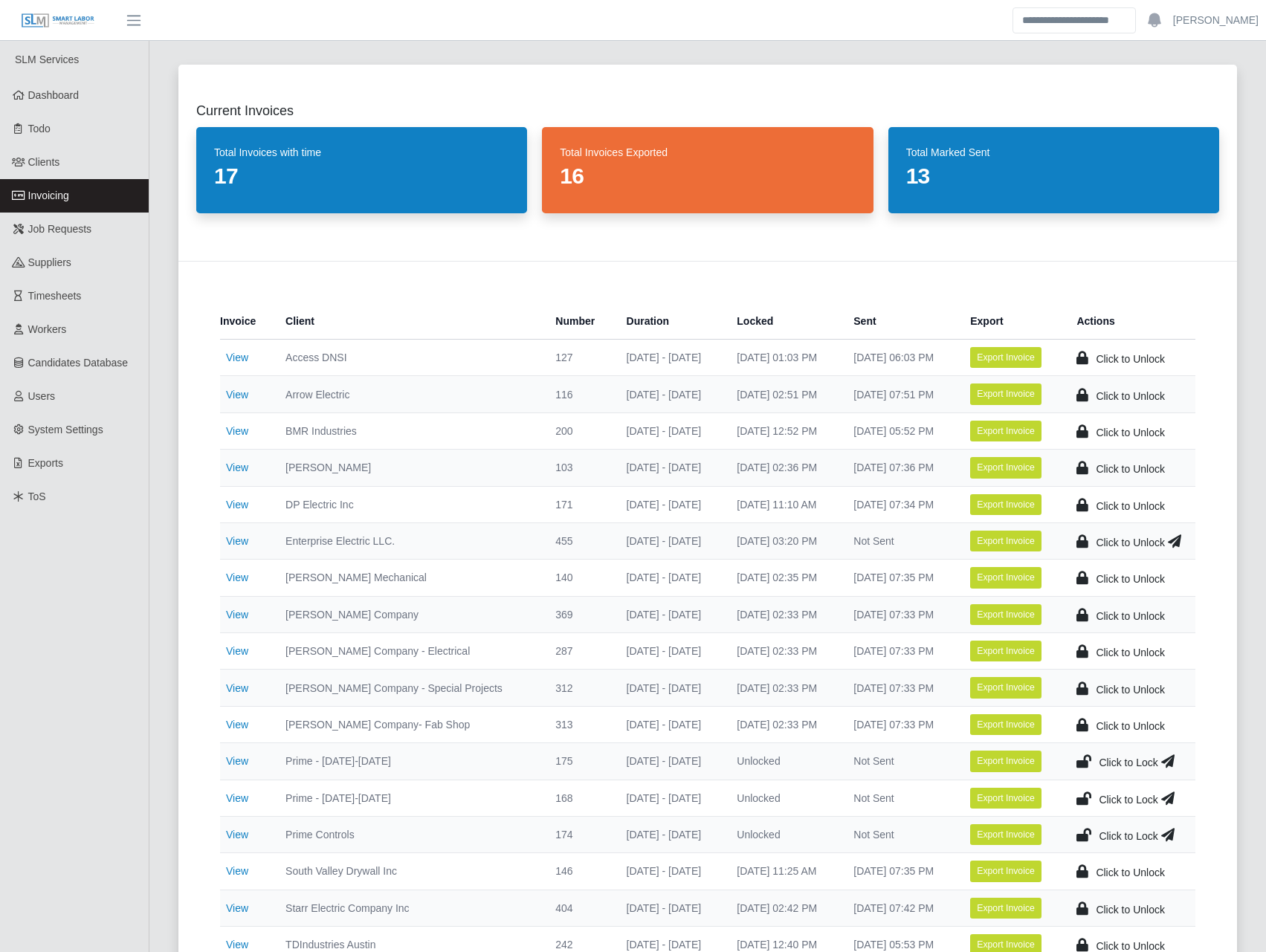
click at [1177, 539] on icon at bounding box center [1174, 540] width 13 height 21
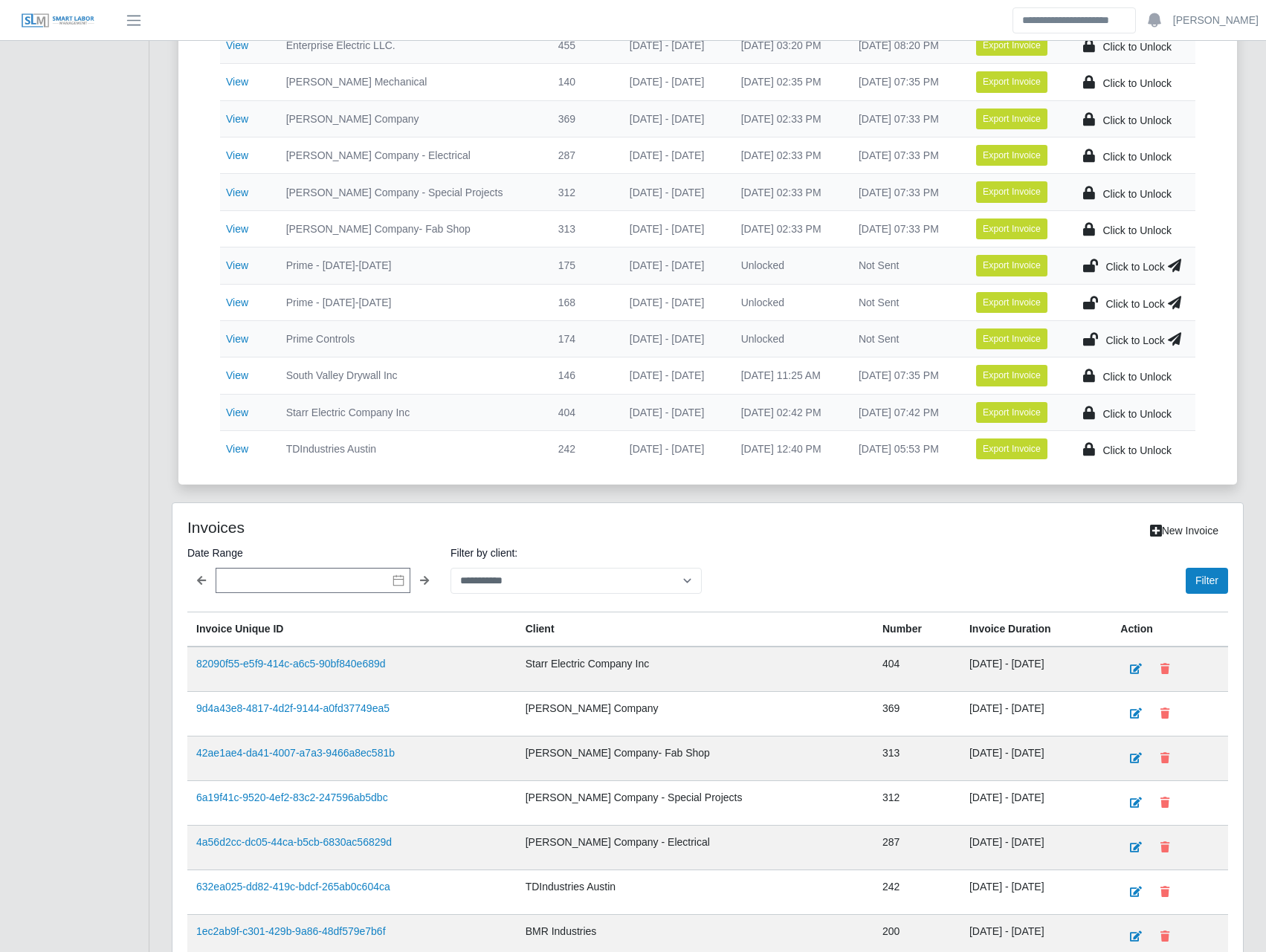
scroll to position [520, 0]
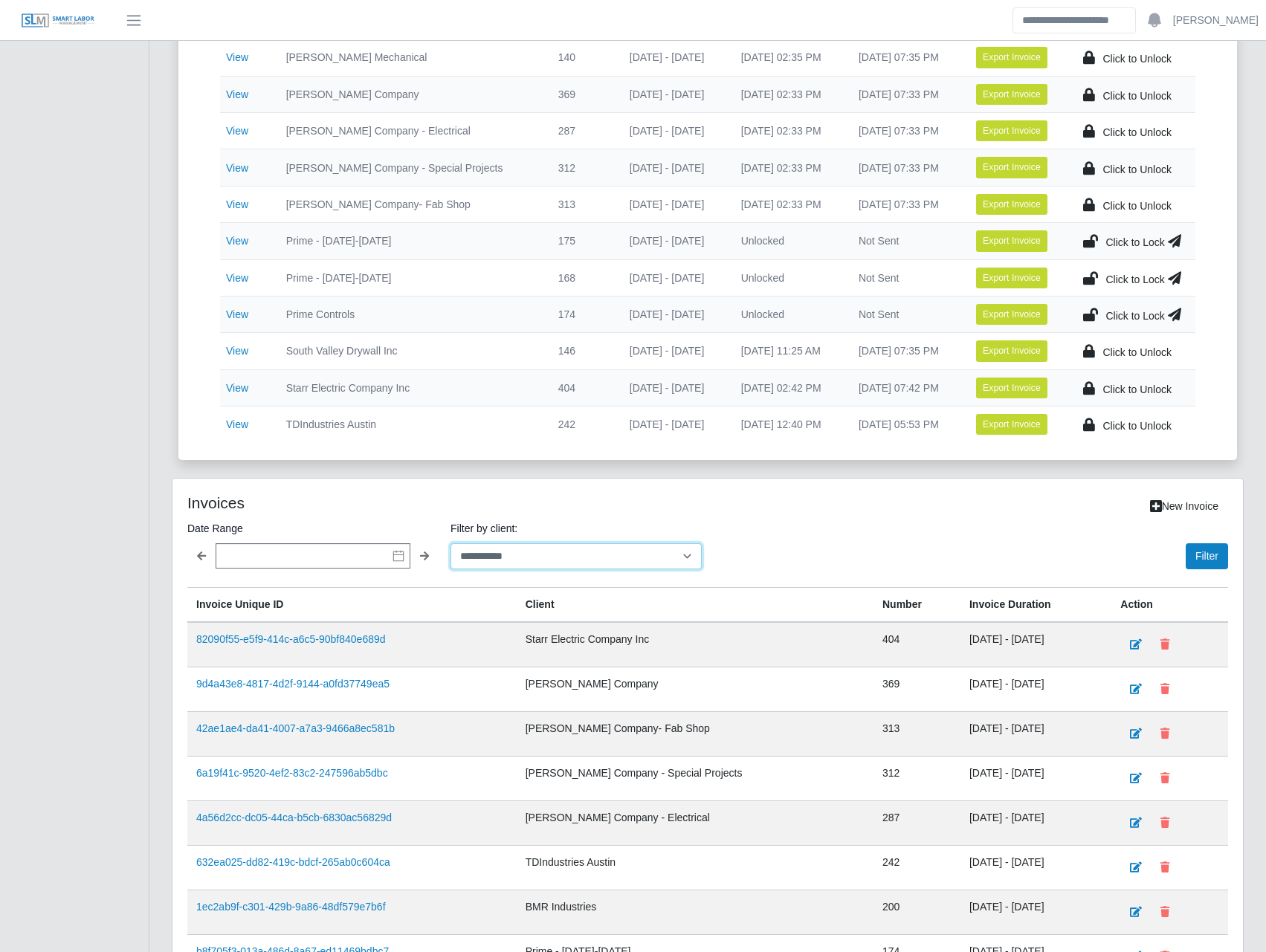
click at [561, 557] on select "**********" at bounding box center [575, 556] width 251 height 26
